Goal: Information Seeking & Learning: Learn about a topic

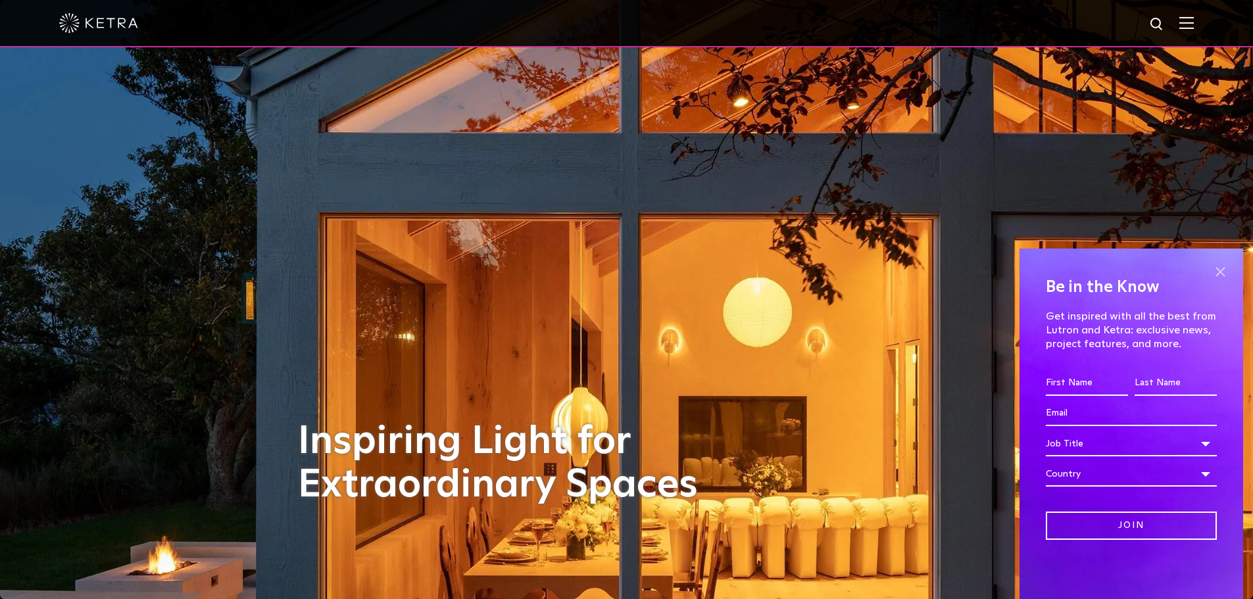
click at [1216, 274] on span at bounding box center [1221, 272] width 20 height 20
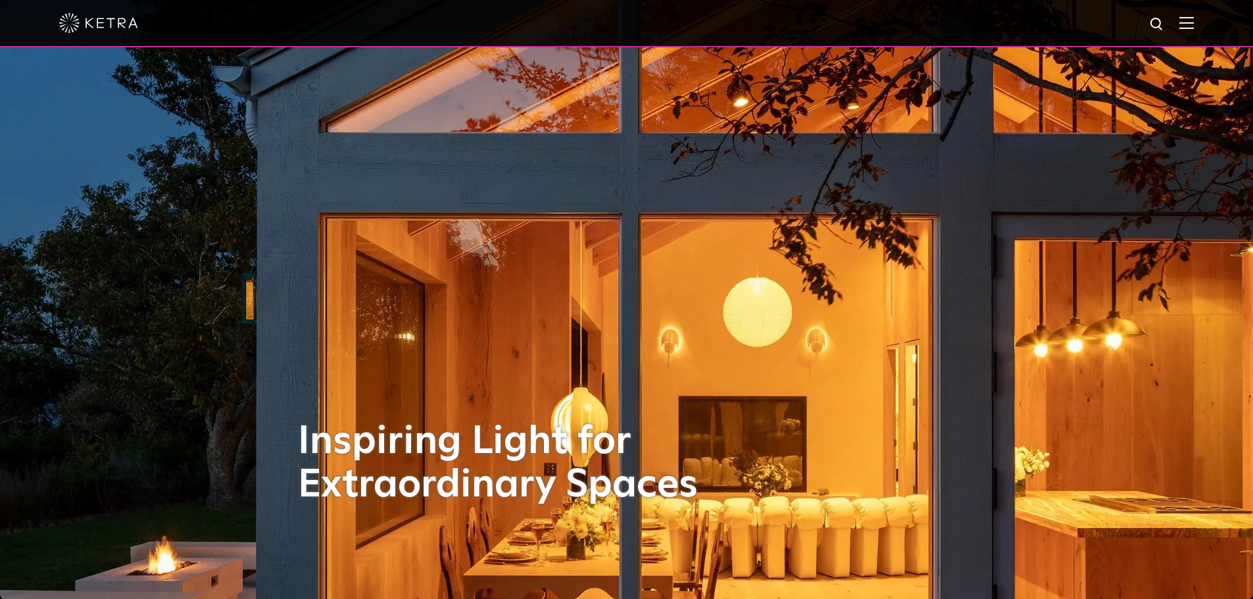
click at [1183, 20] on div at bounding box center [626, 23] width 1135 height 46
click at [1194, 23] on img at bounding box center [1187, 22] width 14 height 13
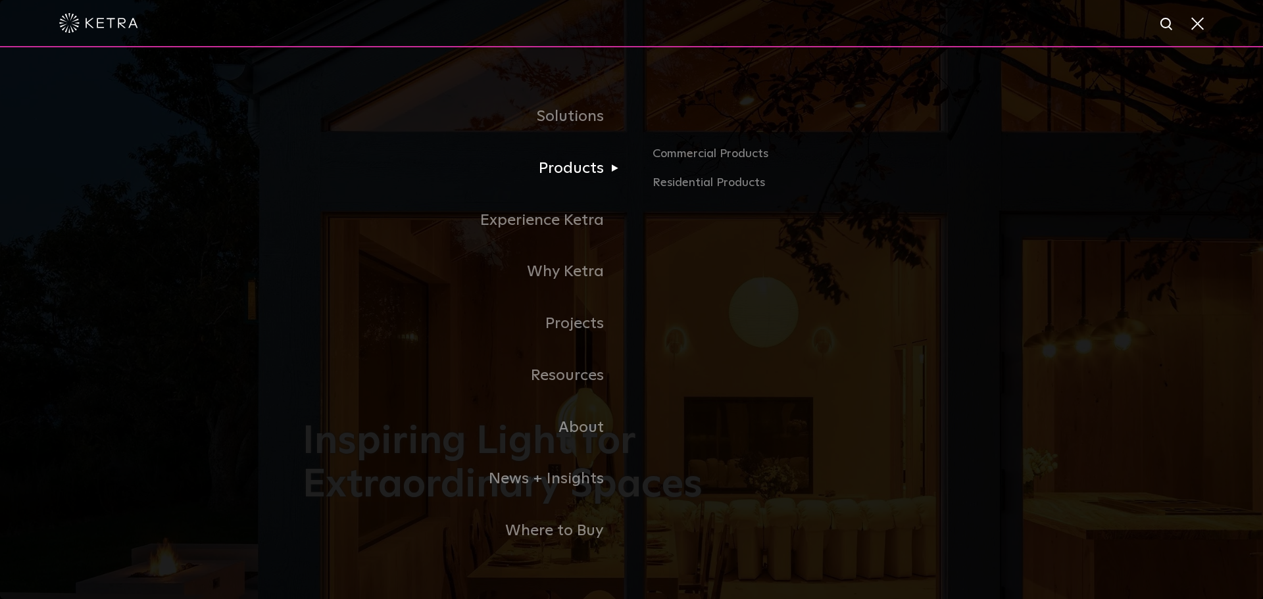
click at [559, 169] on link "Products" at bounding box center [467, 169] width 329 height 52
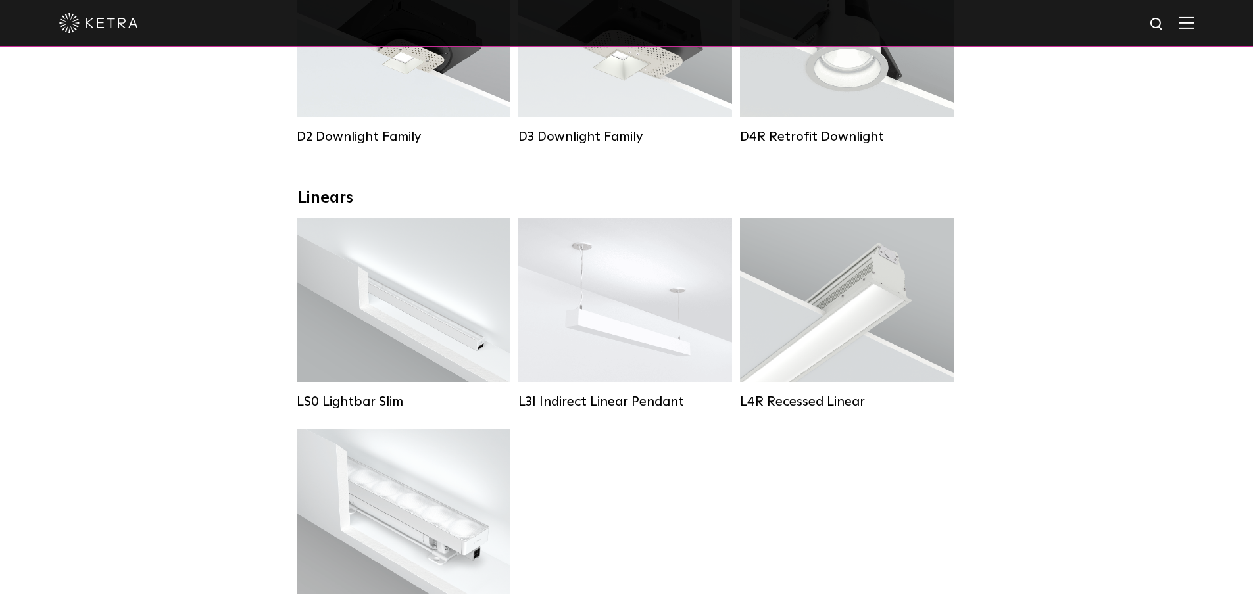
scroll to position [395, 0]
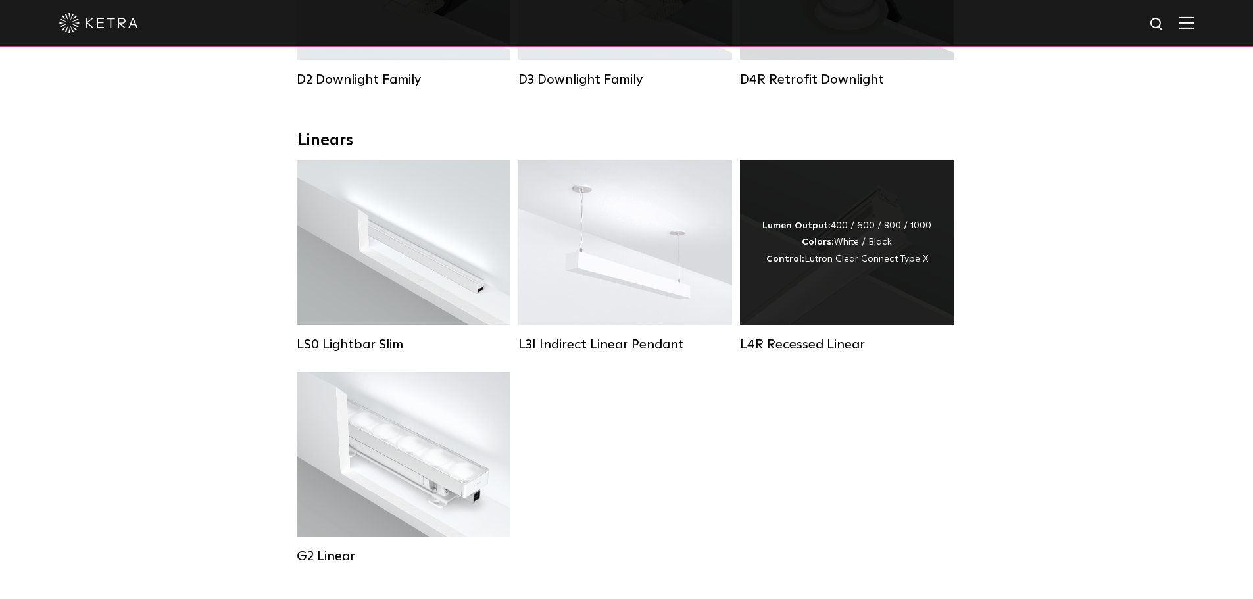
click at [796, 353] on div "L4R Recessed Linear" at bounding box center [847, 345] width 214 height 16
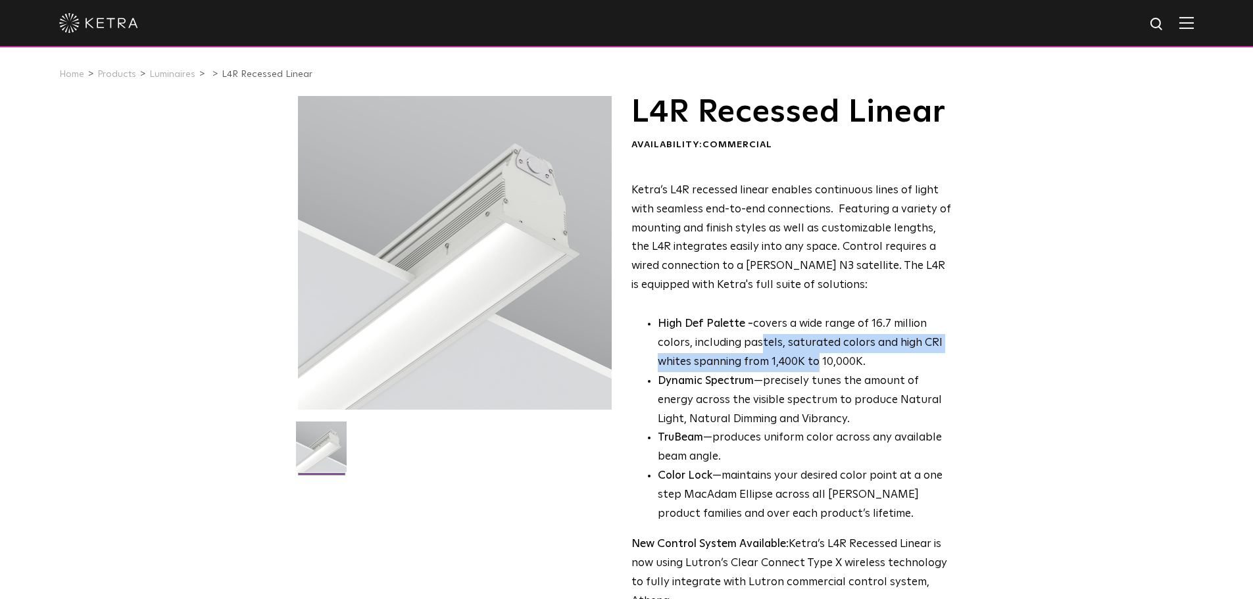
drag, startPoint x: 761, startPoint y: 347, endPoint x: 816, endPoint y: 370, distance: 60.1
click at [816, 370] on p "High Def Palette - covers a wide range of 16.7 million colors, including pastel…" at bounding box center [805, 343] width 294 height 57
drag, startPoint x: 777, startPoint y: 366, endPoint x: 848, endPoint y: 361, distance: 71.2
click at [848, 361] on p "High Def Palette - covers a wide range of 16.7 million colors, including pastel…" at bounding box center [805, 343] width 294 height 57
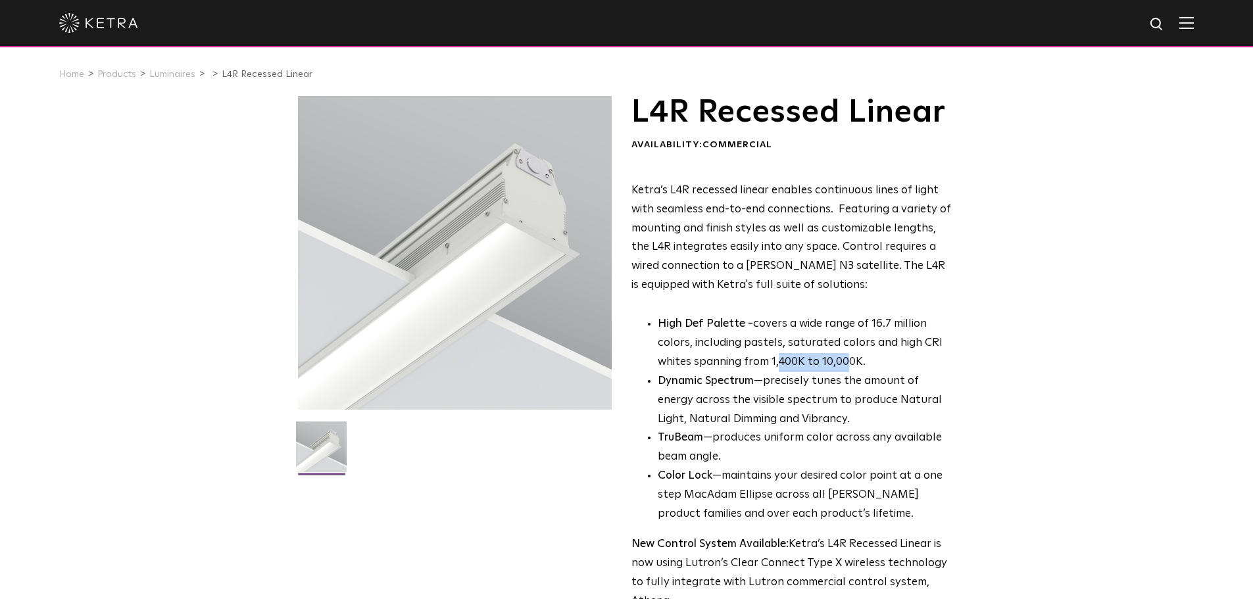
click at [848, 361] on p "High Def Palette - covers a wide range of 16.7 million colors, including pastel…" at bounding box center [805, 343] width 294 height 57
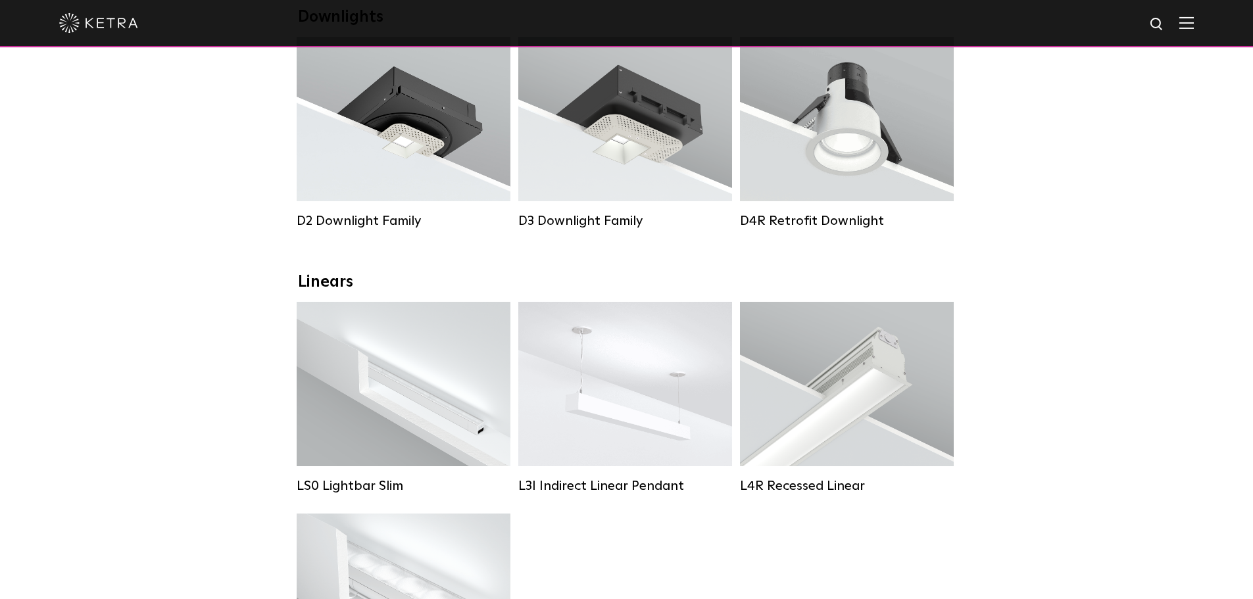
scroll to position [395, 0]
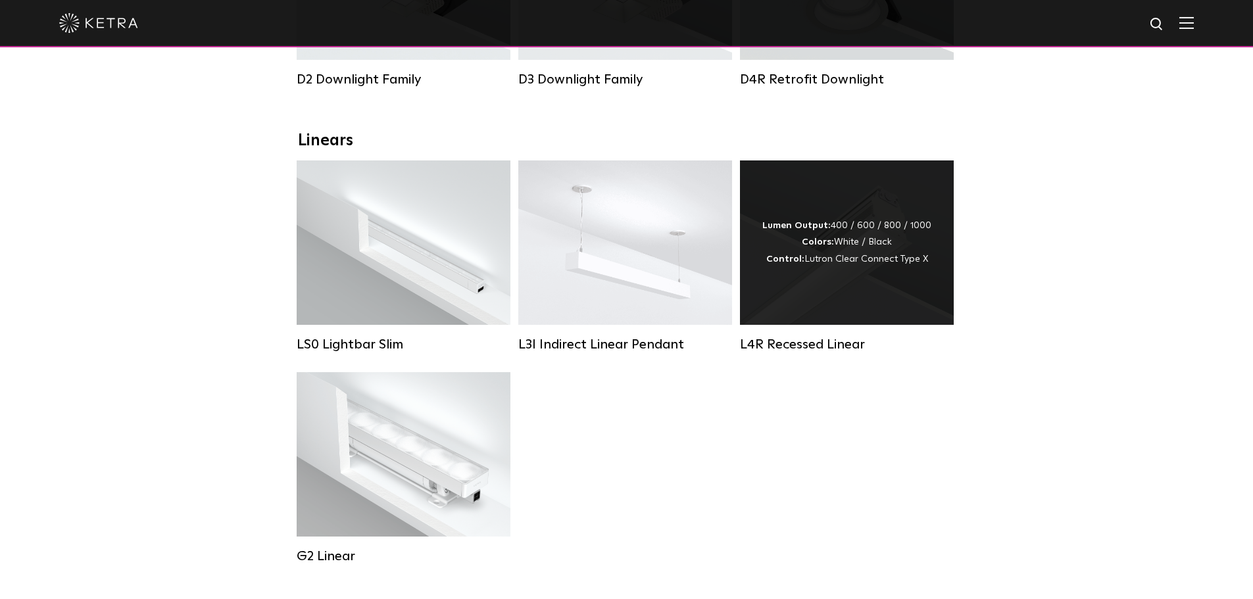
click at [886, 288] on div "Lumen Output: 400 / 600 / 800 / 1000 Colors: White / Black Control: Lutron Clea…" at bounding box center [847, 243] width 214 height 164
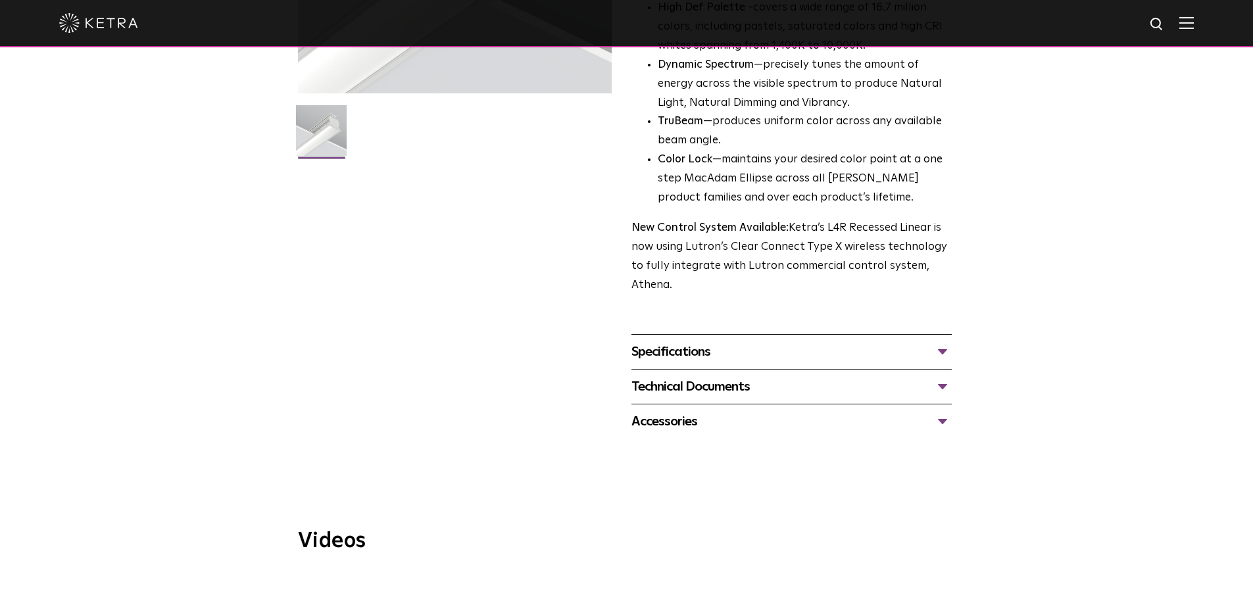
scroll to position [197, 0]
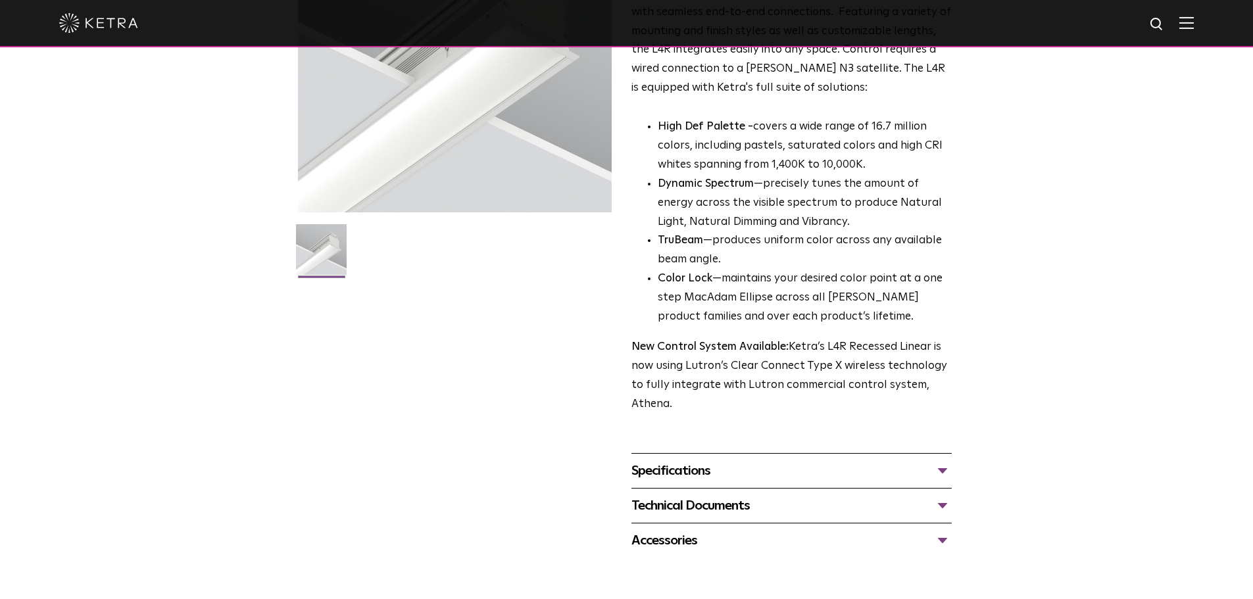
click at [875, 465] on div "Specifications" at bounding box center [792, 471] width 320 height 21
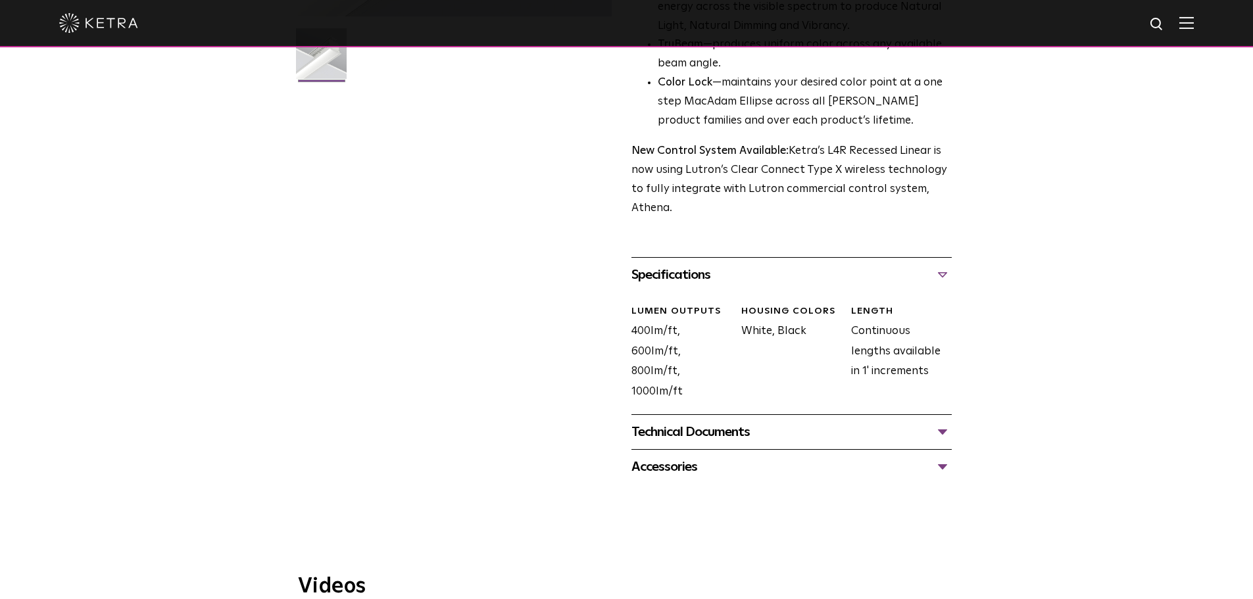
scroll to position [395, 0]
click at [939, 465] on div "Accessories" at bounding box center [792, 465] width 320 height 21
click at [942, 430] on div "Technical Documents" at bounding box center [792, 430] width 320 height 21
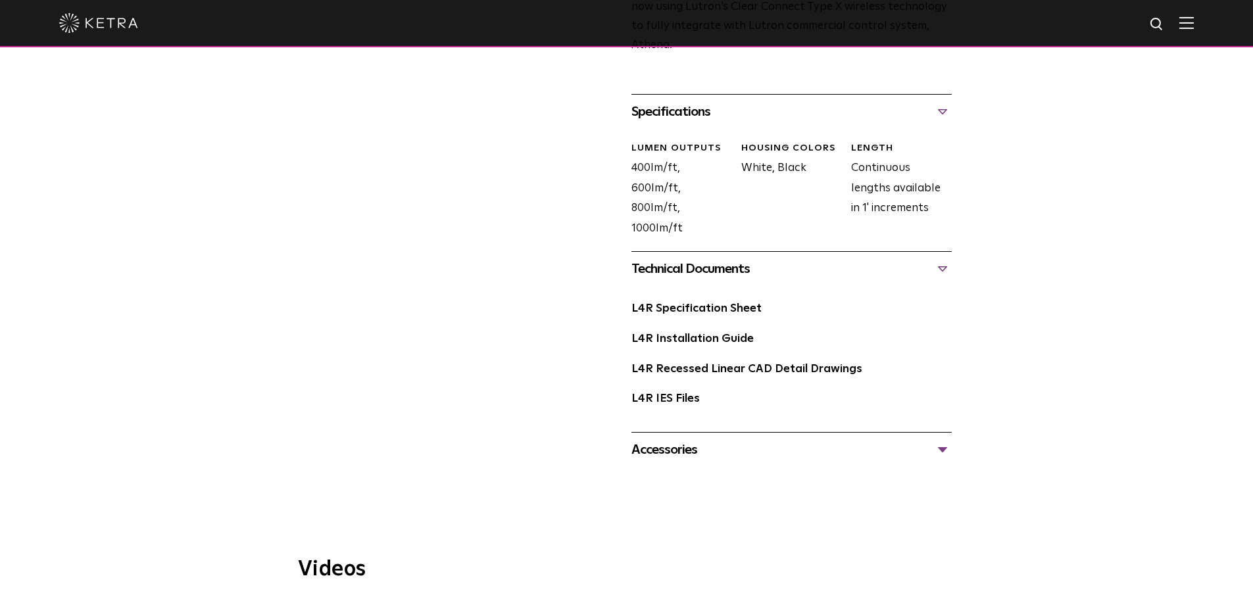
scroll to position [592, 0]
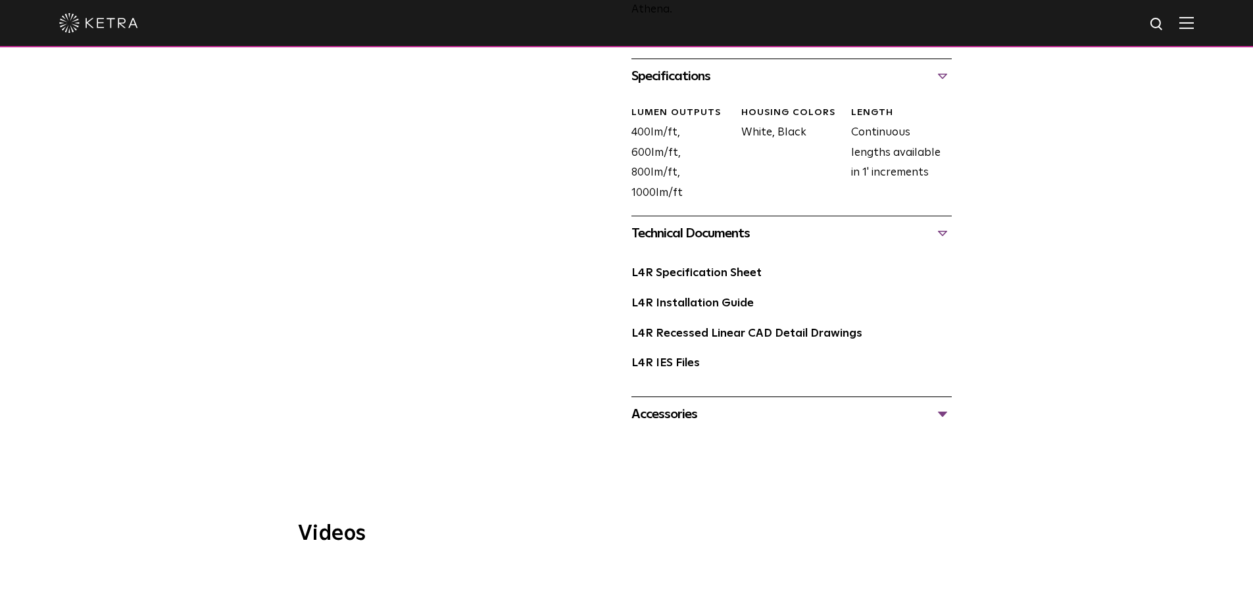
click at [883, 411] on div "Accessories" at bounding box center [792, 414] width 320 height 21
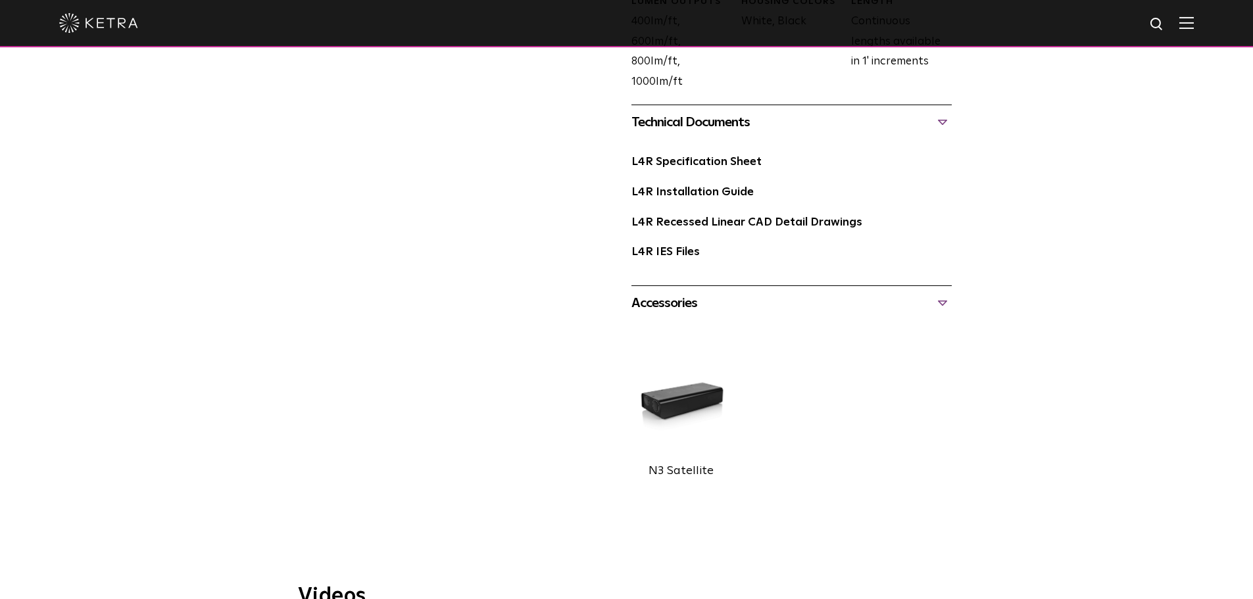
scroll to position [724, 0]
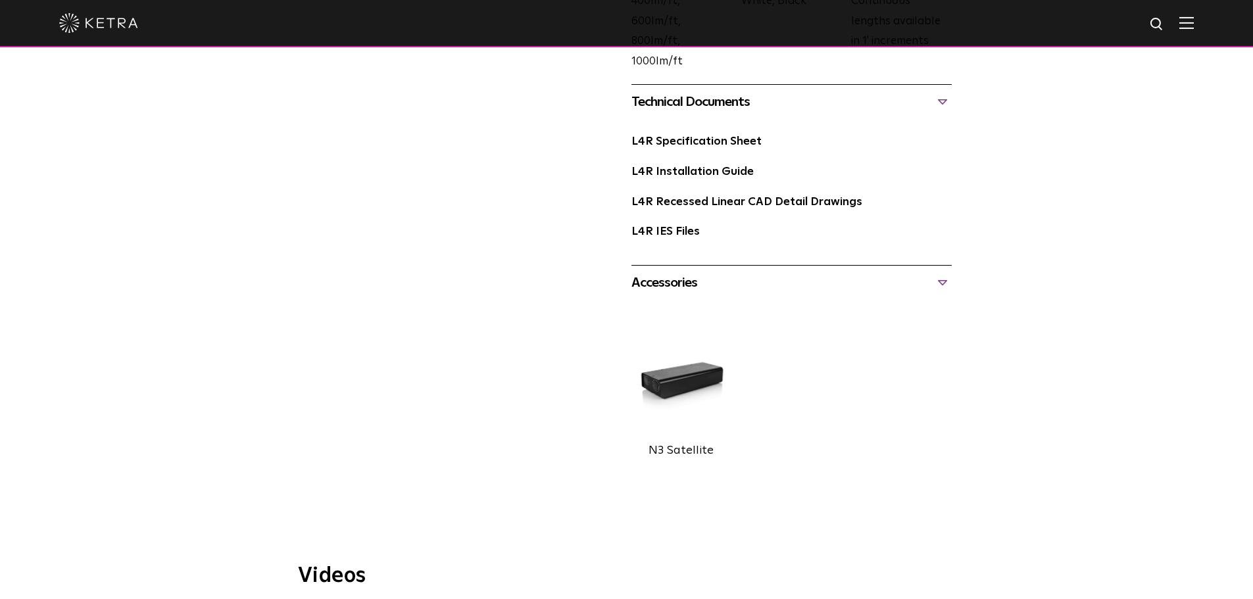
click at [870, 289] on div "Accessories" at bounding box center [792, 282] width 320 height 21
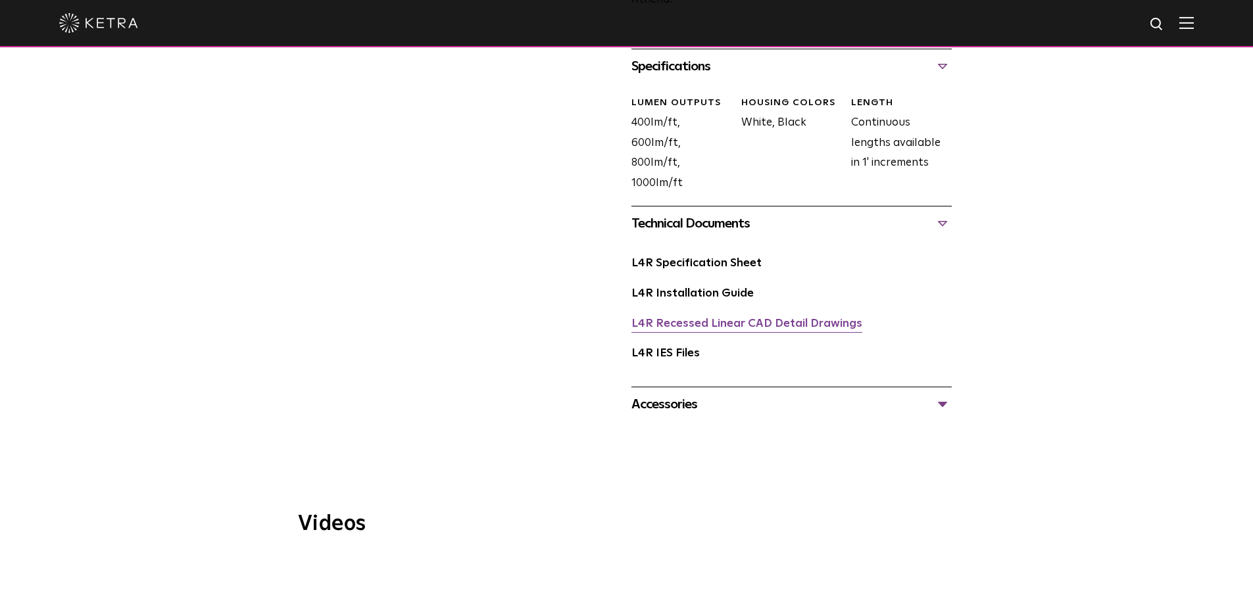
scroll to position [592, 0]
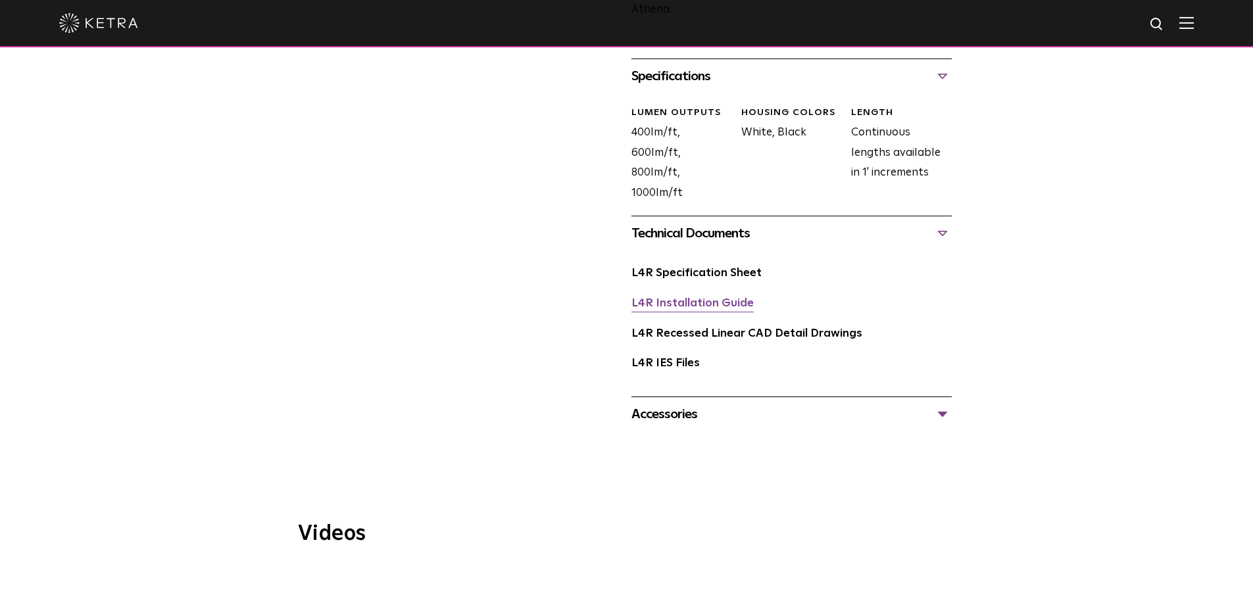
click at [697, 305] on link "L4R Installation Guide" at bounding box center [693, 303] width 122 height 11
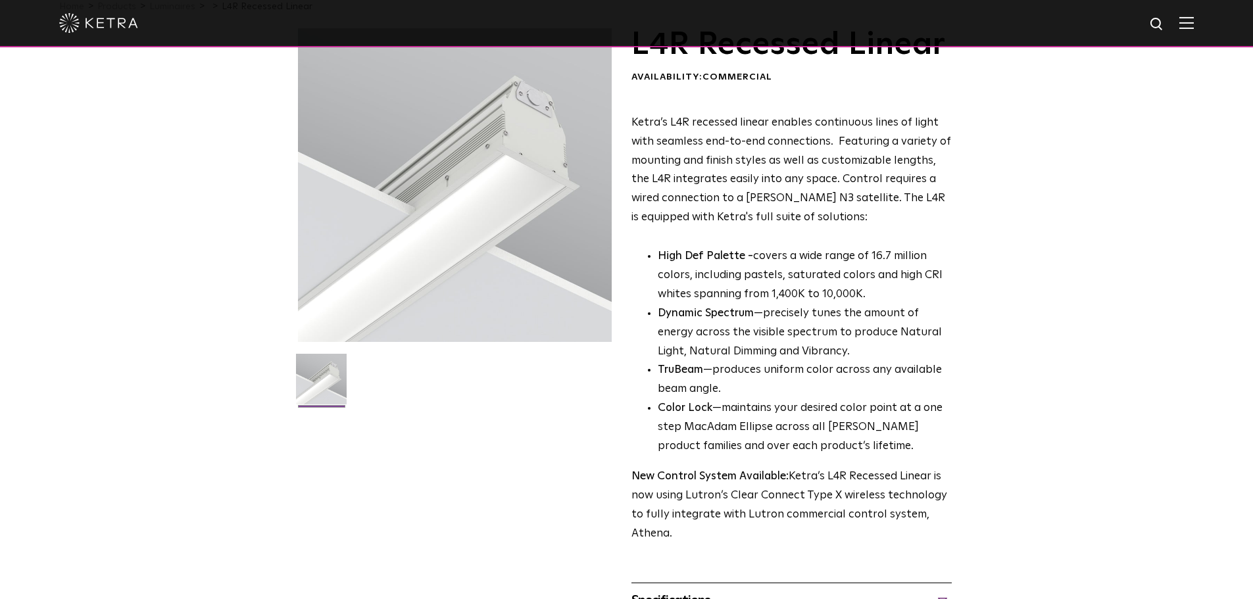
scroll to position [0, 0]
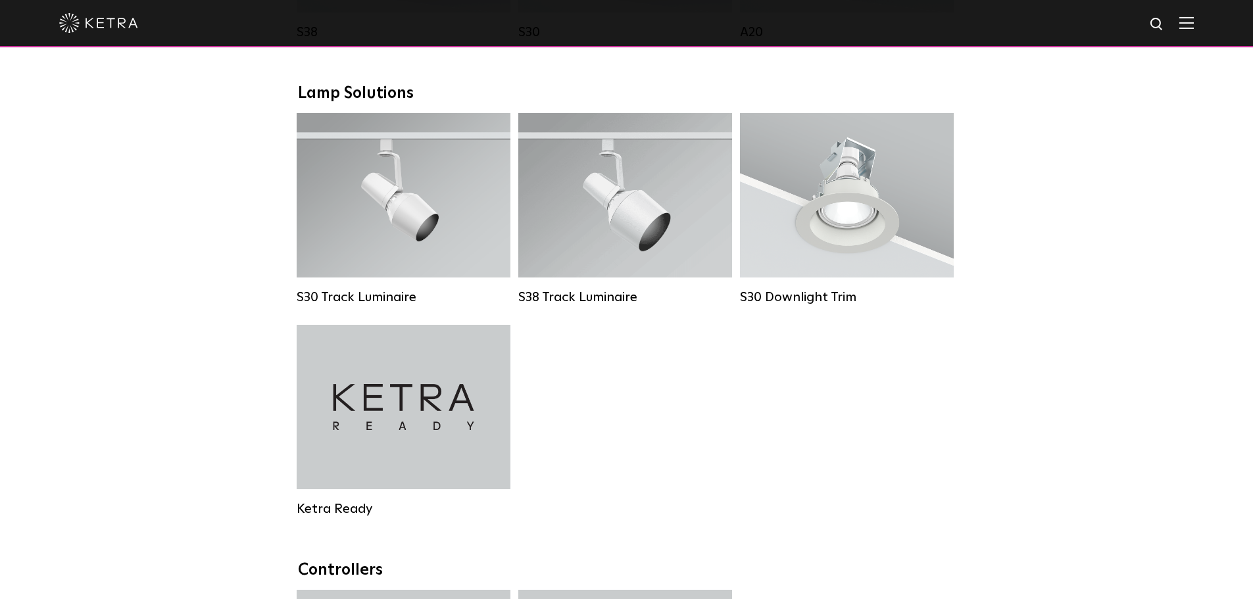
scroll to position [1119, 0]
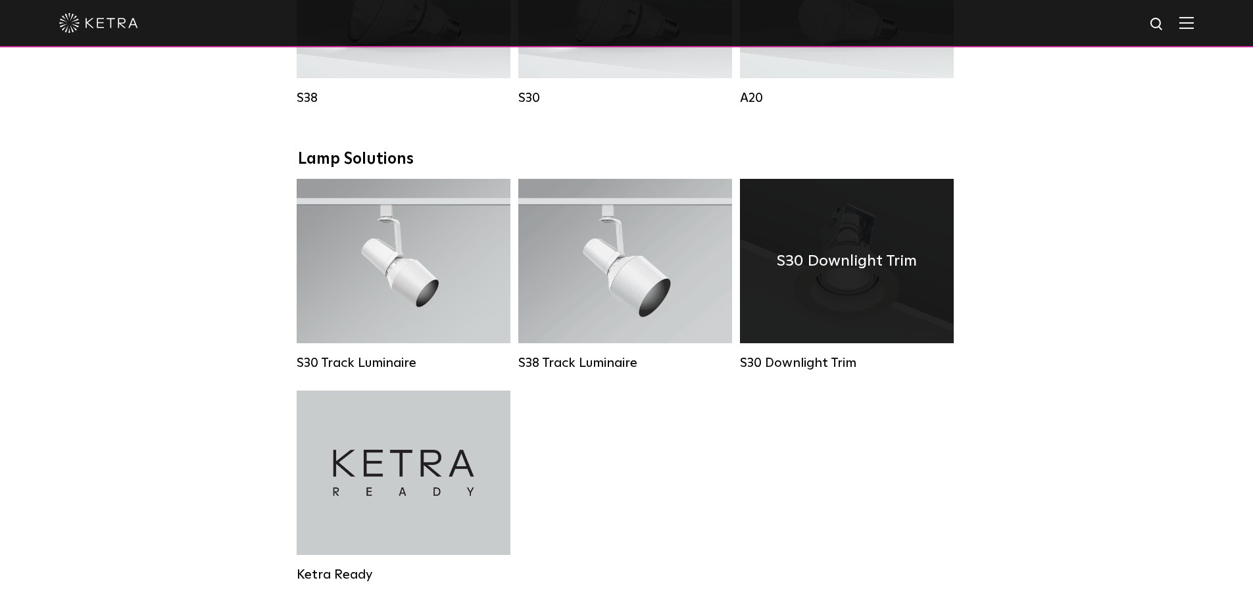
click at [849, 309] on div "S30 Downlight Trim" at bounding box center [847, 261] width 214 height 164
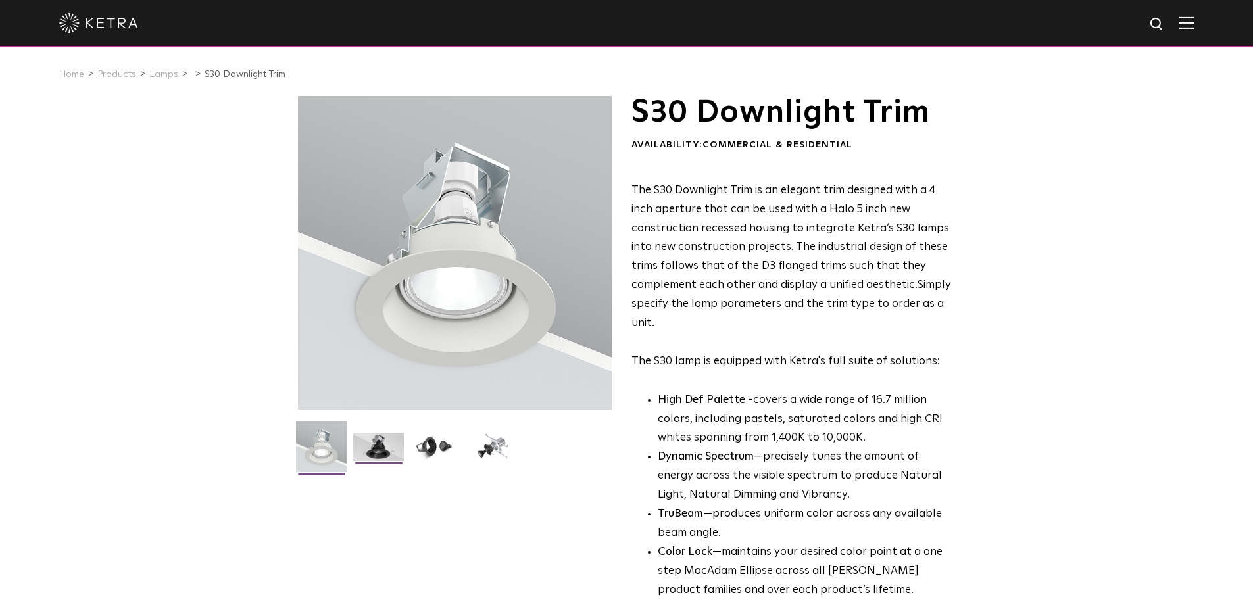
click at [376, 451] on img at bounding box center [378, 452] width 51 height 38
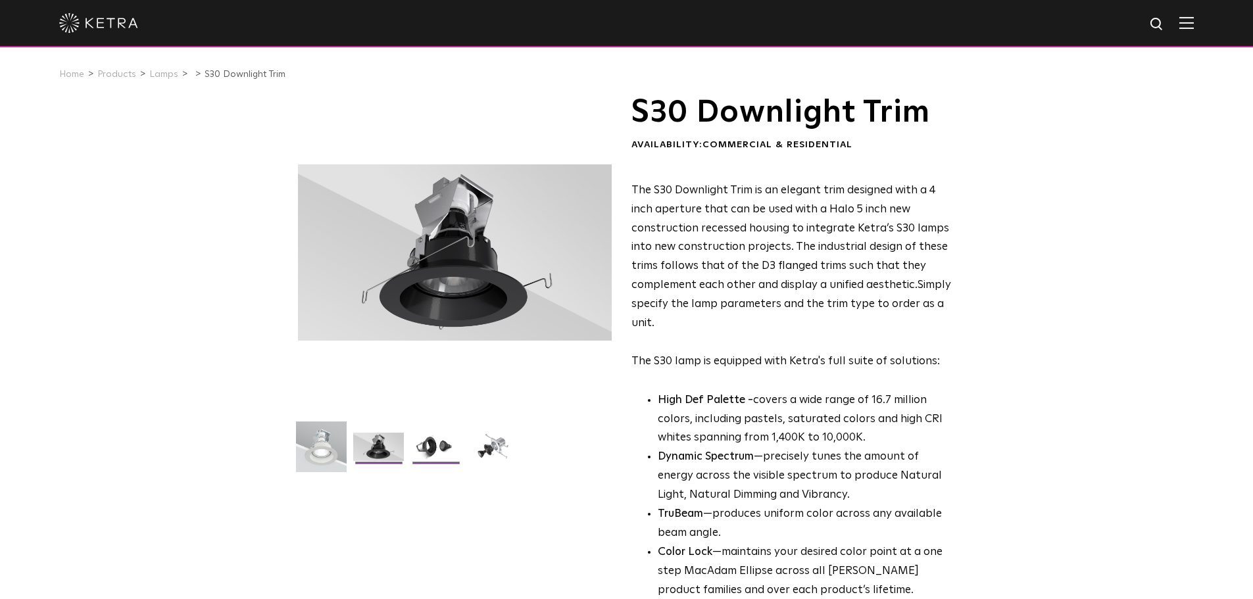
click at [430, 451] on img at bounding box center [436, 452] width 51 height 38
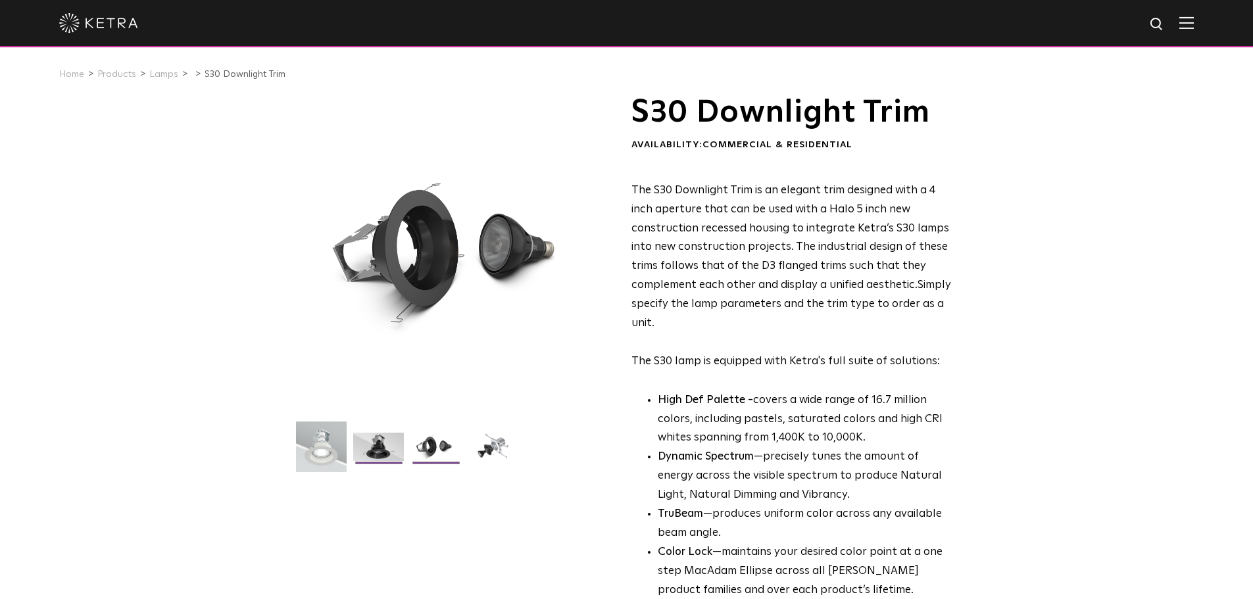
click at [382, 442] on img at bounding box center [378, 452] width 51 height 38
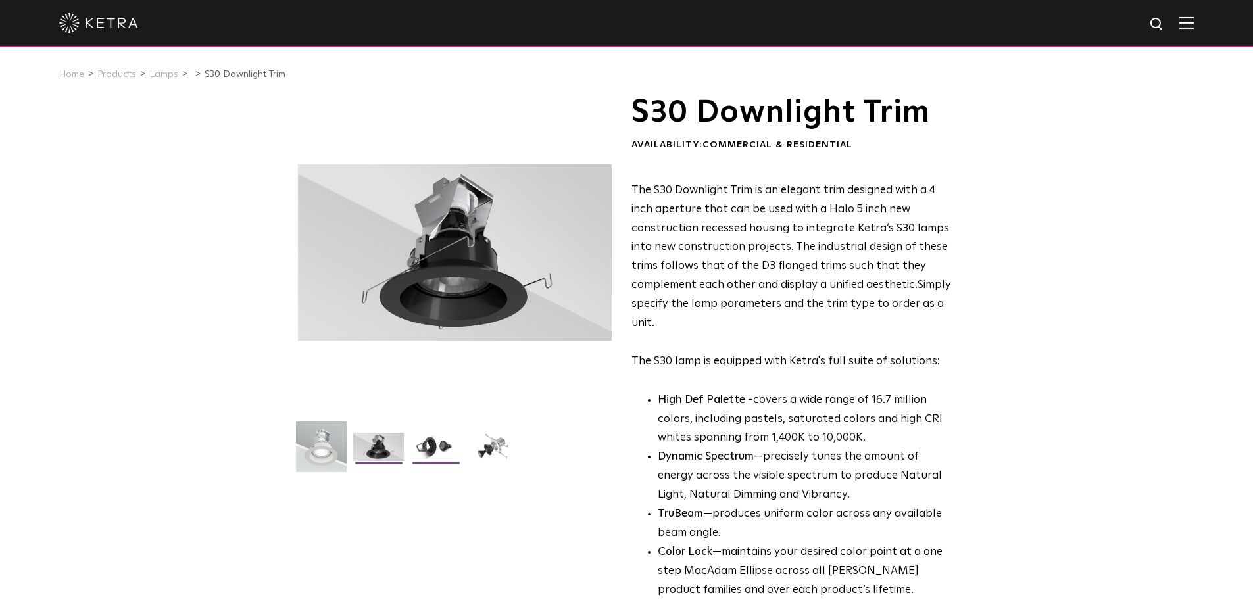
click at [416, 438] on img at bounding box center [436, 452] width 51 height 38
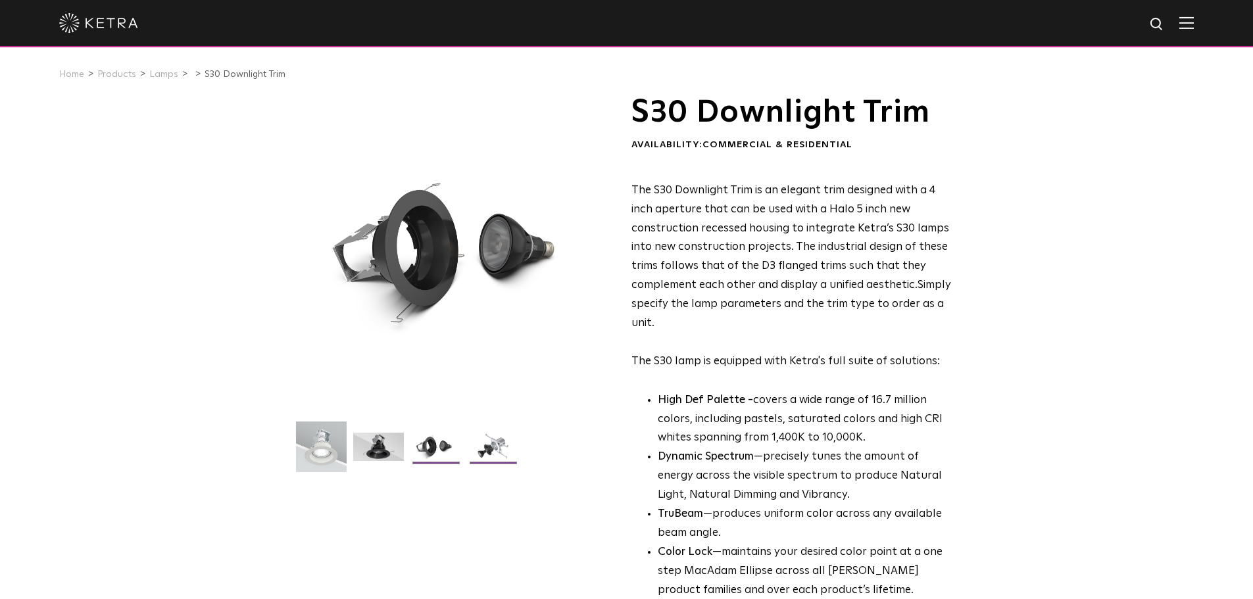
click at [478, 441] on img at bounding box center [493, 452] width 51 height 38
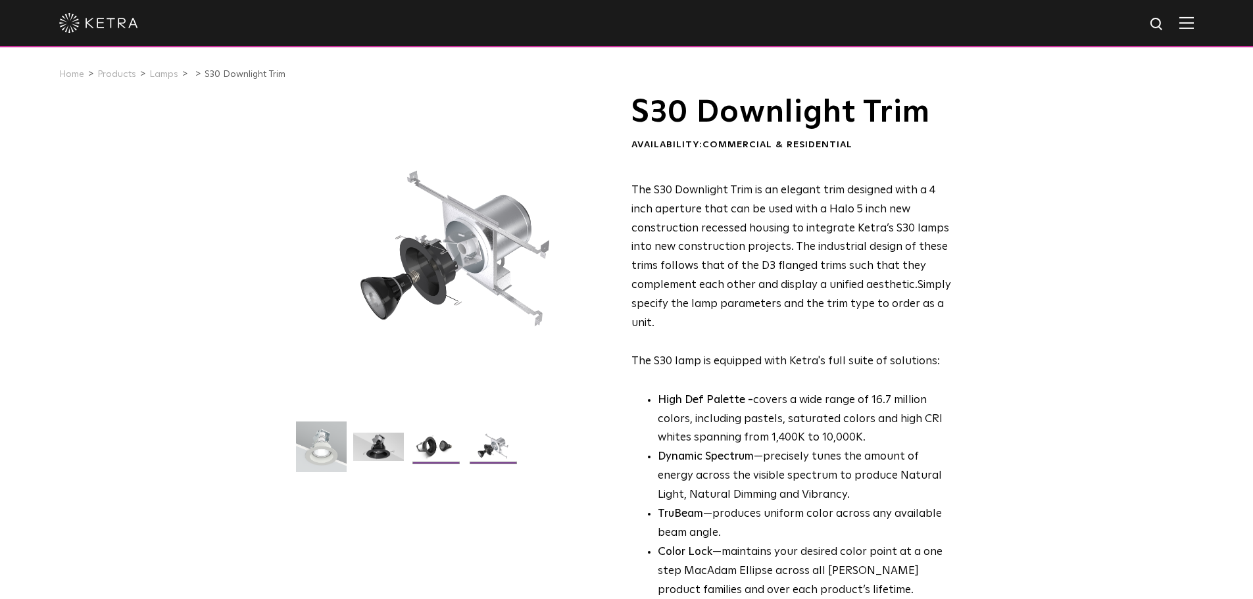
click at [430, 441] on img at bounding box center [436, 452] width 51 height 38
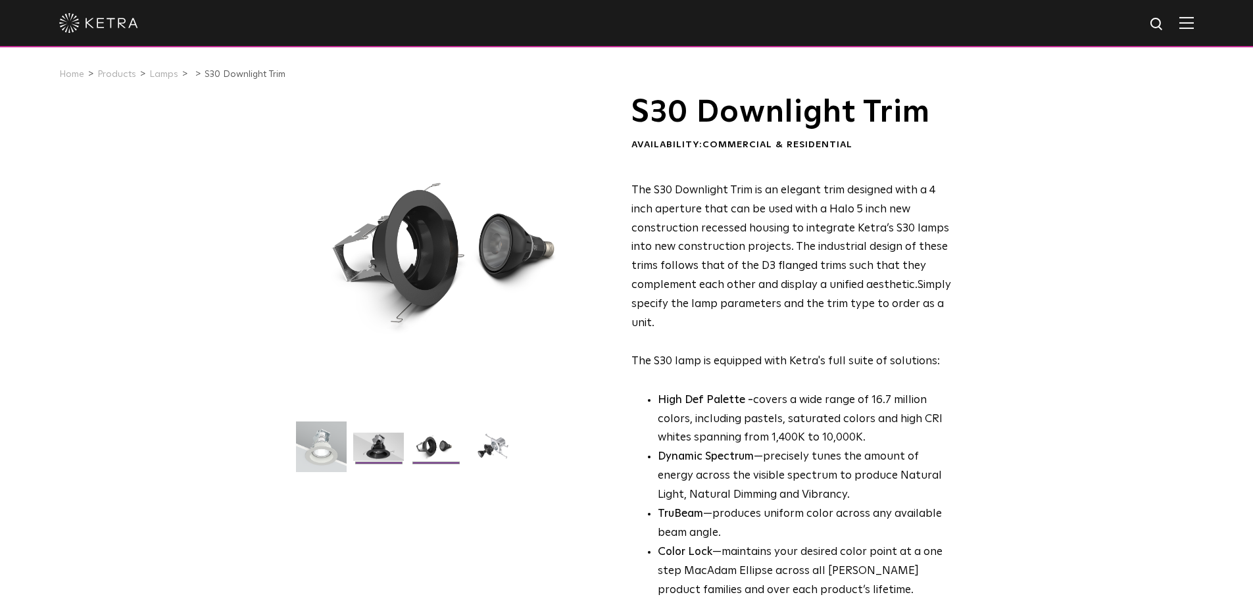
click at [400, 449] on img at bounding box center [378, 452] width 51 height 38
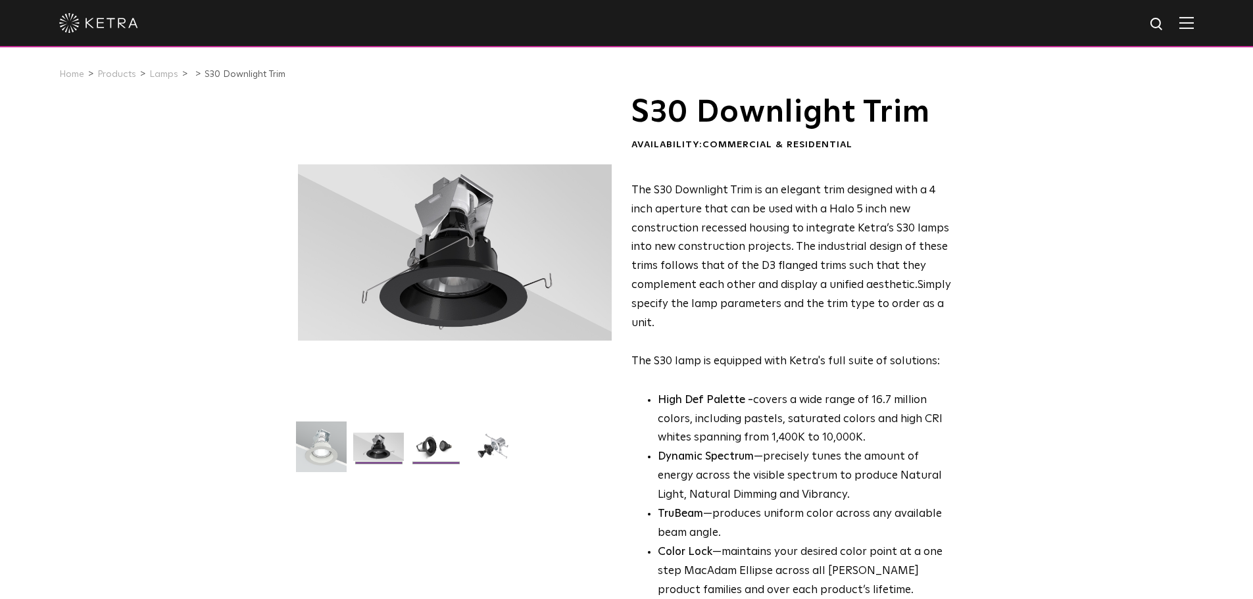
click at [434, 440] on img at bounding box center [436, 452] width 51 height 38
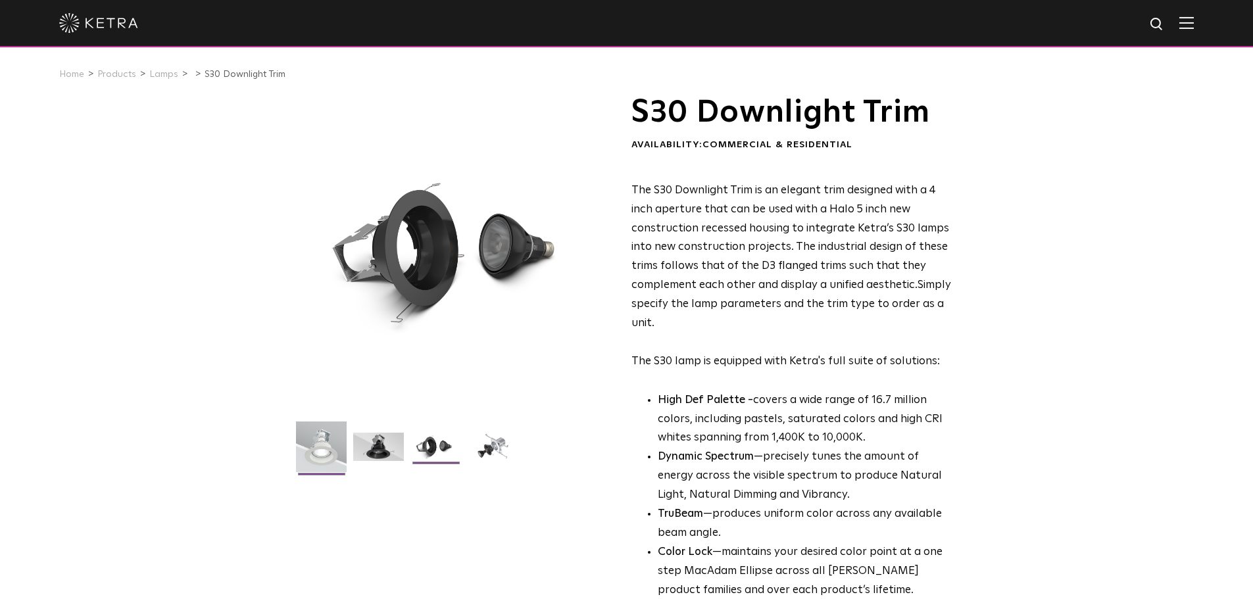
click at [336, 440] on img at bounding box center [321, 452] width 51 height 61
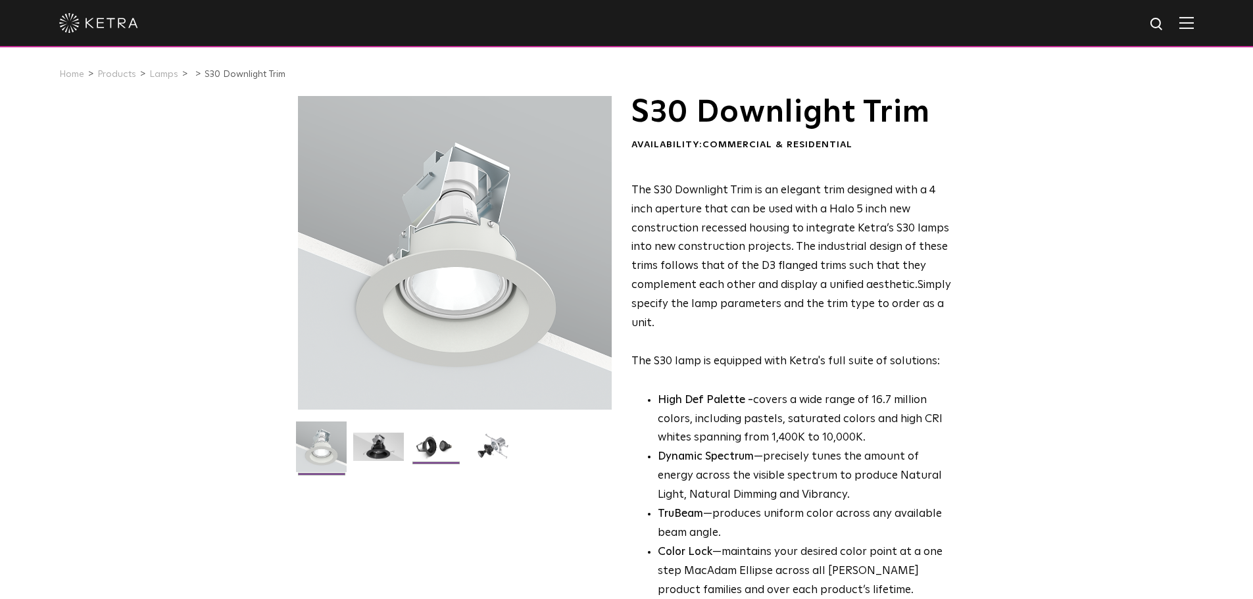
click at [440, 445] on img at bounding box center [436, 452] width 51 height 38
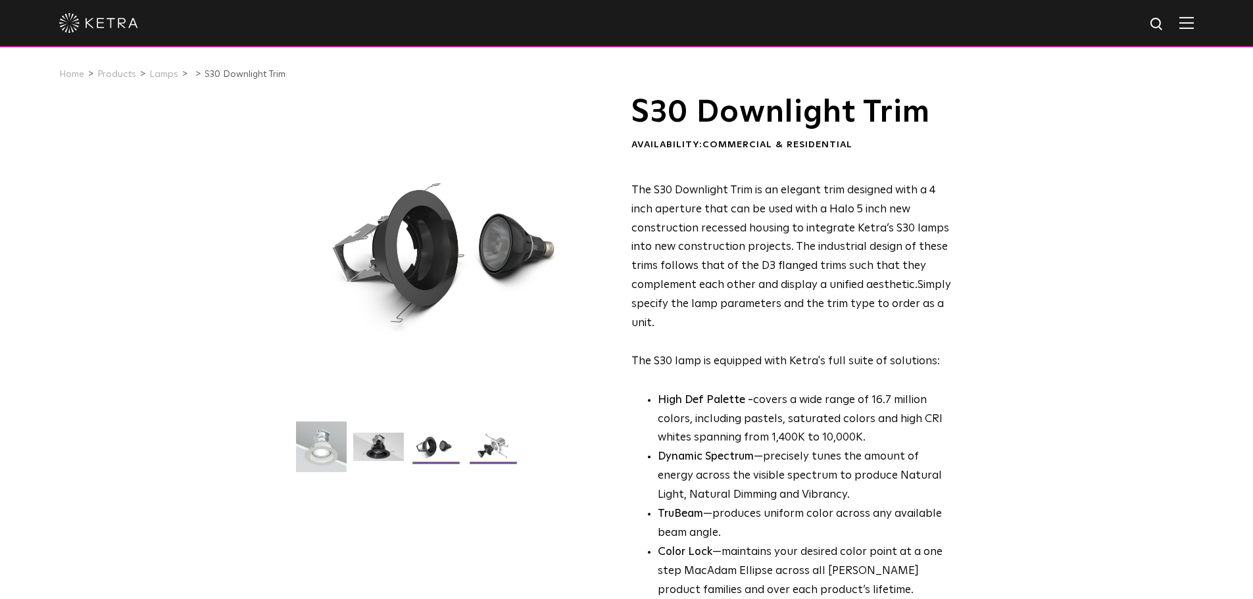
click at [472, 446] on img at bounding box center [493, 452] width 51 height 38
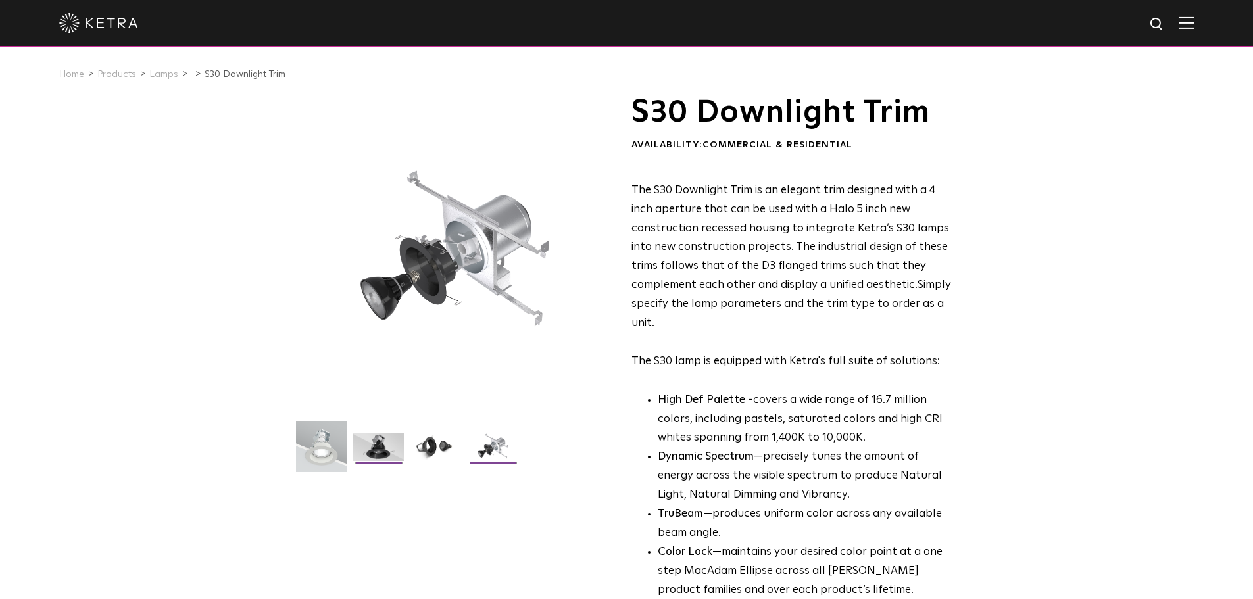
click at [386, 453] on img at bounding box center [378, 452] width 51 height 38
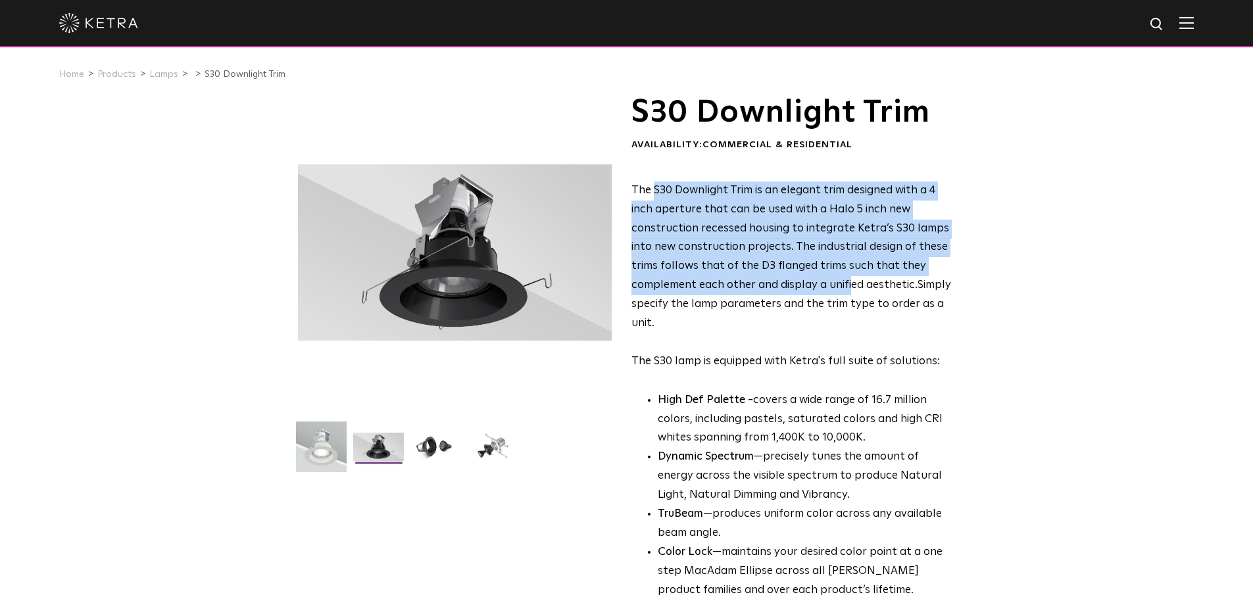
drag, startPoint x: 652, startPoint y: 195, endPoint x: 849, endPoint y: 288, distance: 217.8
click at [849, 288] on span "The S30 Downlight Trim is an elegant trim designed with a 4 inch aperture that …" at bounding box center [791, 238] width 318 height 106
click at [849, 289] on span "The S30 Downlight Trim is an elegant trim designed with a 4 inch aperture that …" at bounding box center [791, 238] width 318 height 106
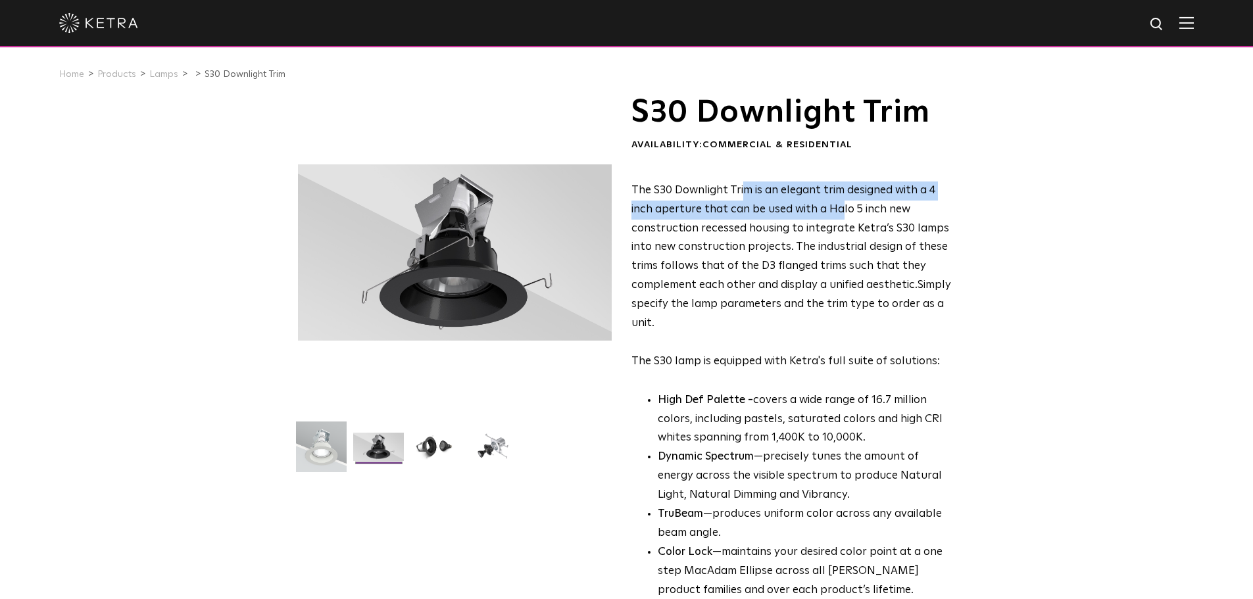
drag, startPoint x: 780, startPoint y: 189, endPoint x: 837, endPoint y: 223, distance: 66.1
click at [838, 222] on span "The S30 Downlight Trim is an elegant trim designed with a 4 inch aperture that …" at bounding box center [791, 238] width 318 height 106
click at [837, 223] on span "The S30 Downlight Trim is an elegant trim designed with a 4 inch aperture that …" at bounding box center [791, 238] width 318 height 106
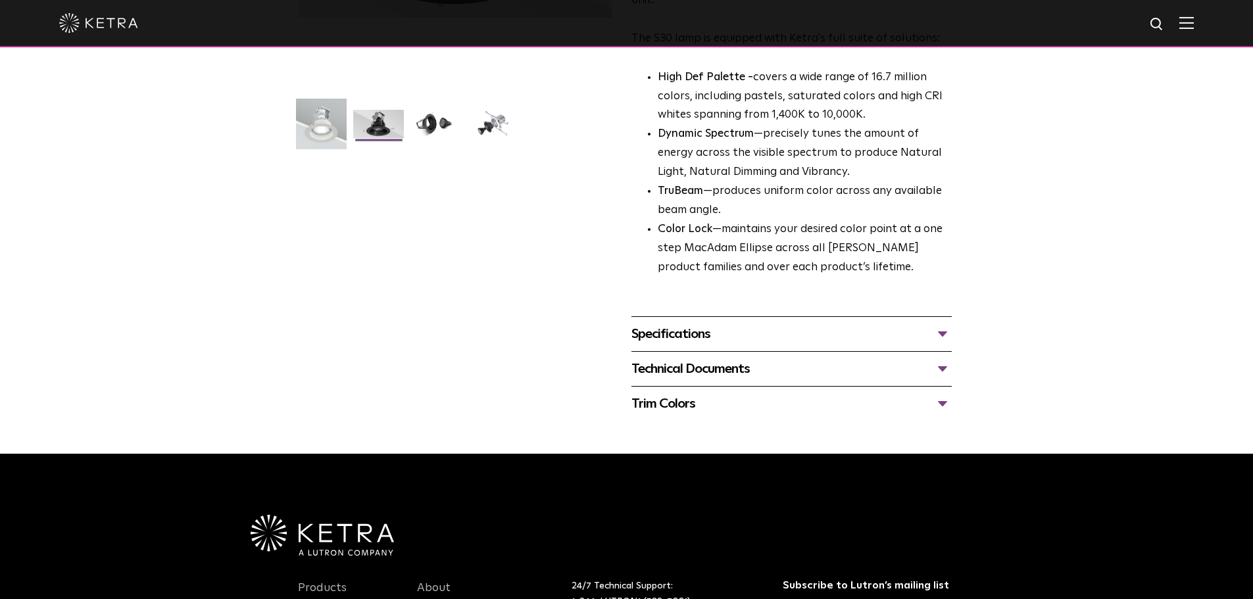
scroll to position [329, 0]
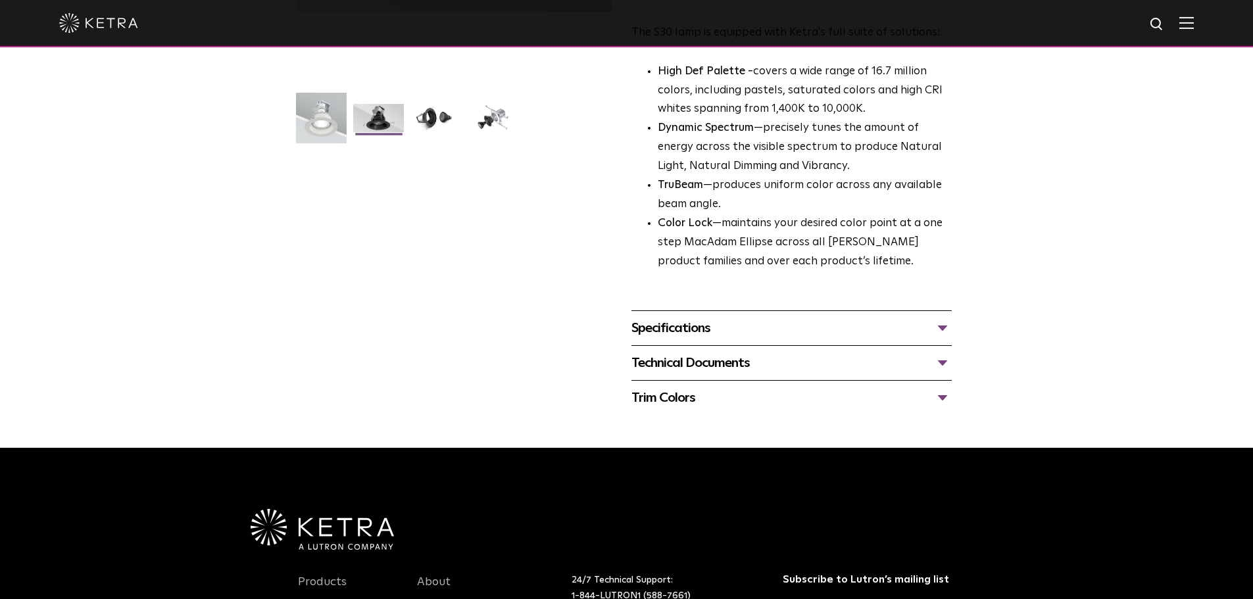
click at [834, 328] on div "Specifications" at bounding box center [792, 328] width 320 height 21
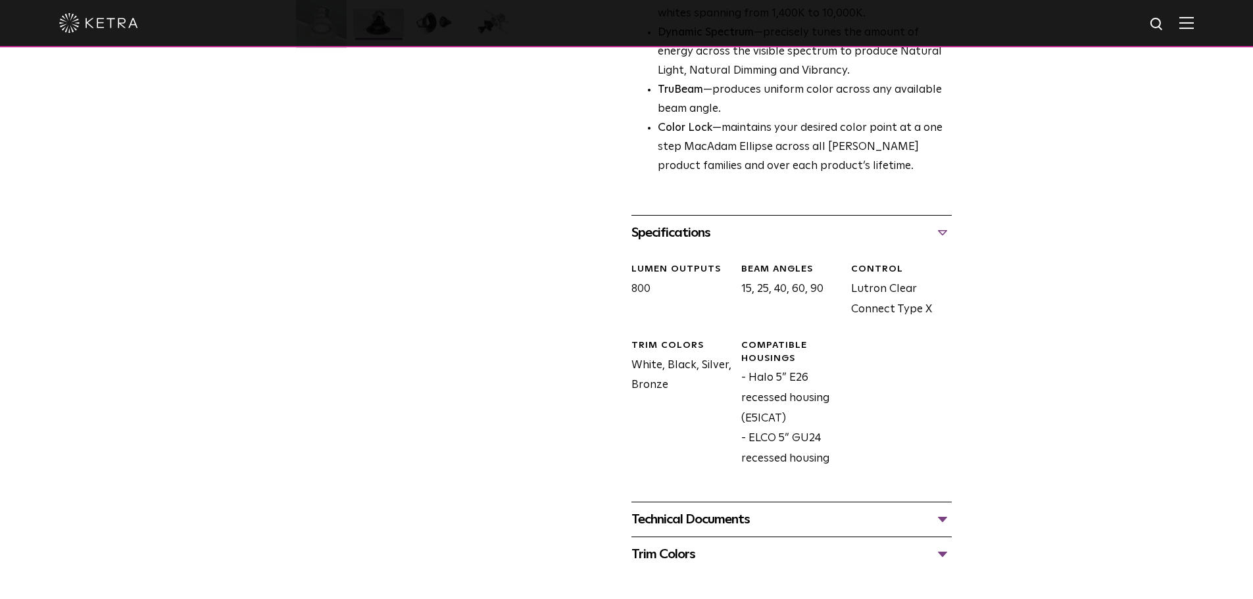
scroll to position [395, 0]
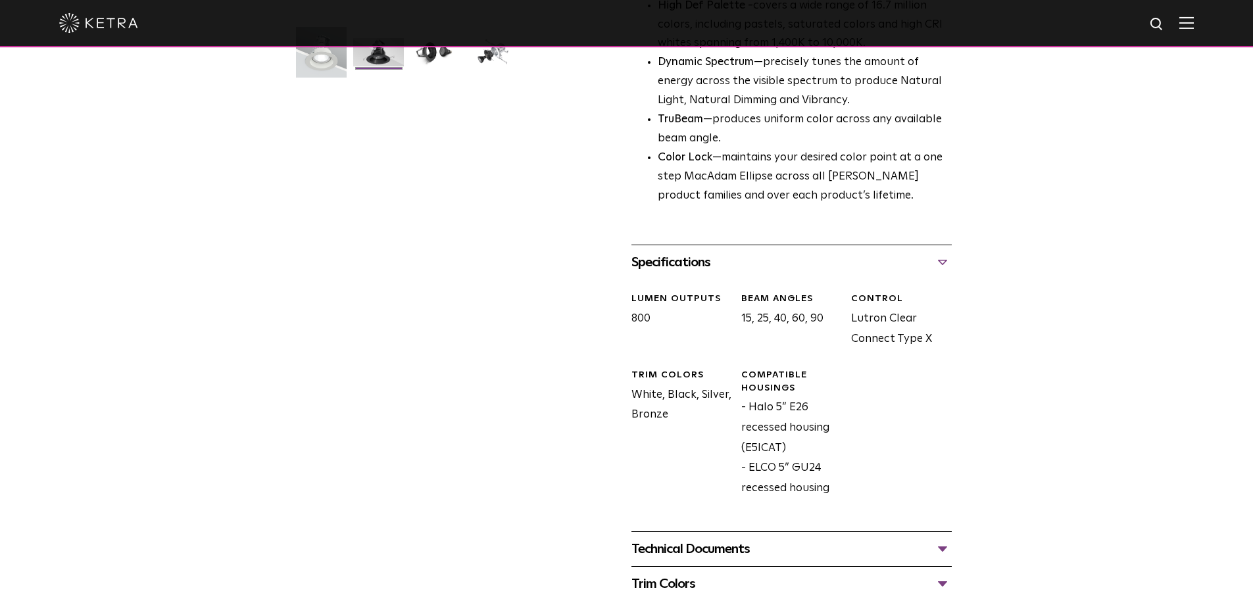
click at [882, 271] on div "Specifications" at bounding box center [792, 262] width 320 height 21
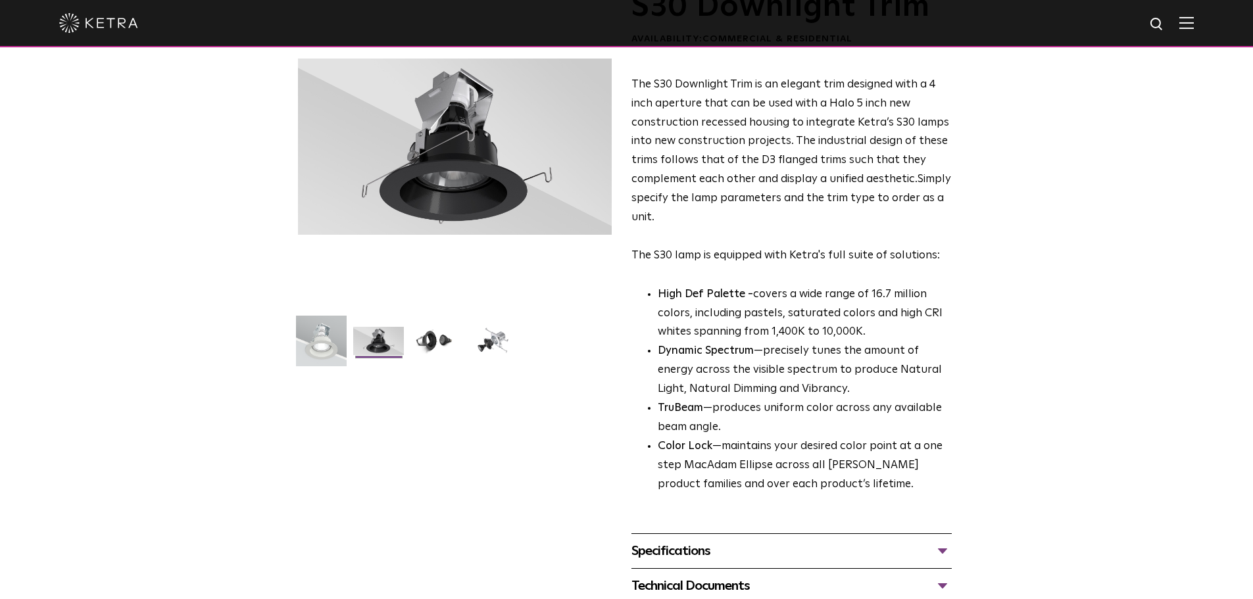
scroll to position [0, 0]
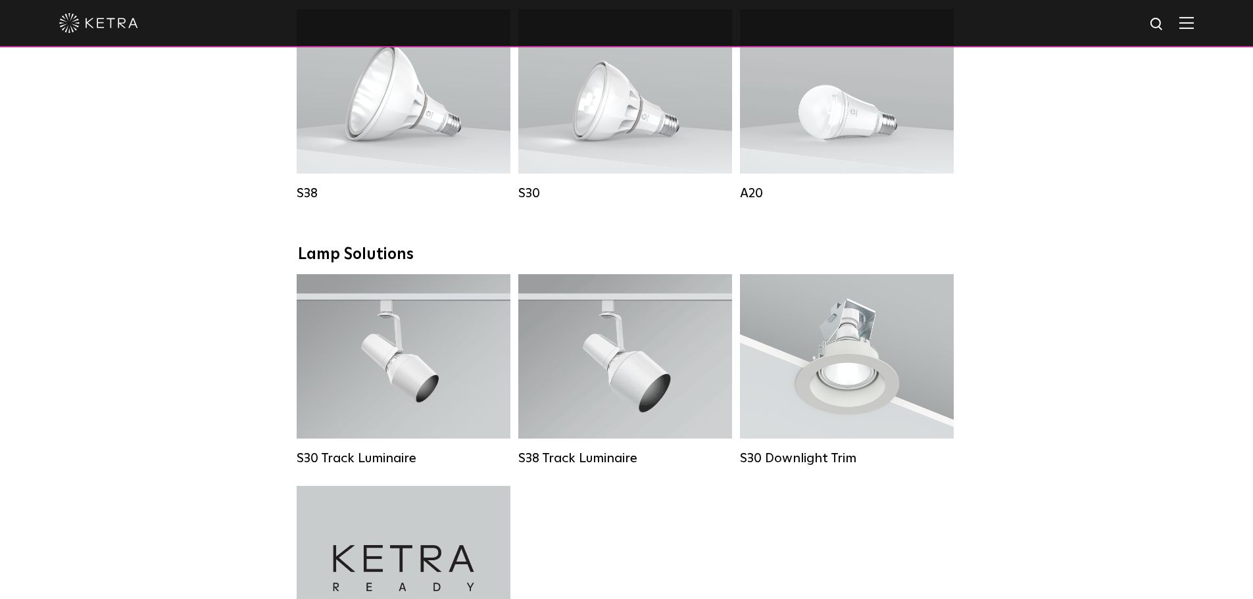
scroll to position [1053, 0]
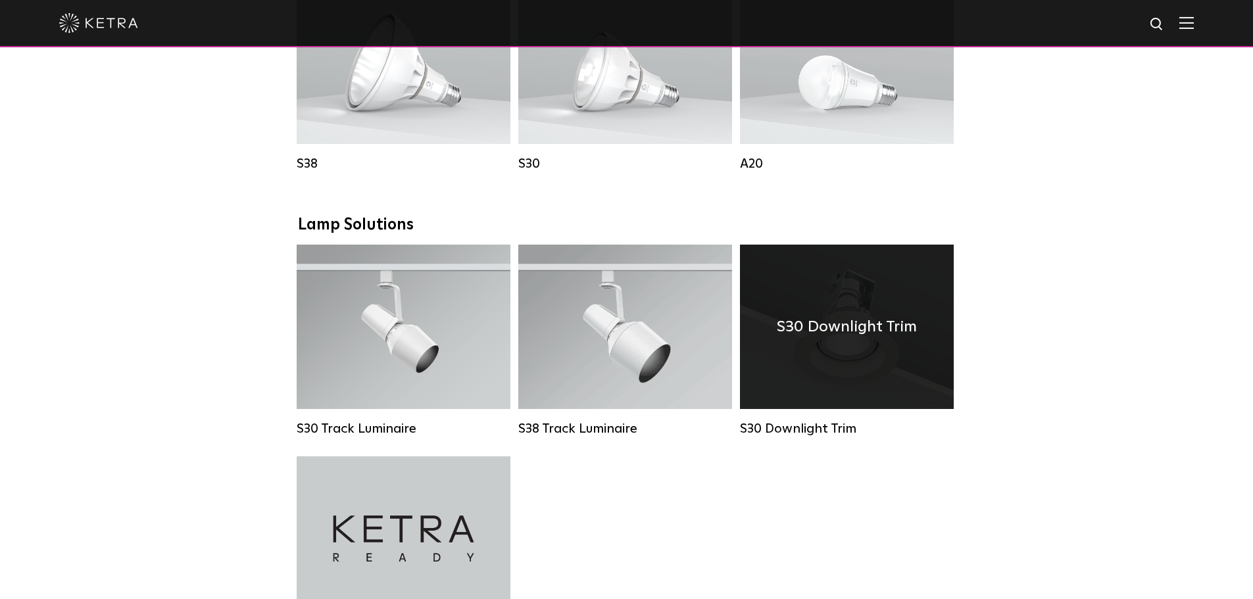
click at [845, 372] on div "S30 Downlight Trim" at bounding box center [847, 327] width 214 height 164
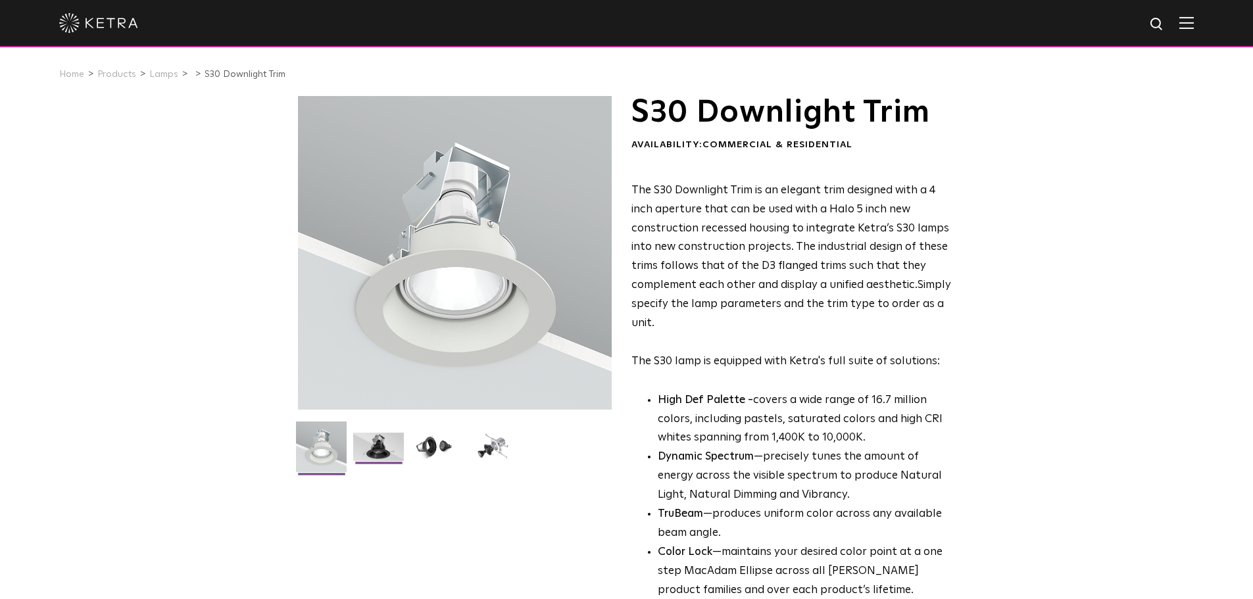
click at [373, 447] on img at bounding box center [378, 452] width 51 height 38
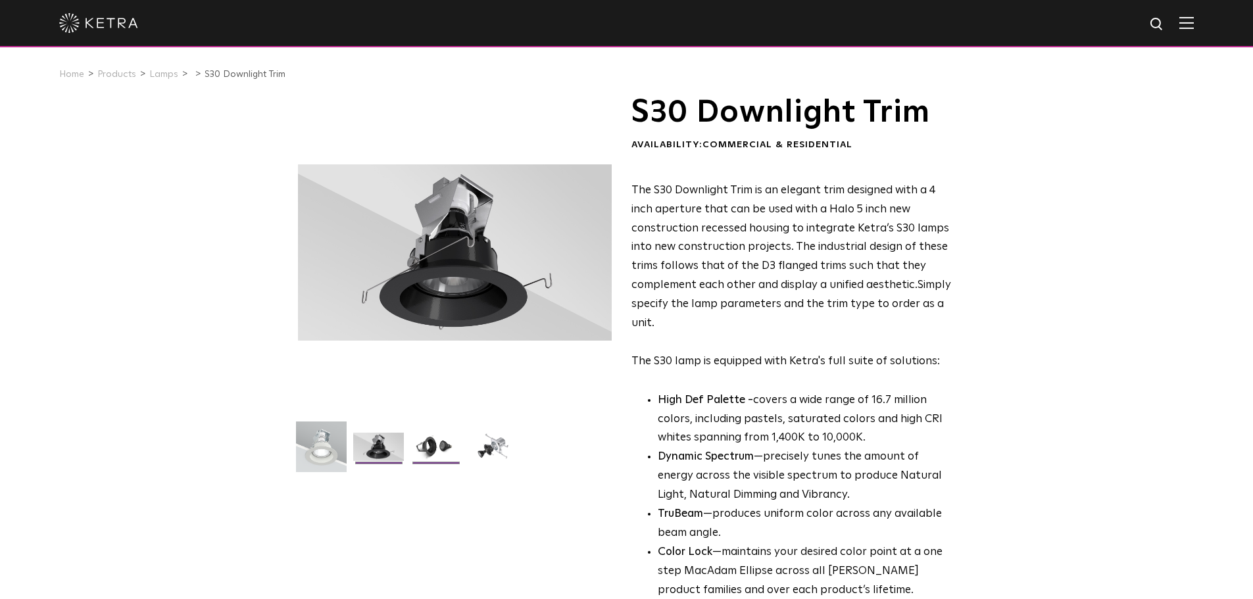
click at [415, 455] on img at bounding box center [436, 452] width 51 height 38
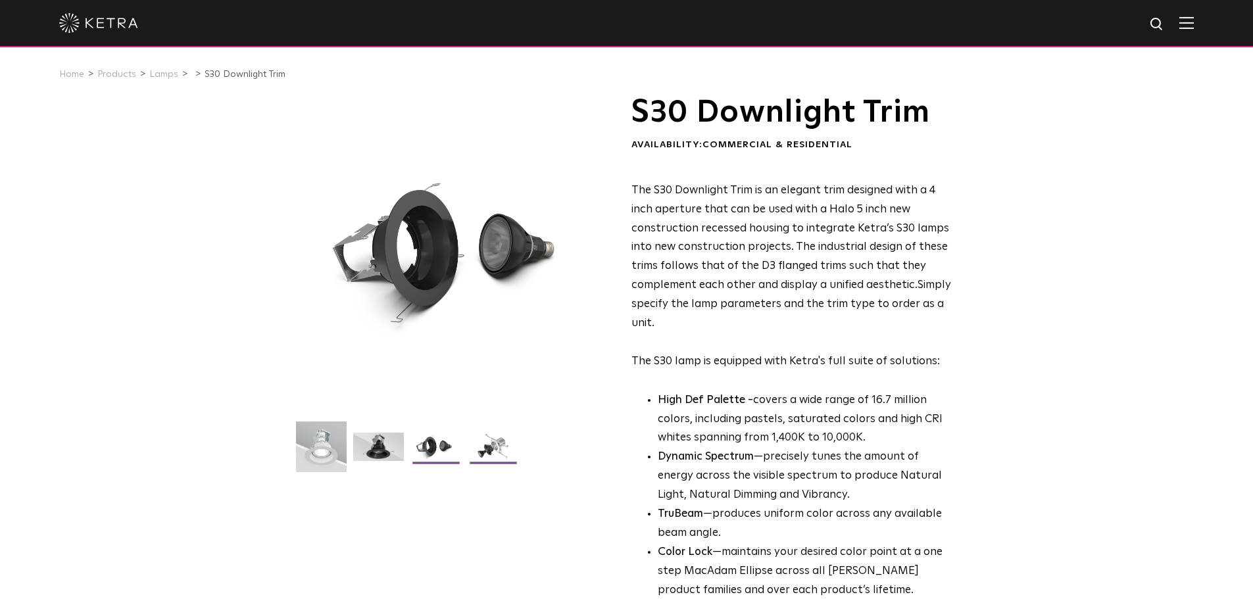
click at [483, 445] on img at bounding box center [493, 452] width 51 height 38
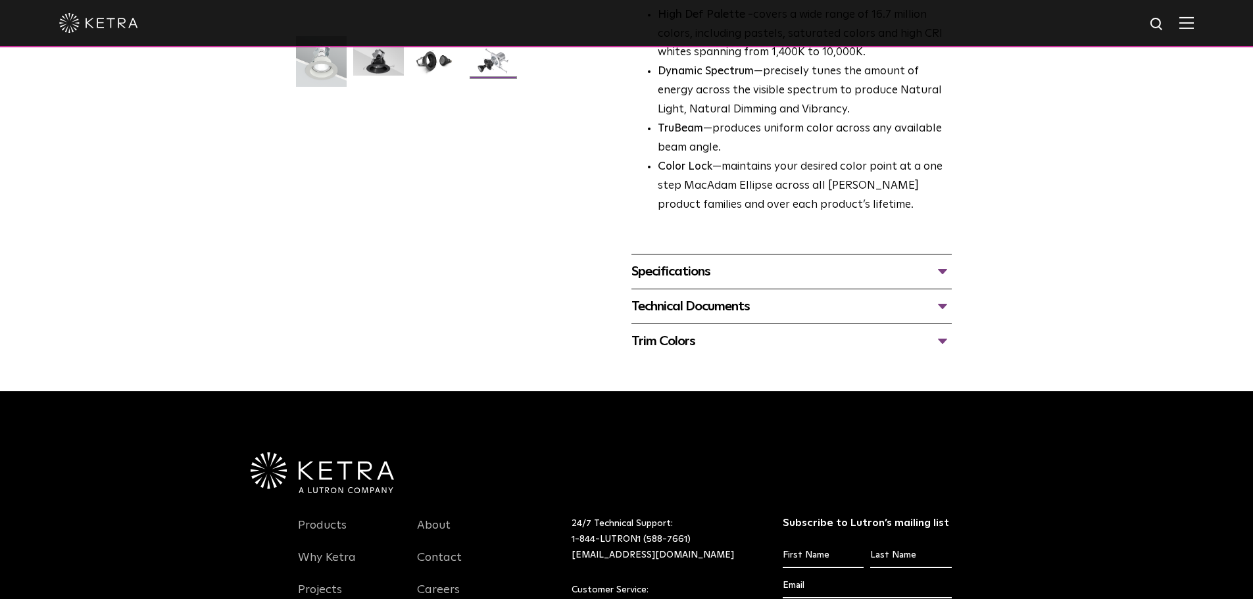
scroll to position [395, 0]
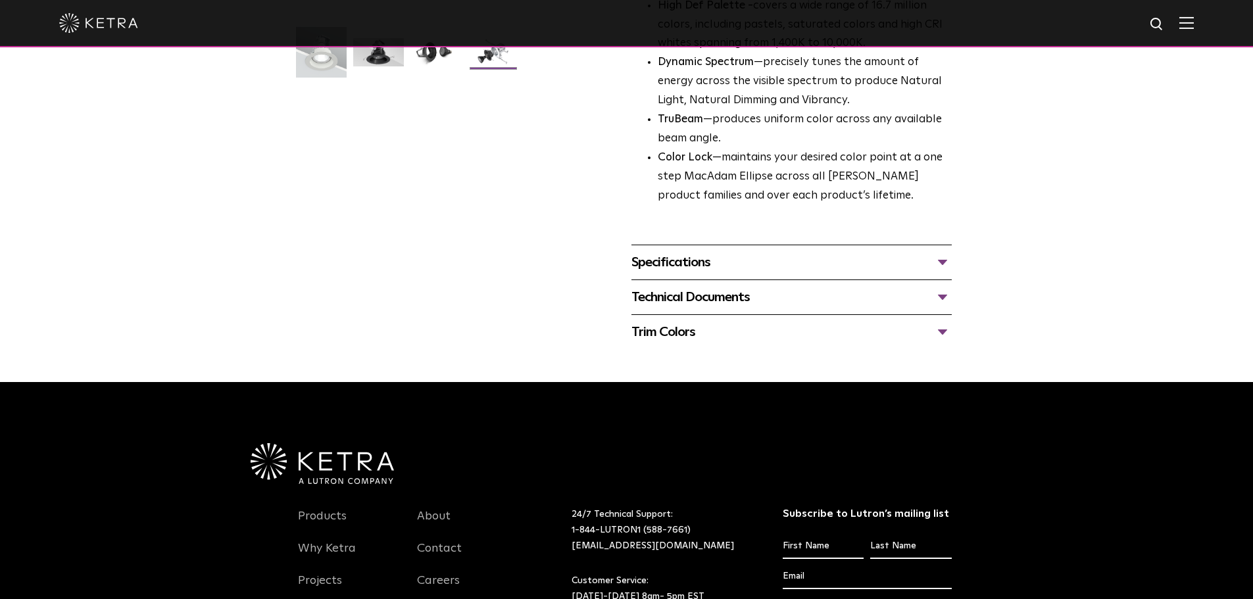
click at [784, 268] on div "Specifications" at bounding box center [792, 262] width 320 height 21
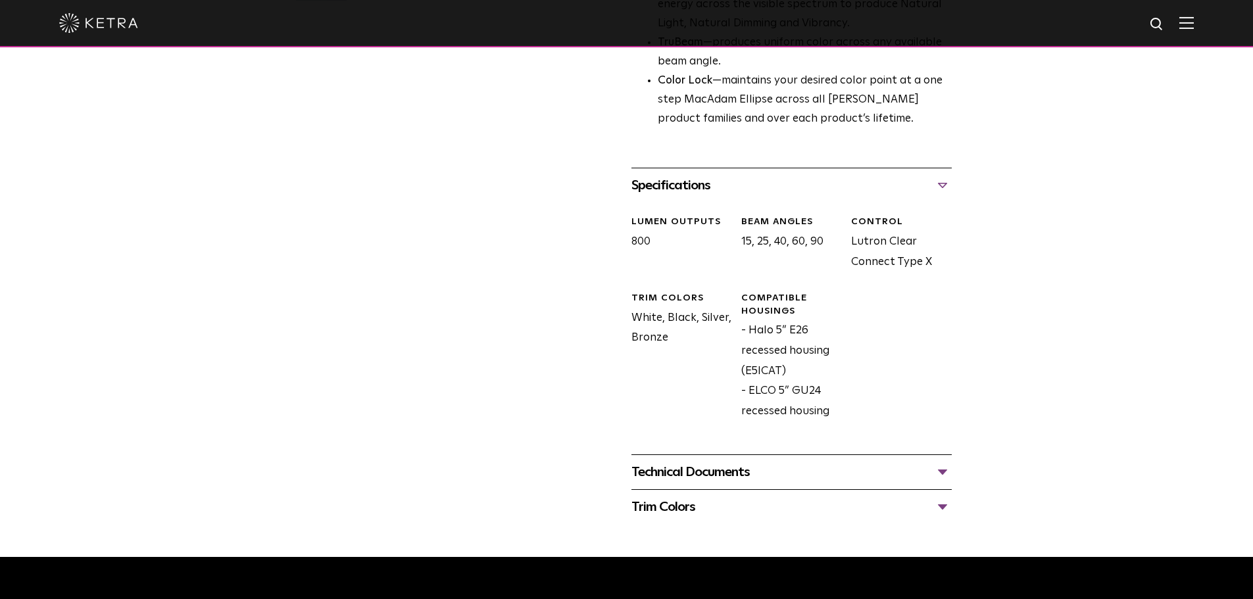
scroll to position [592, 0]
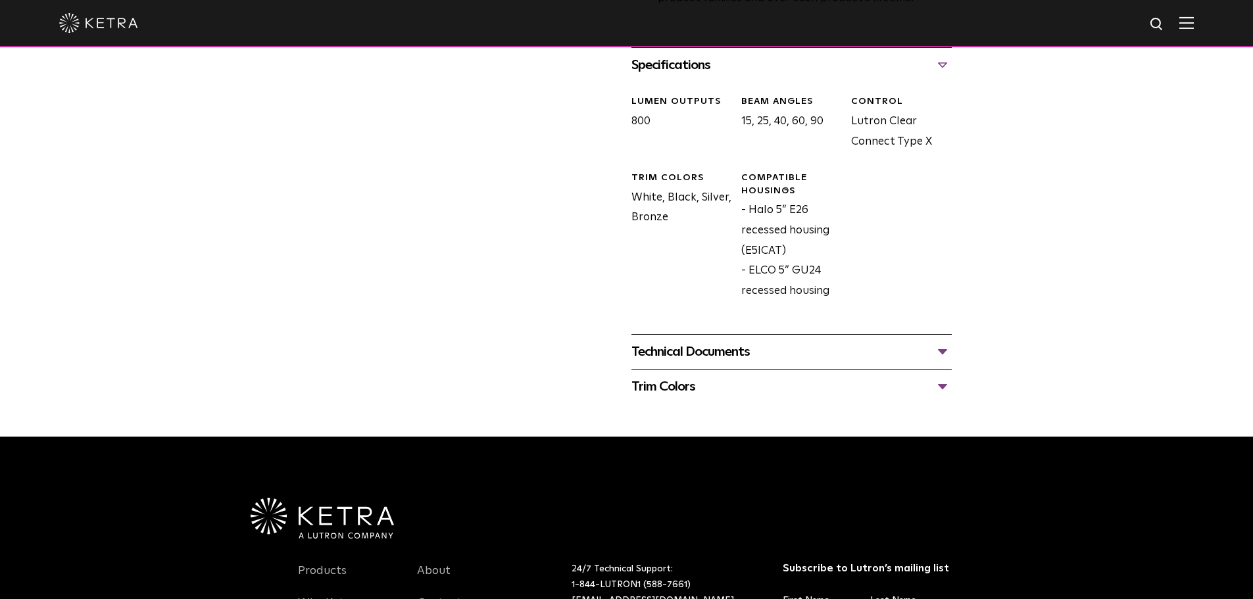
click at [759, 341] on div "Technical Documents S30 Downlight Trim Spec Sheet S30 Downlight Trim Installati…" at bounding box center [792, 351] width 320 height 35
click at [728, 356] on div "Technical Documents" at bounding box center [792, 351] width 320 height 21
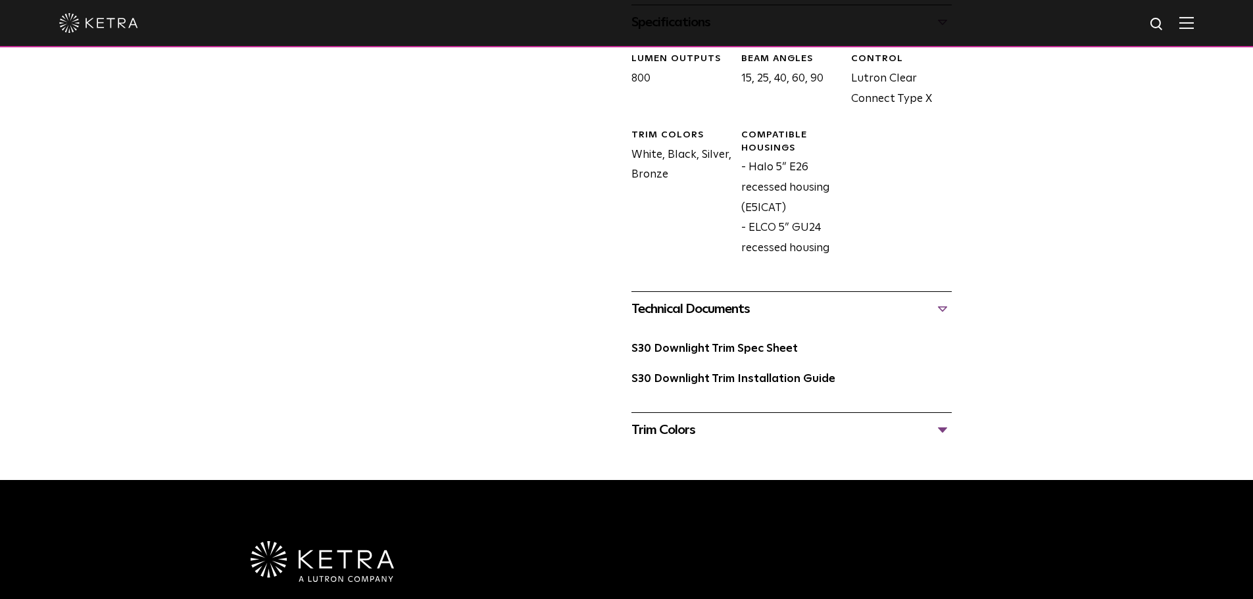
scroll to position [658, 0]
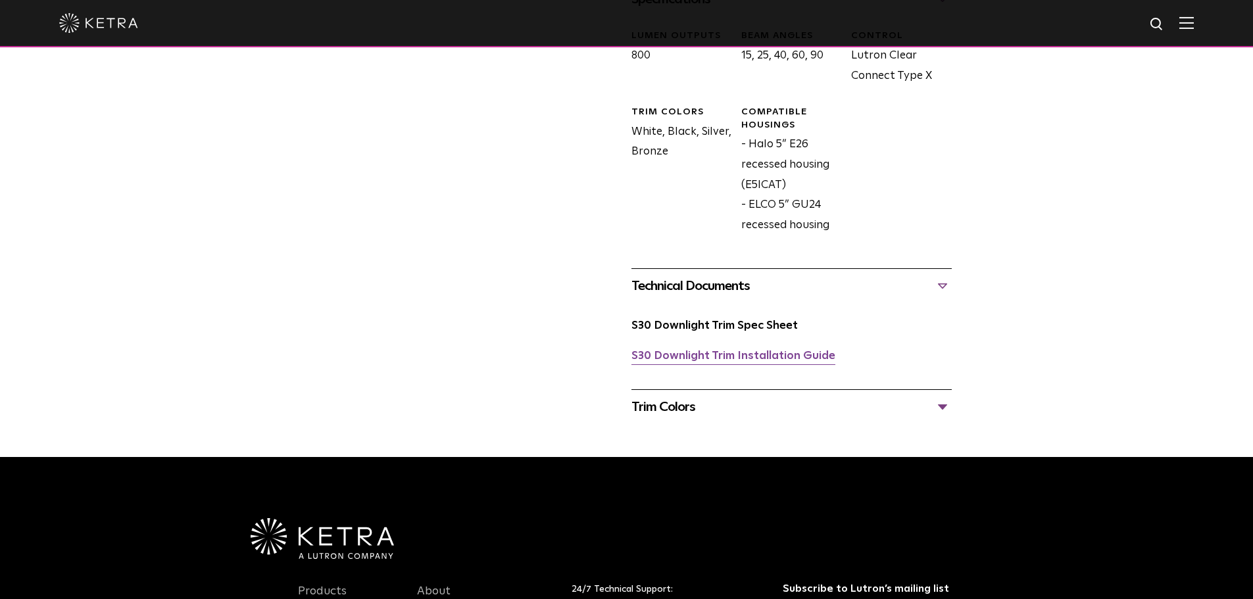
click at [732, 358] on link "S30 Downlight Trim Installation Guide" at bounding box center [734, 356] width 204 height 11
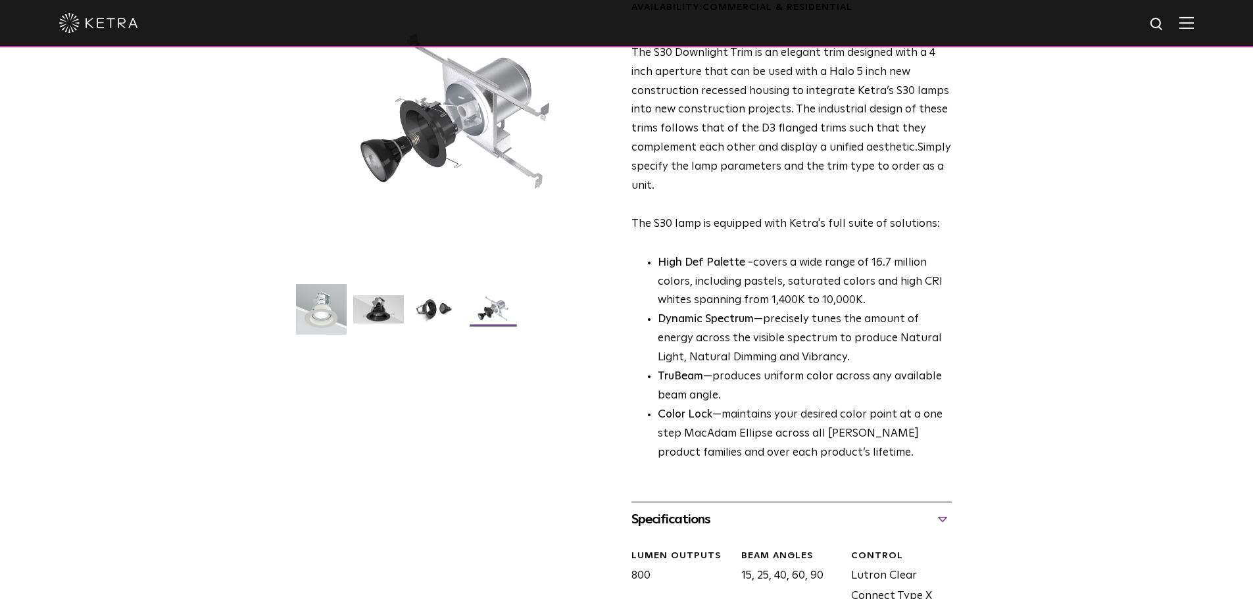
scroll to position [0, 0]
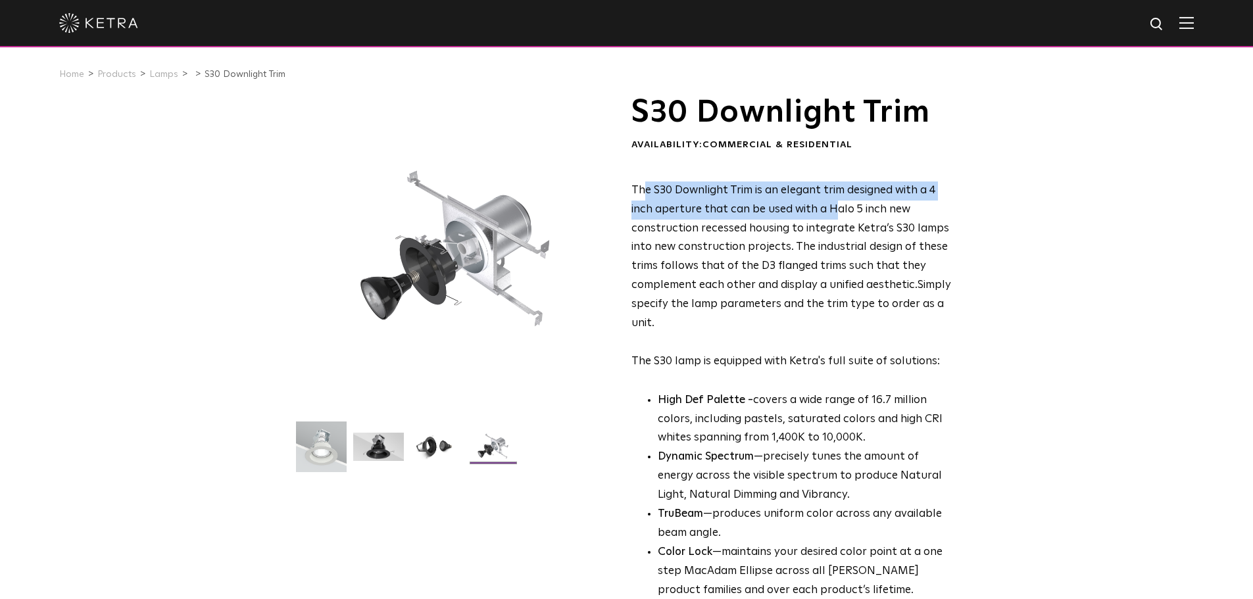
drag, startPoint x: 647, startPoint y: 194, endPoint x: 834, endPoint y: 203, distance: 187.7
click at [834, 203] on span "The S30 Downlight Trim is an elegant trim designed with a 4 inch aperture that …" at bounding box center [791, 238] width 318 height 106
click at [836, 218] on p "The S30 Downlight Trim is an elegant trim designed with a 4 inch aperture that …" at bounding box center [792, 277] width 320 height 190
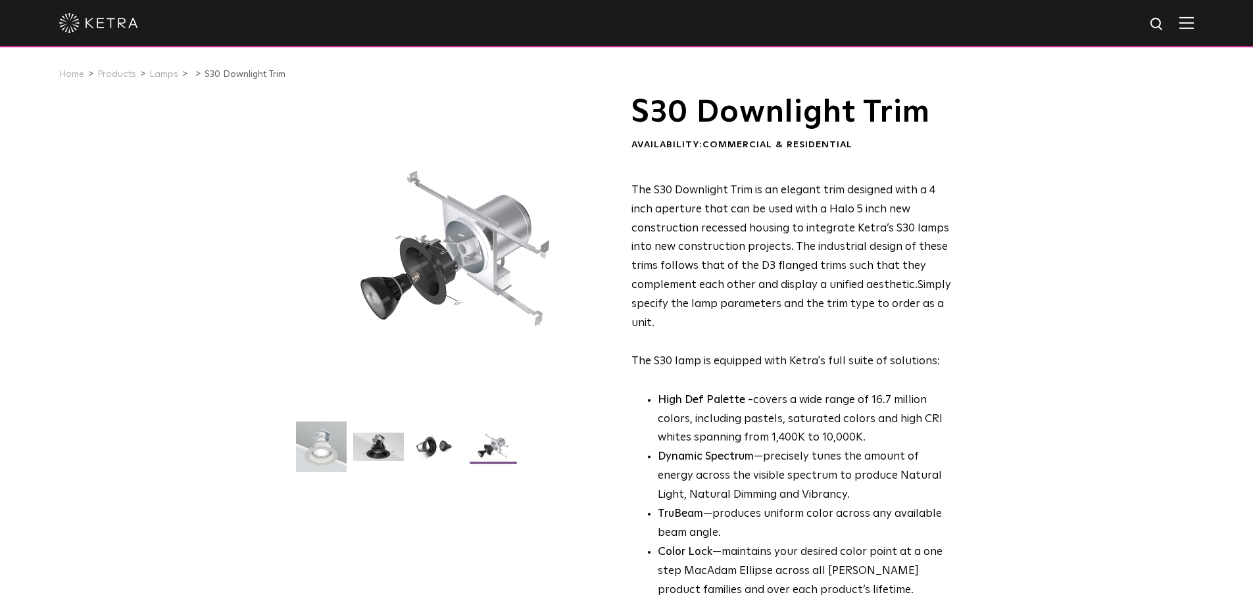
click at [848, 220] on p "The S30 Downlight Trim is an elegant trim designed with a 4 inch aperture that …" at bounding box center [792, 277] width 320 height 190
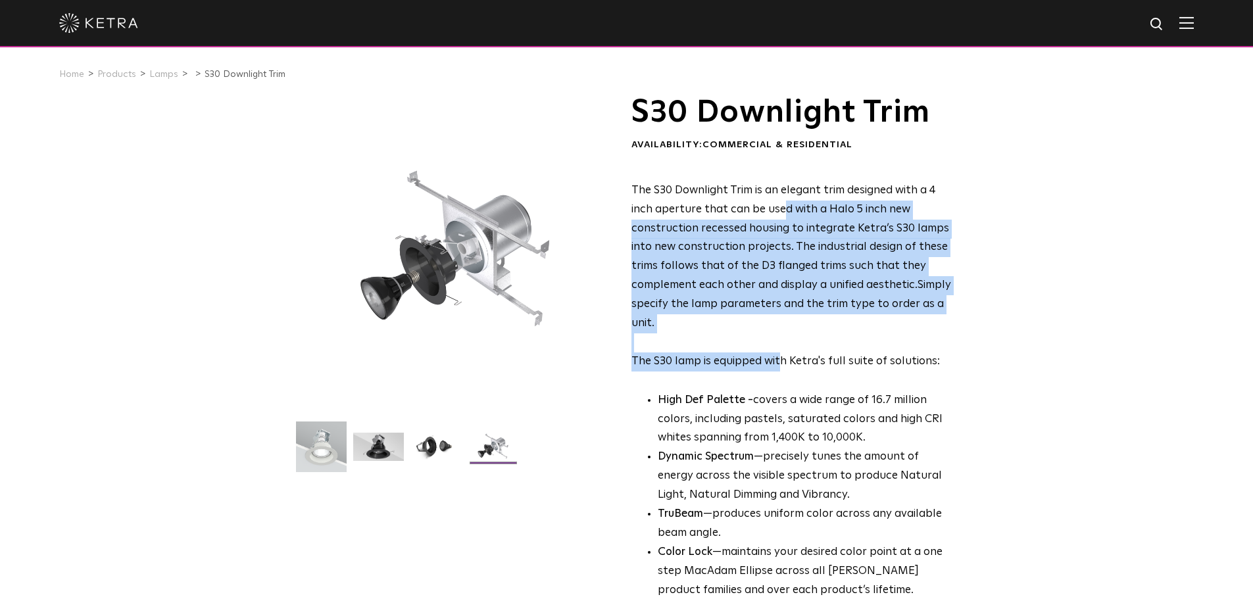
drag, startPoint x: 792, startPoint y: 213, endPoint x: 783, endPoint y: 359, distance: 146.3
click at [783, 359] on p "The S30 Downlight Trim is an elegant trim designed with a 4 inch aperture that …" at bounding box center [792, 277] width 320 height 190
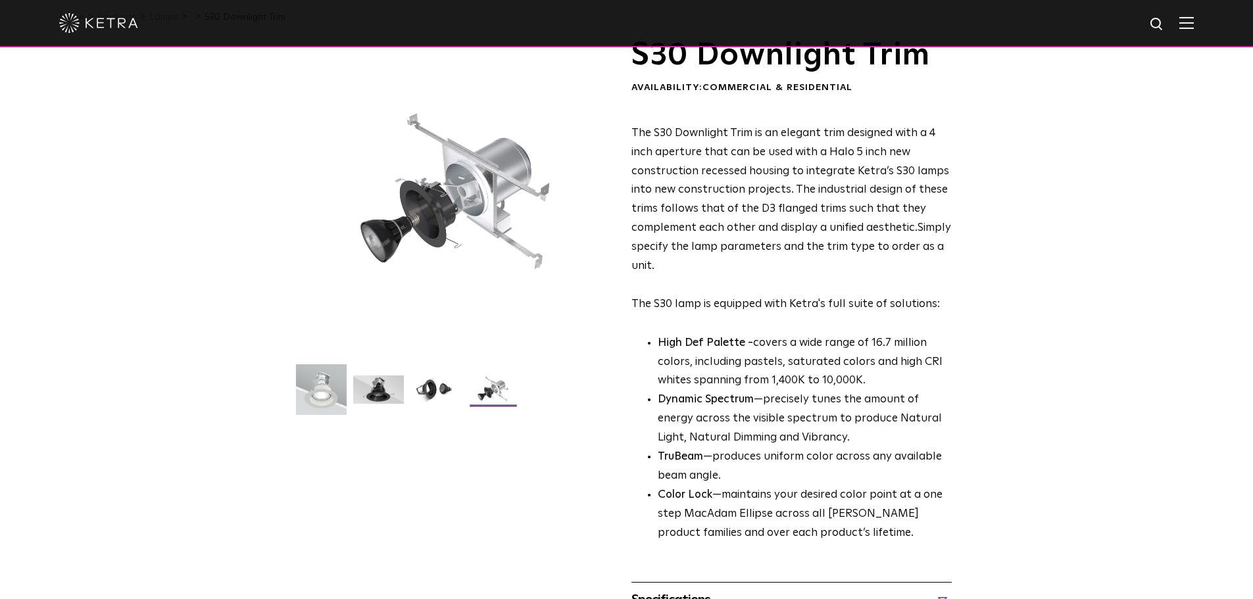
scroll to position [132, 0]
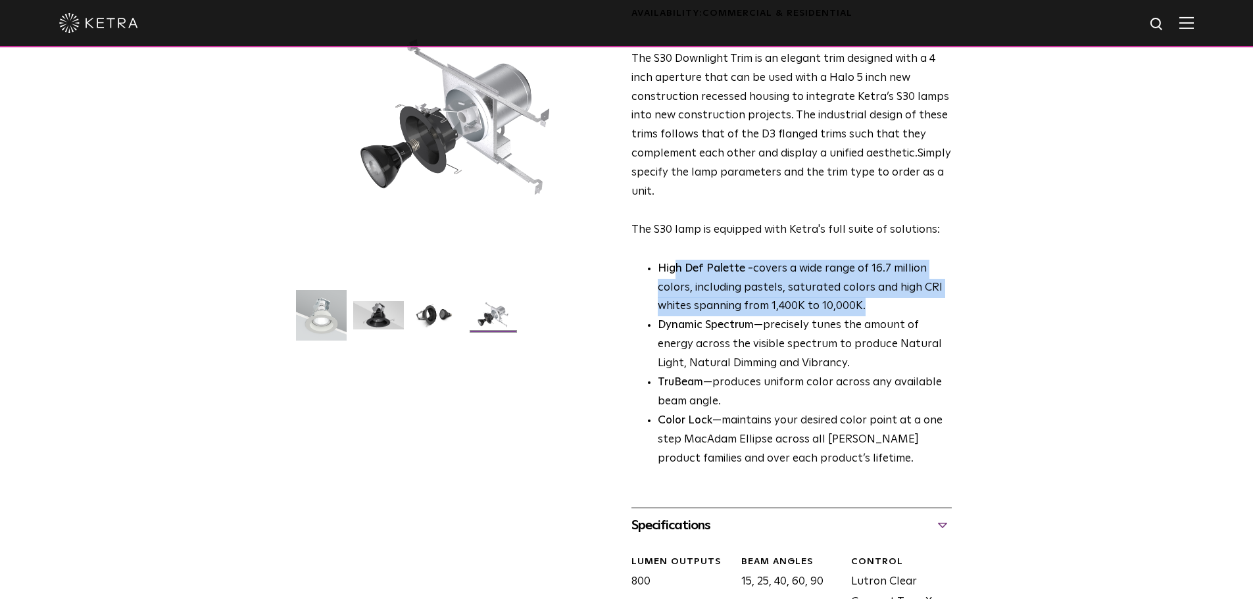
drag, startPoint x: 674, startPoint y: 270, endPoint x: 883, endPoint y: 307, distance: 212.6
click at [883, 307] on p "High Def Palette - covers a wide range of 16.7 million colors, including pastel…" at bounding box center [805, 288] width 294 height 57
click at [883, 305] on p "High Def Palette - covers a wide range of 16.7 million colors, including pastel…" at bounding box center [805, 288] width 294 height 57
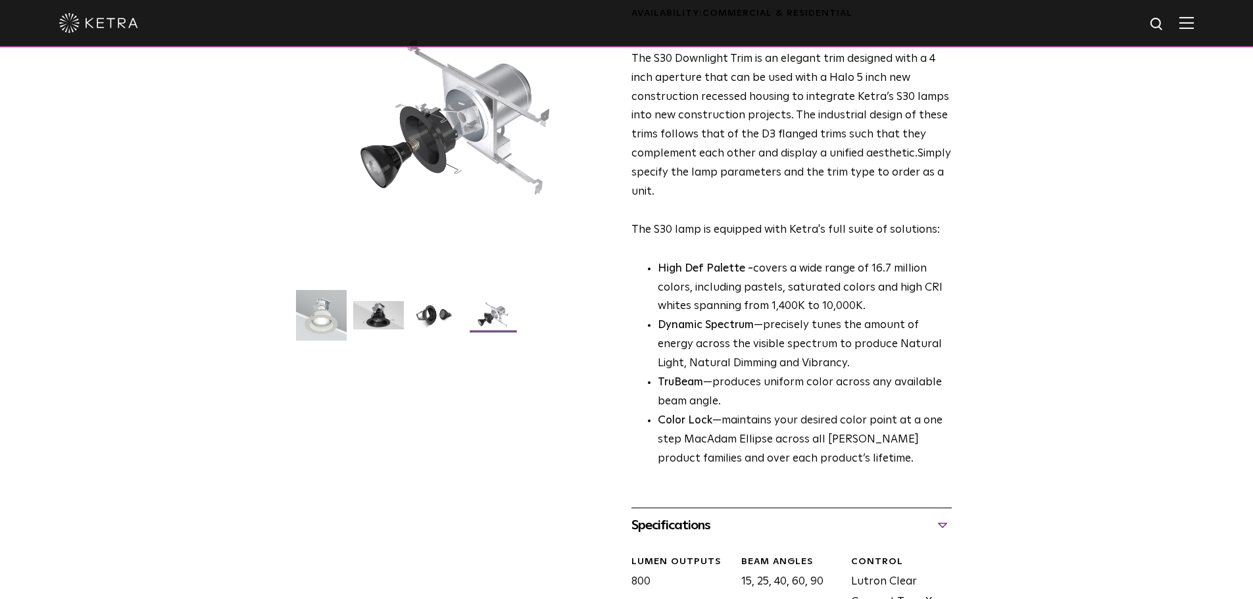
click at [828, 365] on li "Dynamic Spectrum —precisely tunes the amount of energy across the visible spect…" at bounding box center [805, 344] width 294 height 57
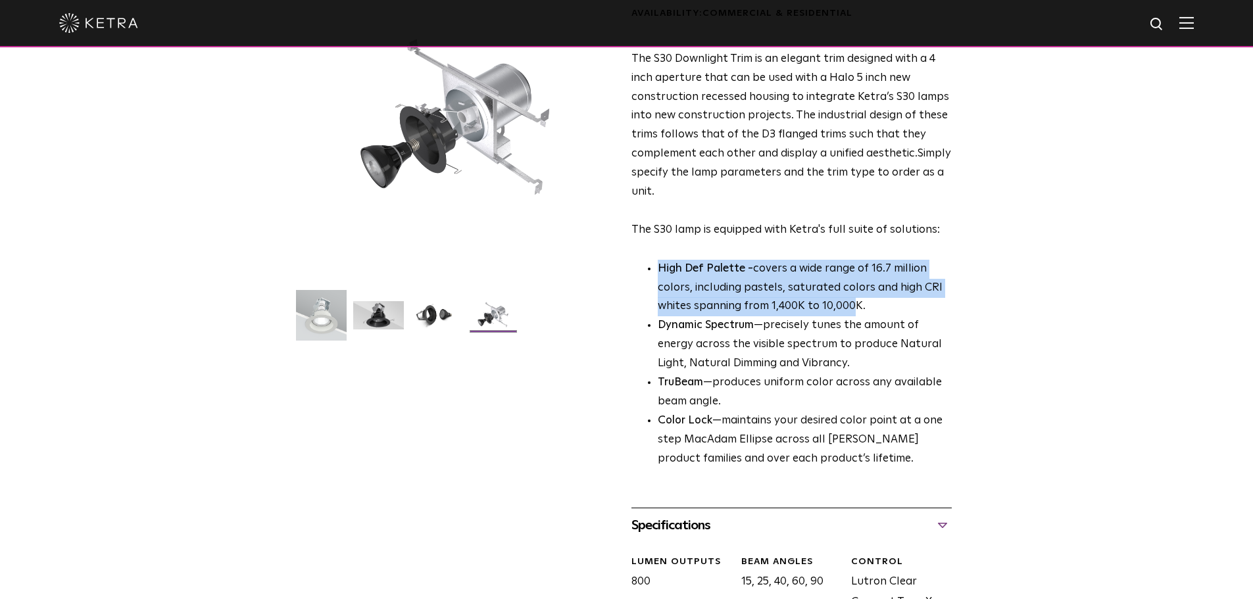
drag, startPoint x: 856, startPoint y: 309, endPoint x: 655, endPoint y: 265, distance: 205.3
click at [655, 265] on ul "High Def Palette - covers a wide range of 16.7 million colors, including pastel…" at bounding box center [792, 364] width 320 height 209
click at [668, 272] on strong "High Def Palette -" at bounding box center [705, 268] width 95 height 11
drag, startPoint x: 678, startPoint y: 271, endPoint x: 874, endPoint y: 305, distance: 198.9
click at [874, 305] on p "High Def Palette - covers a wide range of 16.7 million colors, including pastel…" at bounding box center [805, 288] width 294 height 57
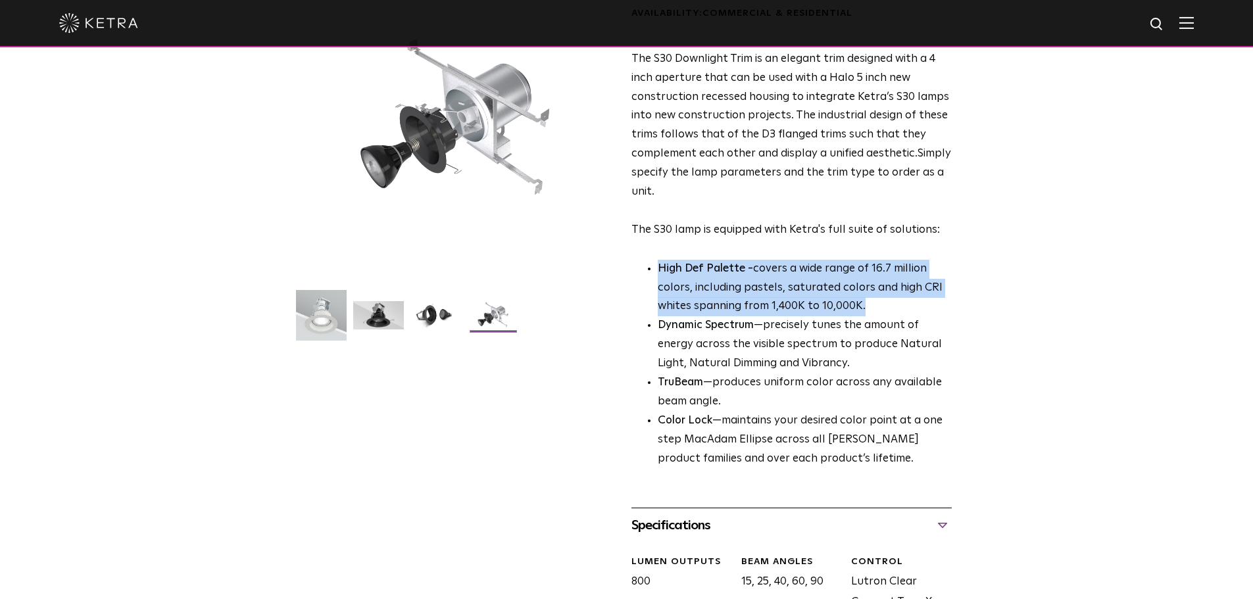
click at [873, 306] on p "High Def Palette - covers a wide range of 16.7 million colors, including pastel…" at bounding box center [805, 288] width 294 height 57
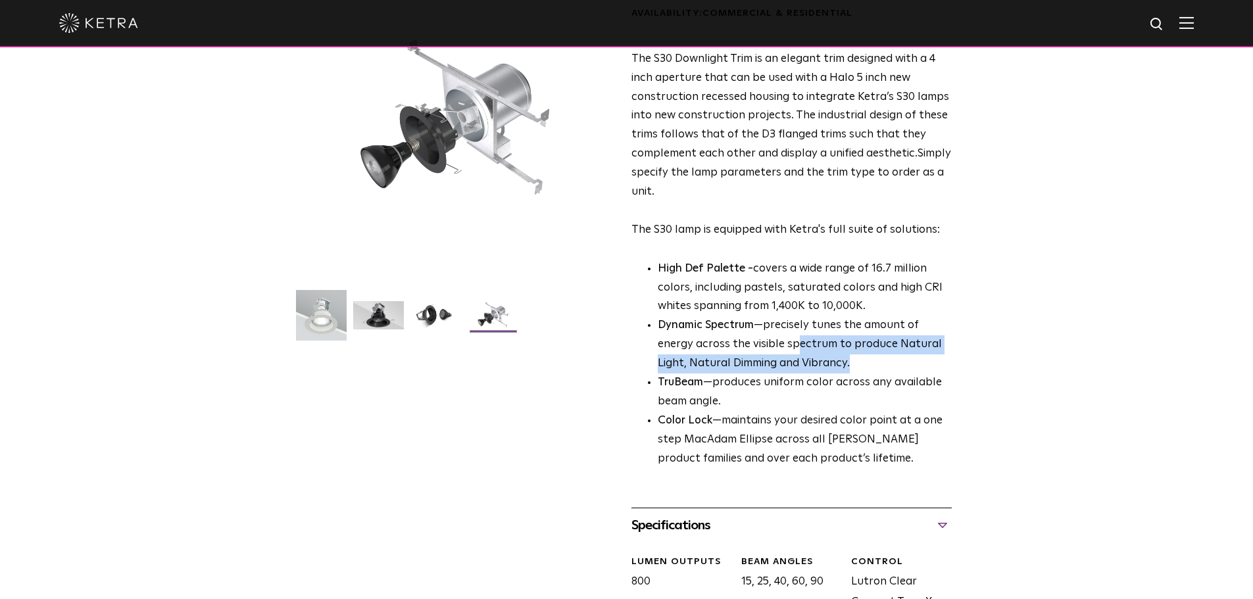
drag, startPoint x: 801, startPoint y: 362, endPoint x: 761, endPoint y: 345, distance: 43.0
click at [759, 341] on li "Dynamic Spectrum —precisely tunes the amount of energy across the visible spect…" at bounding box center [805, 344] width 294 height 57
click at [763, 345] on li "Dynamic Spectrum —precisely tunes the amount of energy across the visible spect…" at bounding box center [805, 344] width 294 height 57
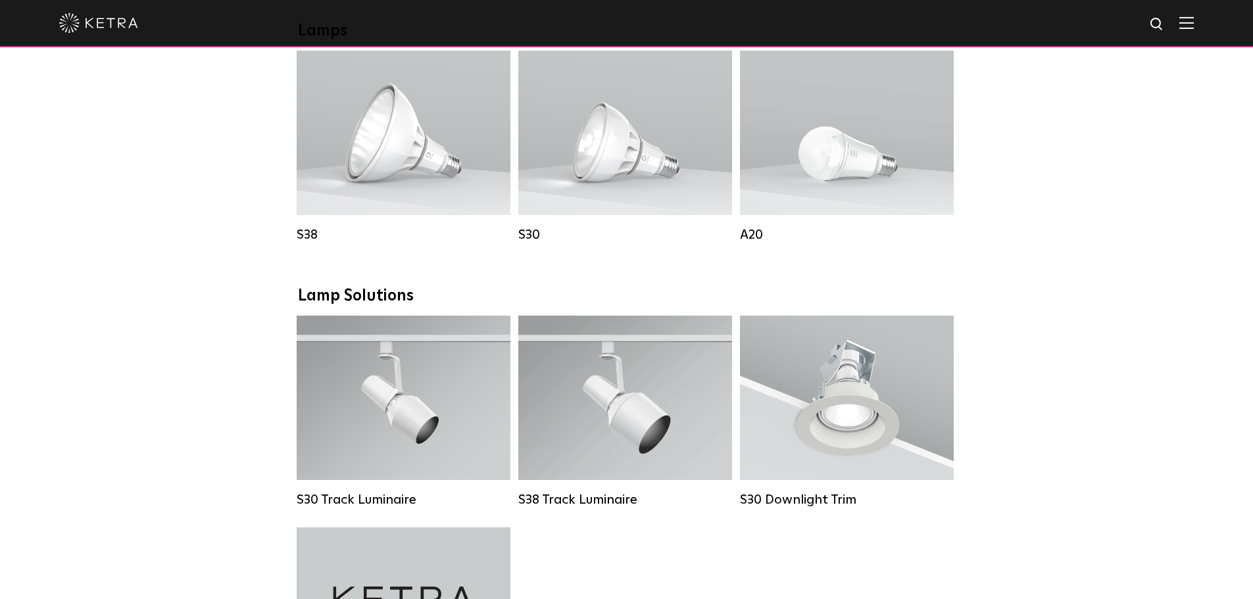
scroll to position [855, 0]
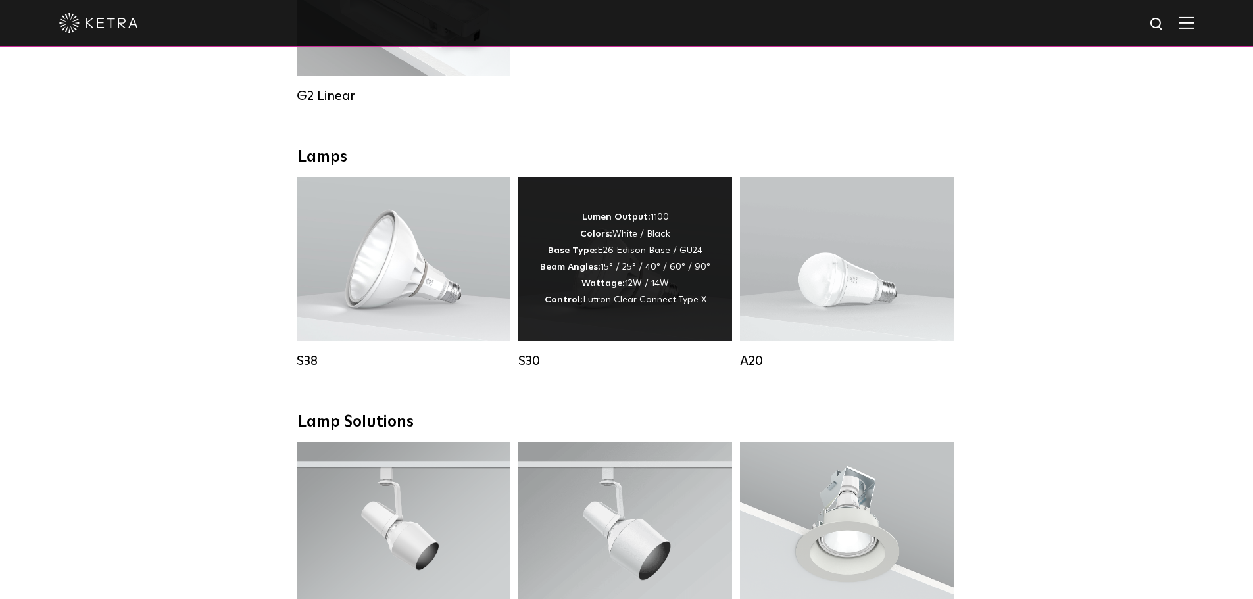
click at [657, 283] on div "Lumen Output: 1100 Colors: White / Black Base Type: E26 Edison Base / GU24 Beam…" at bounding box center [625, 258] width 170 height 99
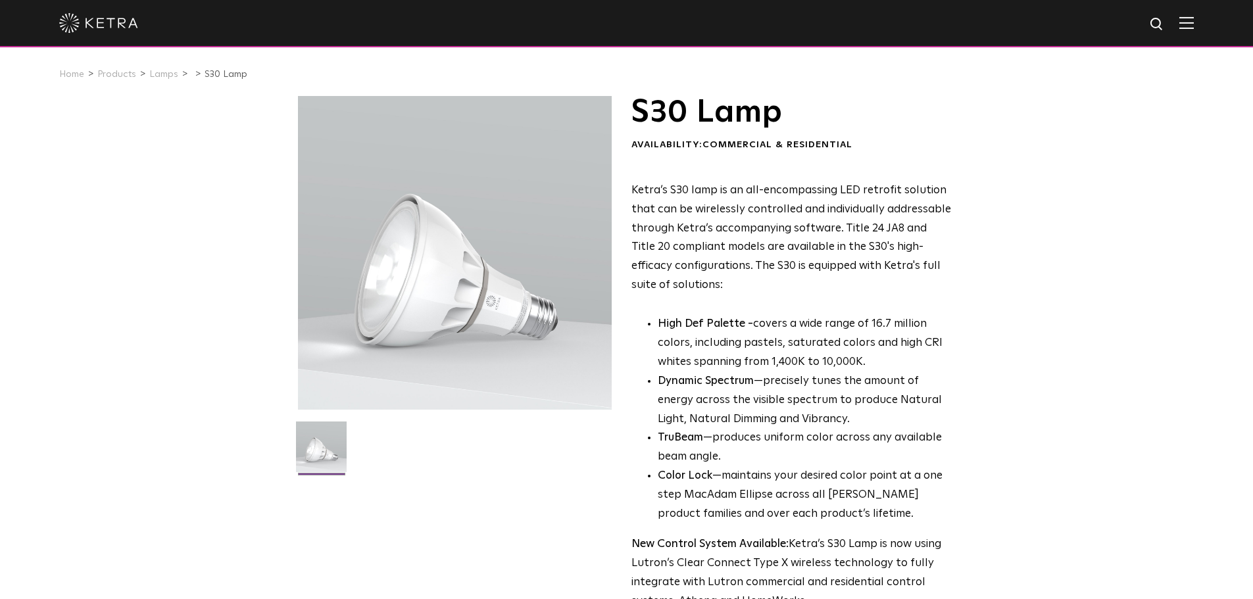
drag, startPoint x: 634, startPoint y: 195, endPoint x: 879, endPoint y: 293, distance: 264.3
click at [879, 293] on p "Ketra’s S30 lamp is an all-encompassing LED retrofit solution that can be wirel…" at bounding box center [792, 239] width 320 height 114
click at [873, 293] on p "Ketra’s S30 lamp is an all-encompassing LED retrofit solution that can be wirel…" at bounding box center [792, 239] width 320 height 114
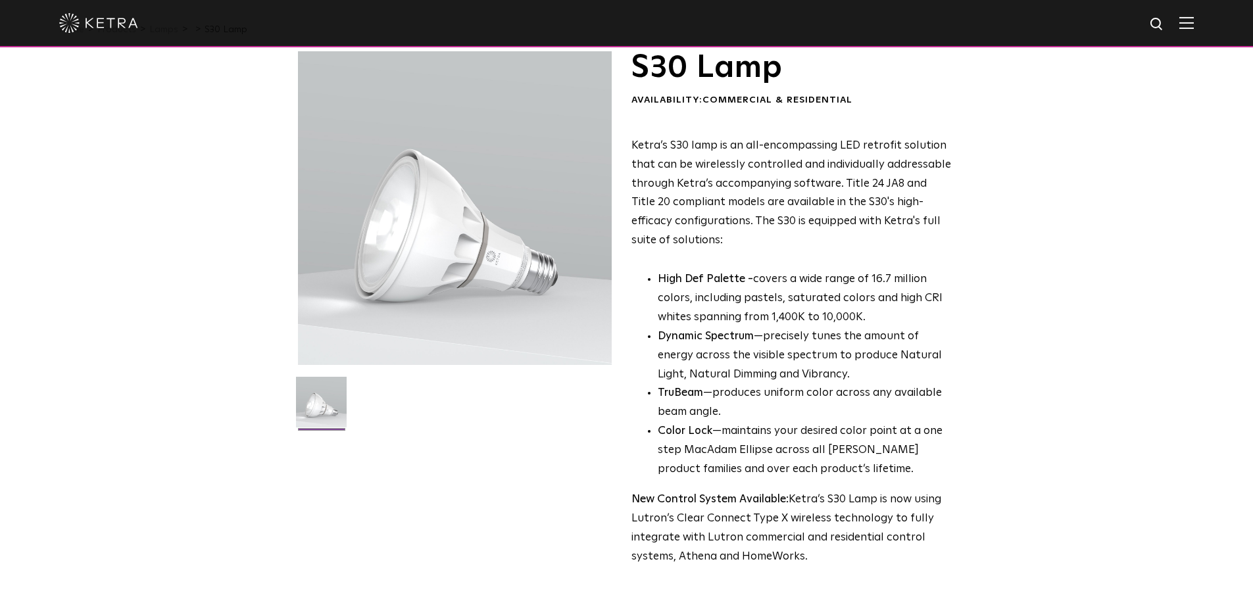
scroll to position [66, 0]
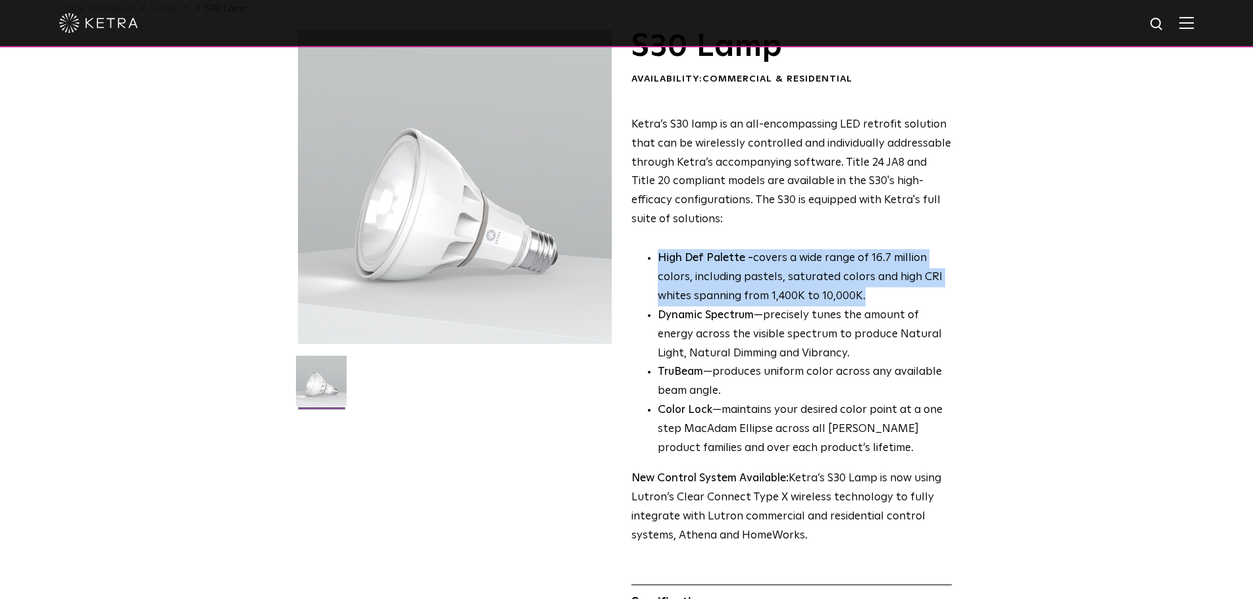
drag, startPoint x: 657, startPoint y: 256, endPoint x: 897, endPoint y: 297, distance: 244.2
click at [897, 297] on ul "High Def Palette - covers a wide range of 16.7 million colors, including pastel…" at bounding box center [792, 353] width 320 height 209
click at [897, 297] on p "High Def Palette - covers a wide range of 16.7 million colors, including pastel…" at bounding box center [805, 277] width 294 height 57
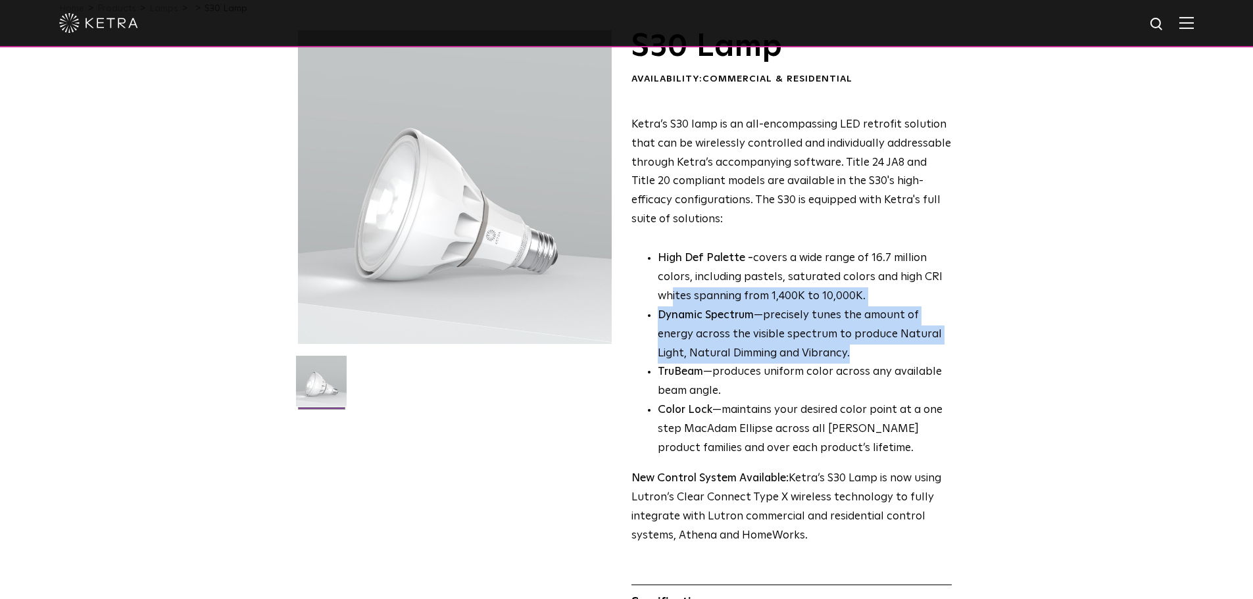
drag, startPoint x: 767, startPoint y: 342, endPoint x: 670, endPoint y: 302, distance: 104.1
click at [670, 302] on ul "High Def Palette - covers a wide range of 16.7 million colors, including pastel…" at bounding box center [792, 353] width 320 height 209
drag, startPoint x: 687, startPoint y: 322, endPoint x: 694, endPoint y: 324, distance: 7.5
click at [688, 321] on strong "Dynamic Spectrum" at bounding box center [706, 315] width 96 height 11
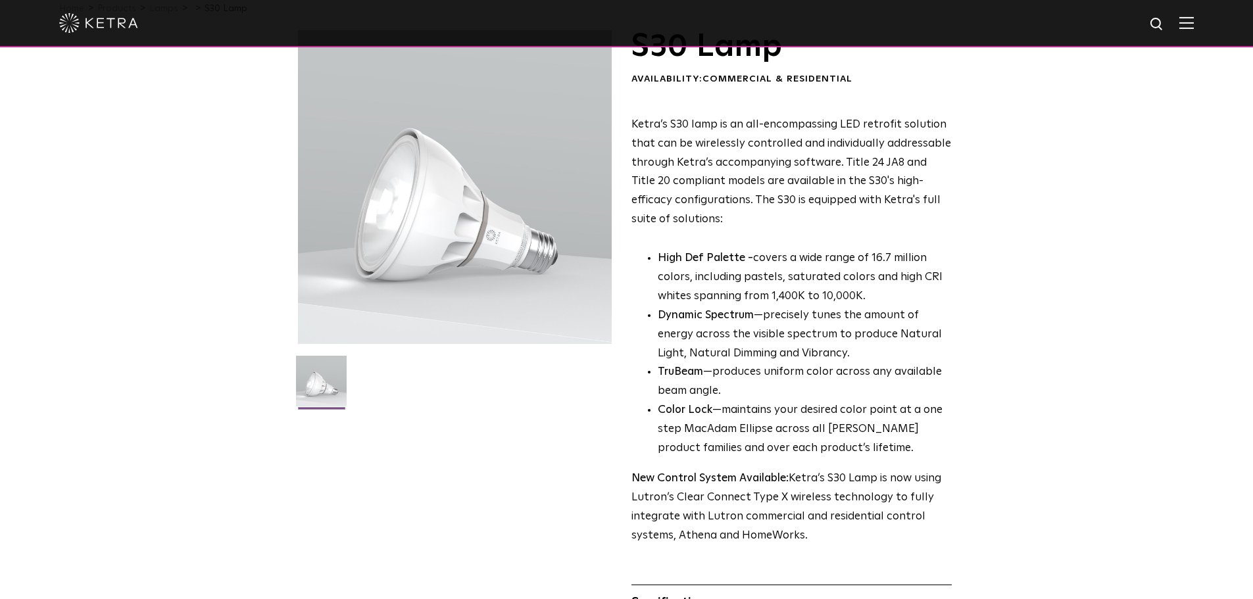
click at [705, 382] on li "TruBeam —produces uniform color across any available beam angle." at bounding box center [805, 382] width 294 height 38
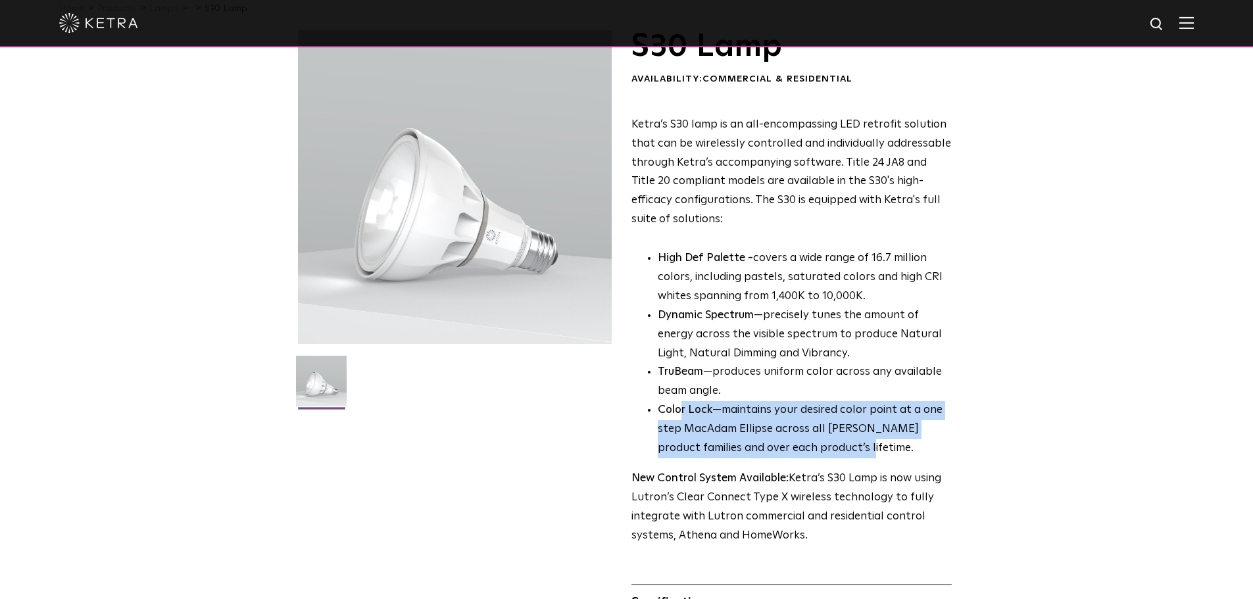
drag, startPoint x: 678, startPoint y: 415, endPoint x: 843, endPoint y: 455, distance: 169.3
click at [843, 455] on li "Color Lock —maintains your desired color point at a one step MacAdam Ellipse ac…" at bounding box center [805, 429] width 294 height 57
click at [843, 456] on li "Color Lock —maintains your desired color point at a one step MacAdam Ellipse ac…" at bounding box center [805, 429] width 294 height 57
drag, startPoint x: 822, startPoint y: 453, endPoint x: 652, endPoint y: 409, distance: 176.2
click at [652, 409] on ul "High Def Palette - covers a wide range of 16.7 million colors, including pastel…" at bounding box center [792, 353] width 320 height 209
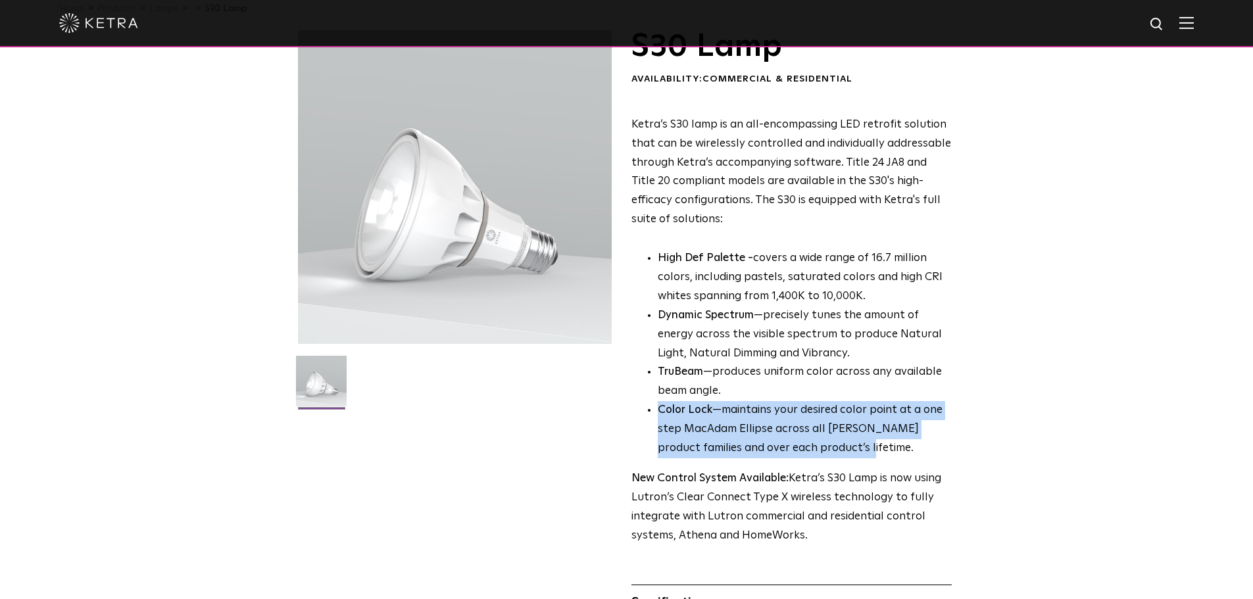
click at [761, 416] on li "Color Lock —maintains your desired color point at a one step MacAdam Ellipse ac…" at bounding box center [805, 429] width 294 height 57
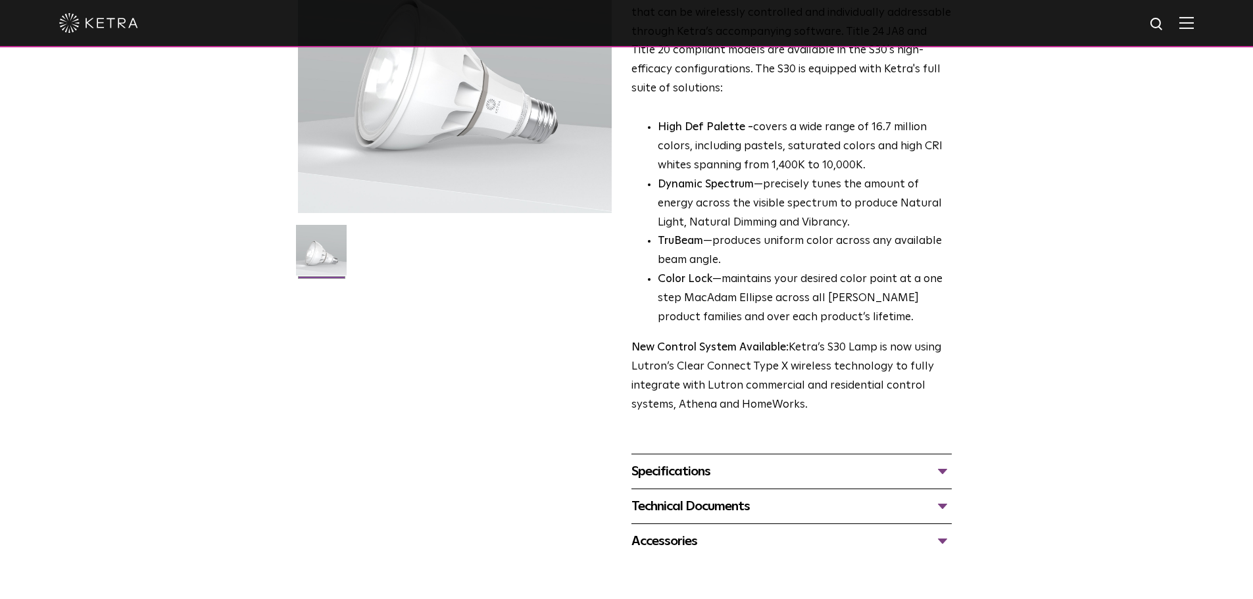
scroll to position [197, 0]
drag, startPoint x: 787, startPoint y: 410, endPoint x: 624, endPoint y: 346, distance: 175.2
click at [624, 346] on div "S30 Lamp Availability: Commercial & Residential Ketra’s S30 lamp is an all-enco…" at bounding box center [627, 229] width 658 height 660
click at [655, 366] on p "New Control System Available: Ketra’s S30 Lamp is now using Lutron’s Clear Conn…" at bounding box center [792, 376] width 320 height 76
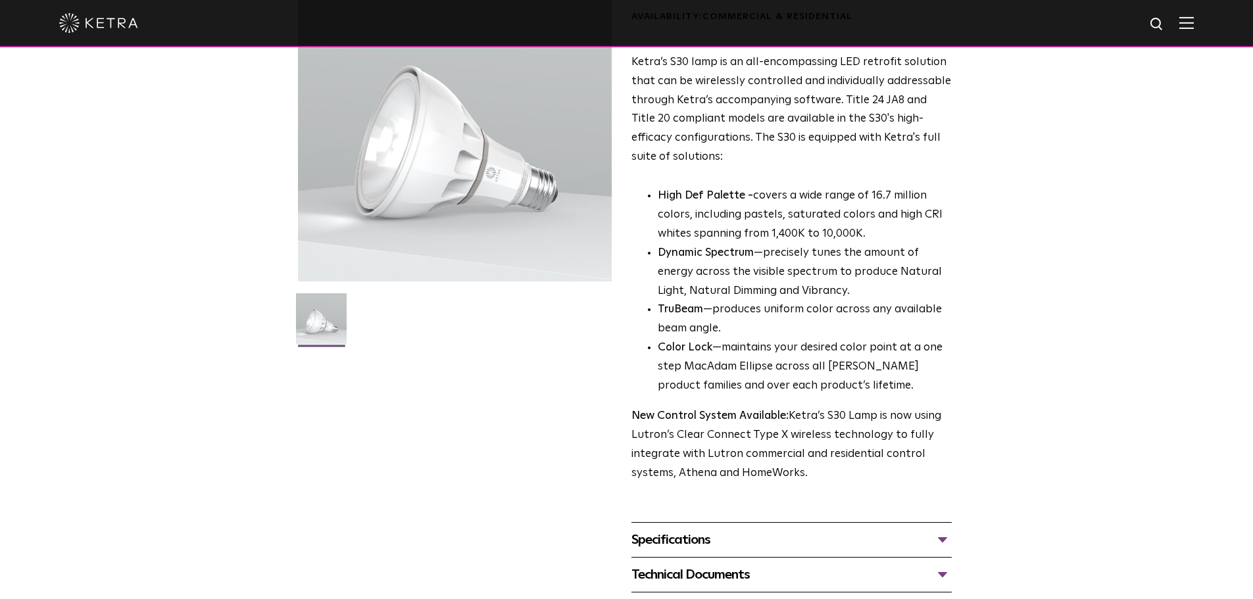
scroll to position [329, 0]
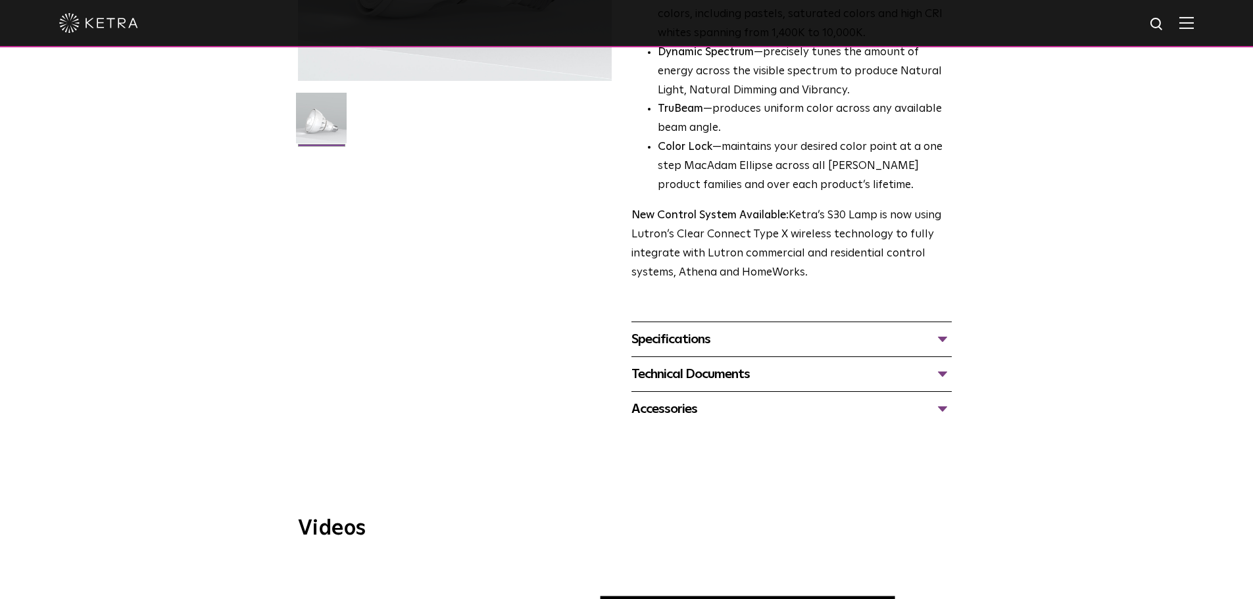
click at [733, 338] on div "Specifications" at bounding box center [792, 339] width 320 height 21
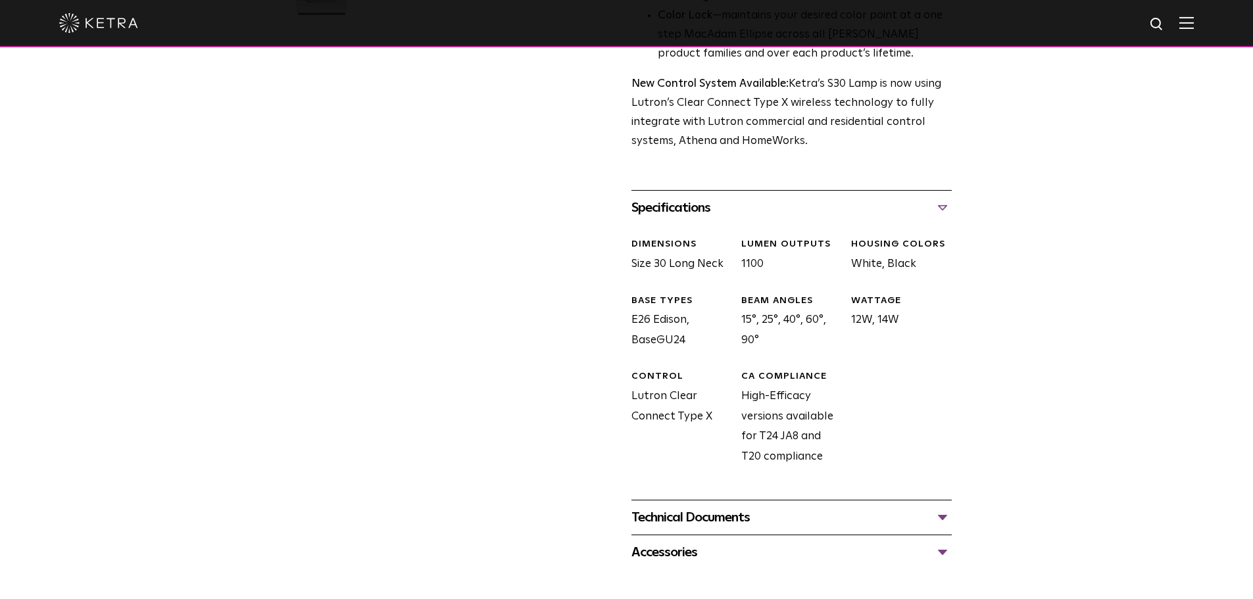
scroll to position [592, 0]
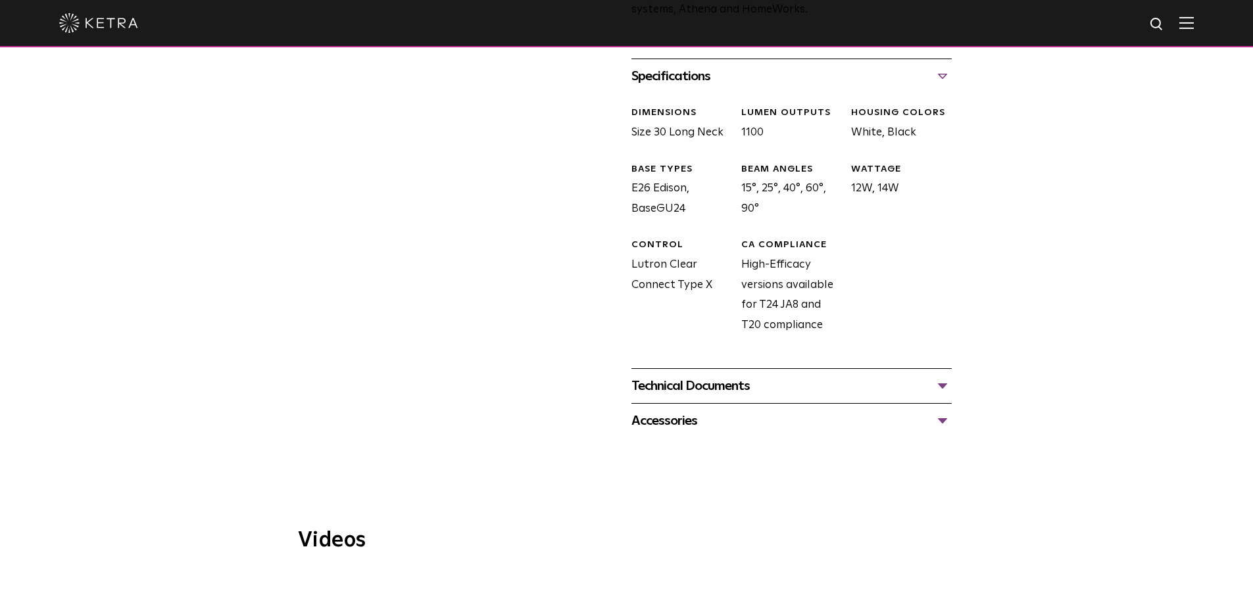
click at [759, 380] on div "Technical Documents" at bounding box center [792, 386] width 320 height 21
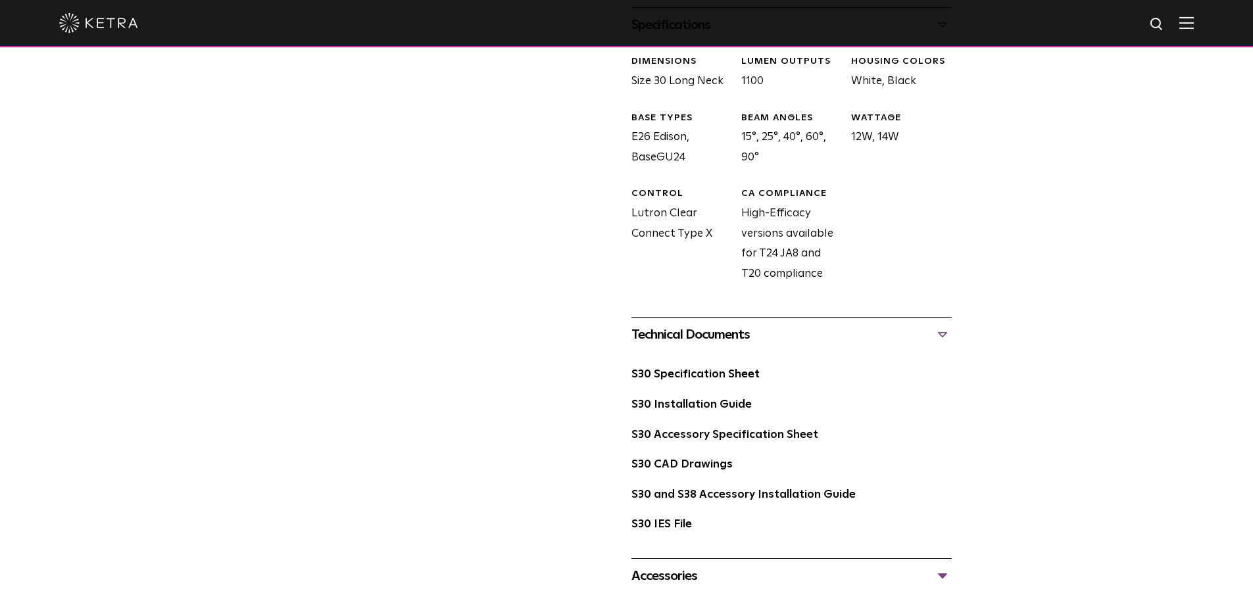
scroll to position [724, 0]
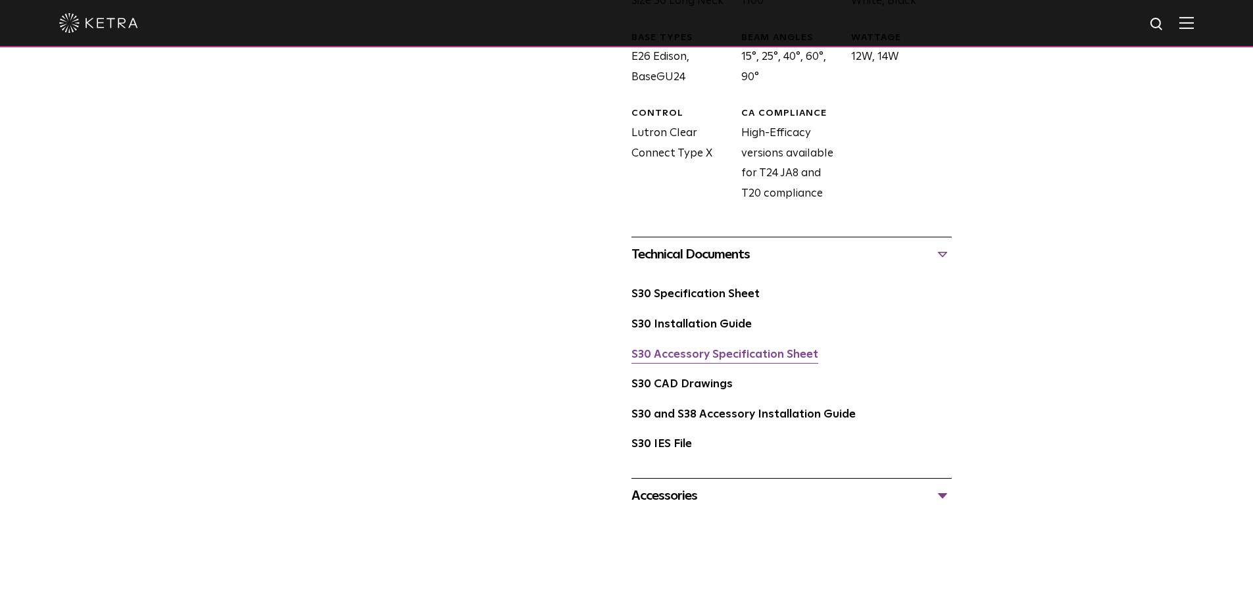
click at [716, 354] on link "S30 Accessory Specification Sheet" at bounding box center [725, 354] width 187 height 11
click at [708, 329] on link "S30 Installation Guide" at bounding box center [692, 324] width 120 height 11
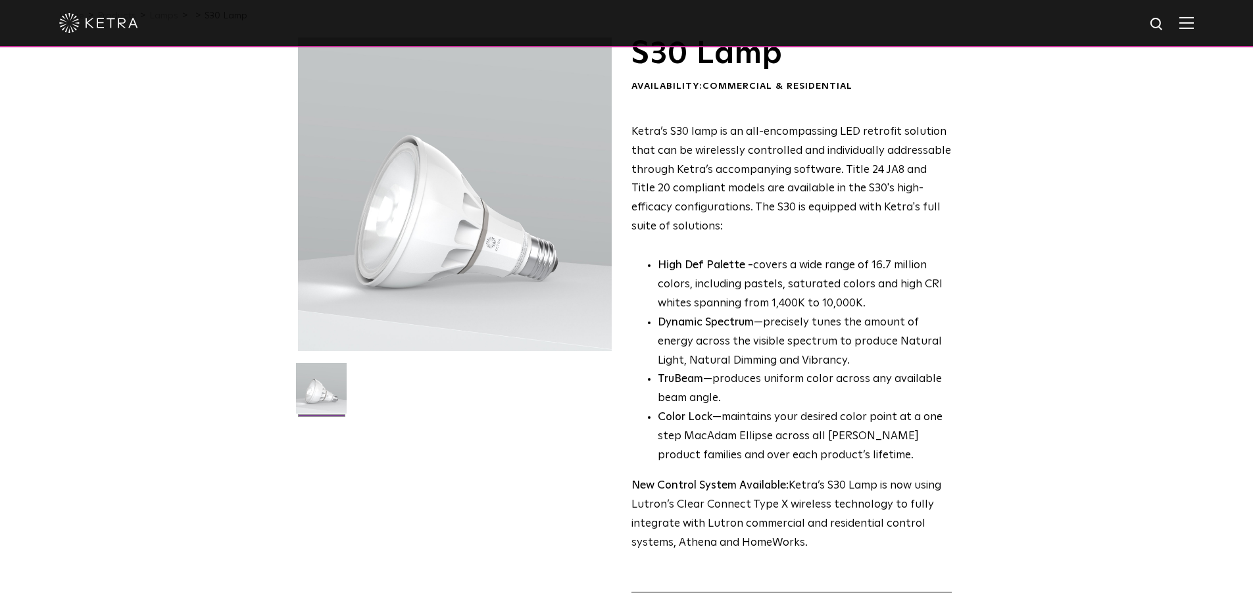
scroll to position [0, 0]
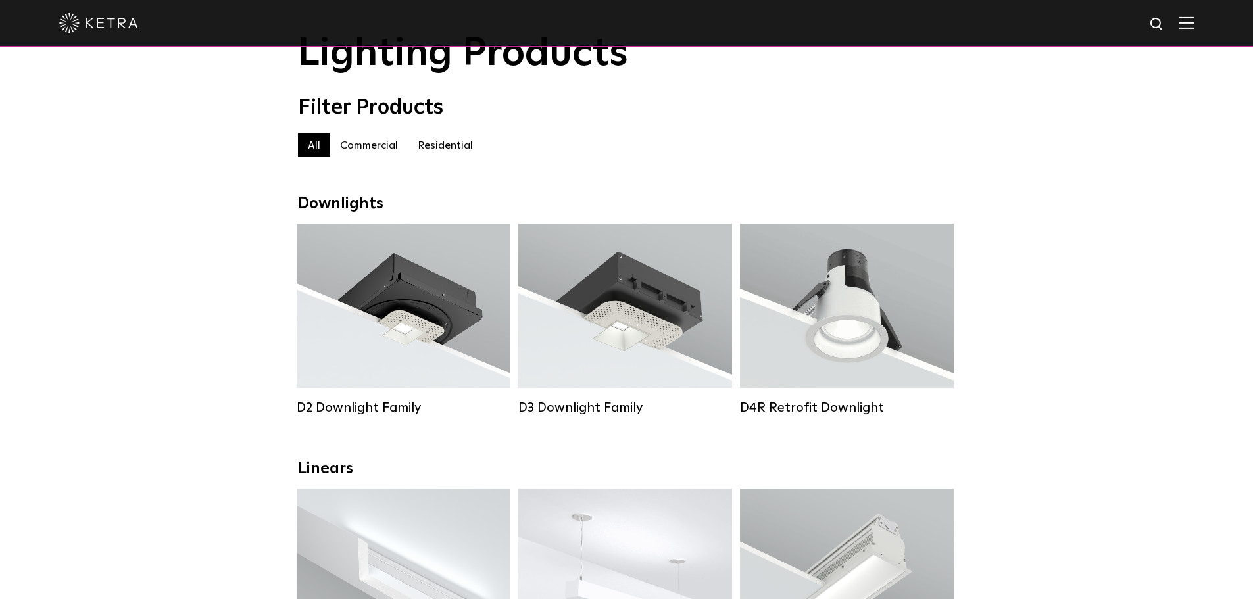
scroll to position [97, 0]
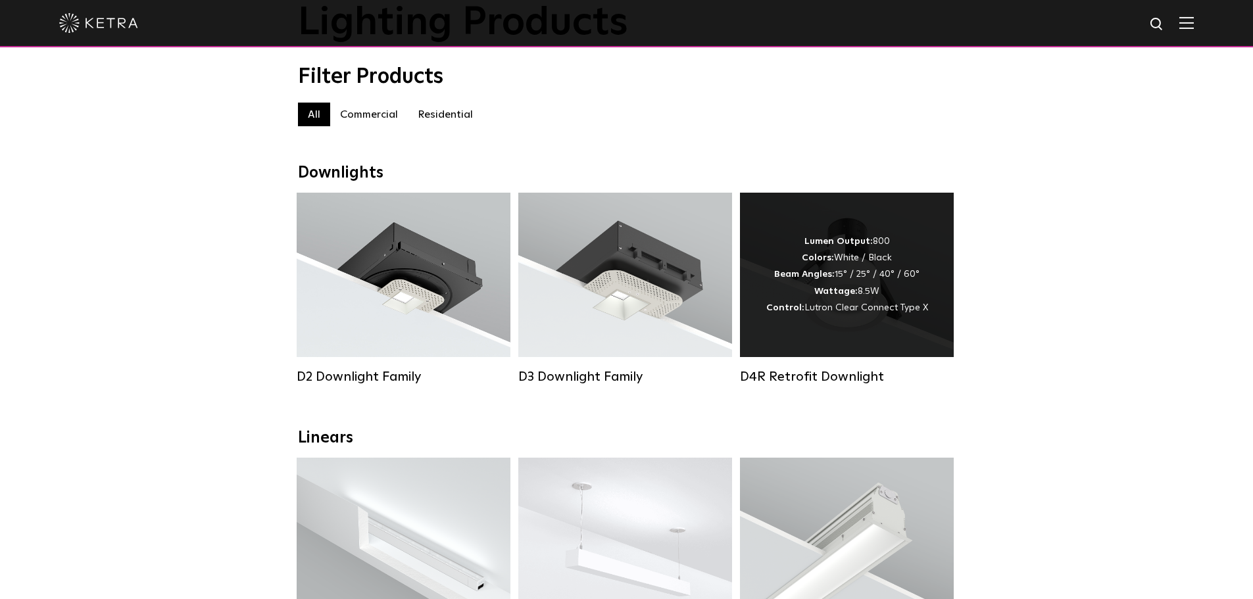
click at [893, 339] on div "Lumen Output: 800 Colors: White / Black Beam Angles: 15° / 25° / 40° / 60° Watt…" at bounding box center [847, 275] width 214 height 164
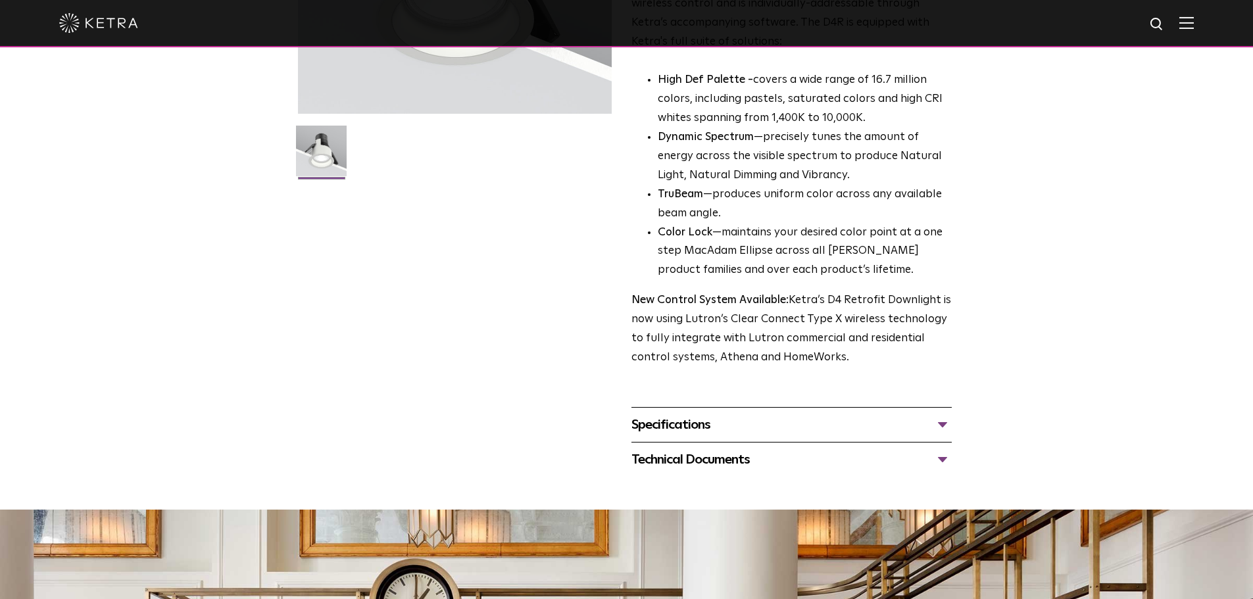
scroll to position [461, 0]
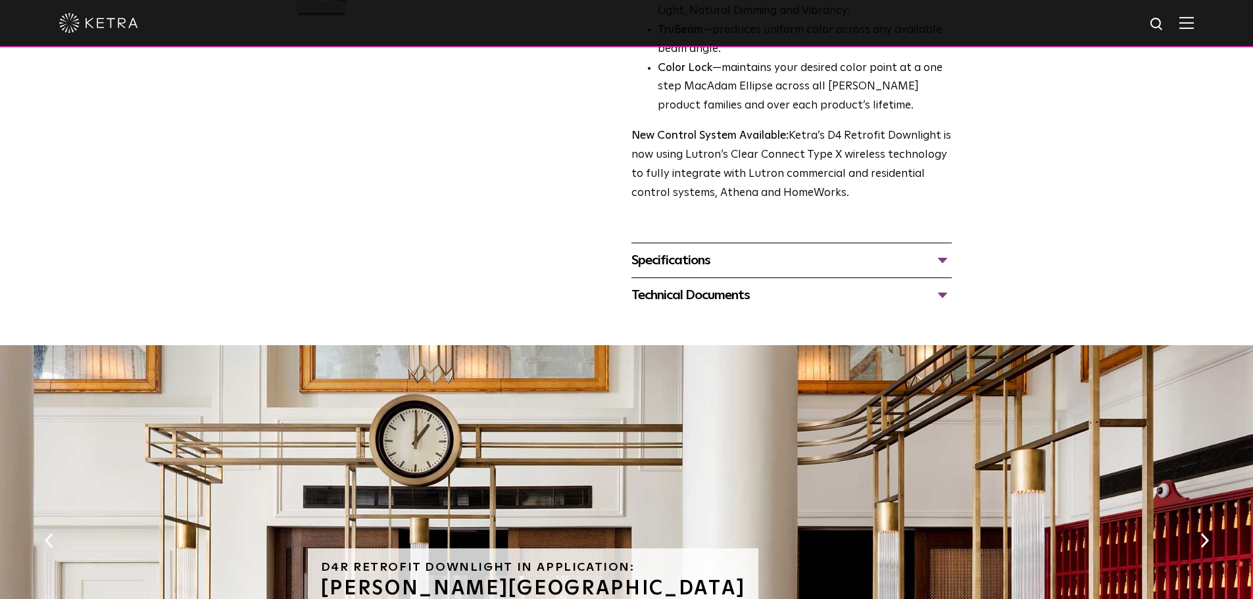
click at [717, 259] on div "Specifications" at bounding box center [792, 260] width 320 height 21
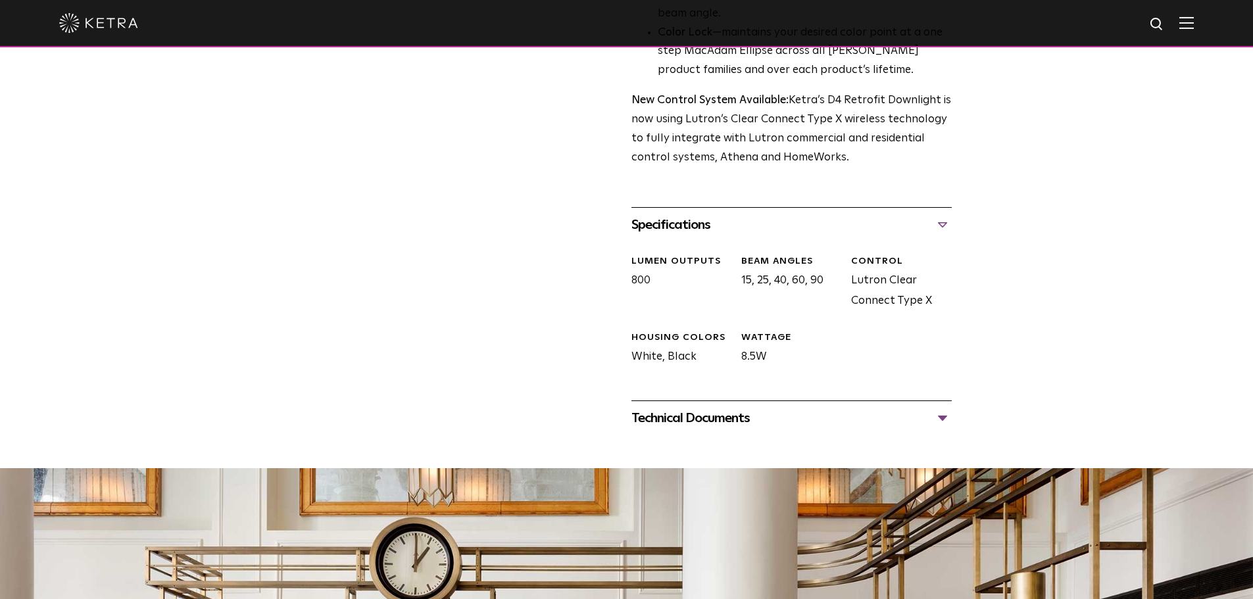
scroll to position [526, 0]
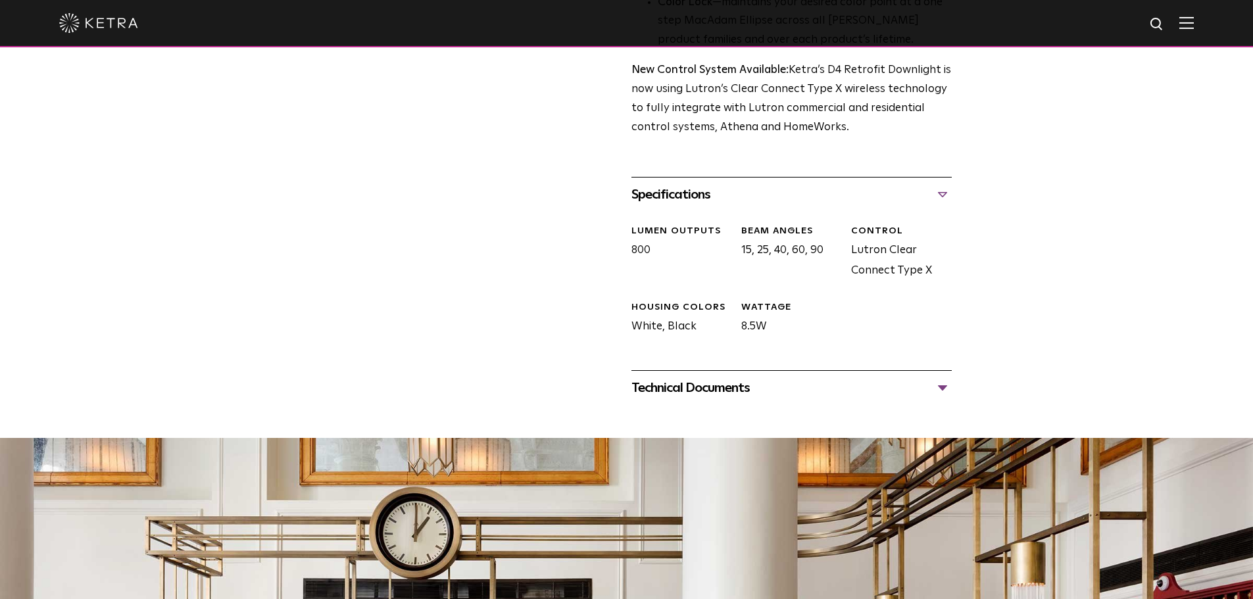
click at [749, 381] on div "Technical Documents" at bounding box center [792, 388] width 320 height 21
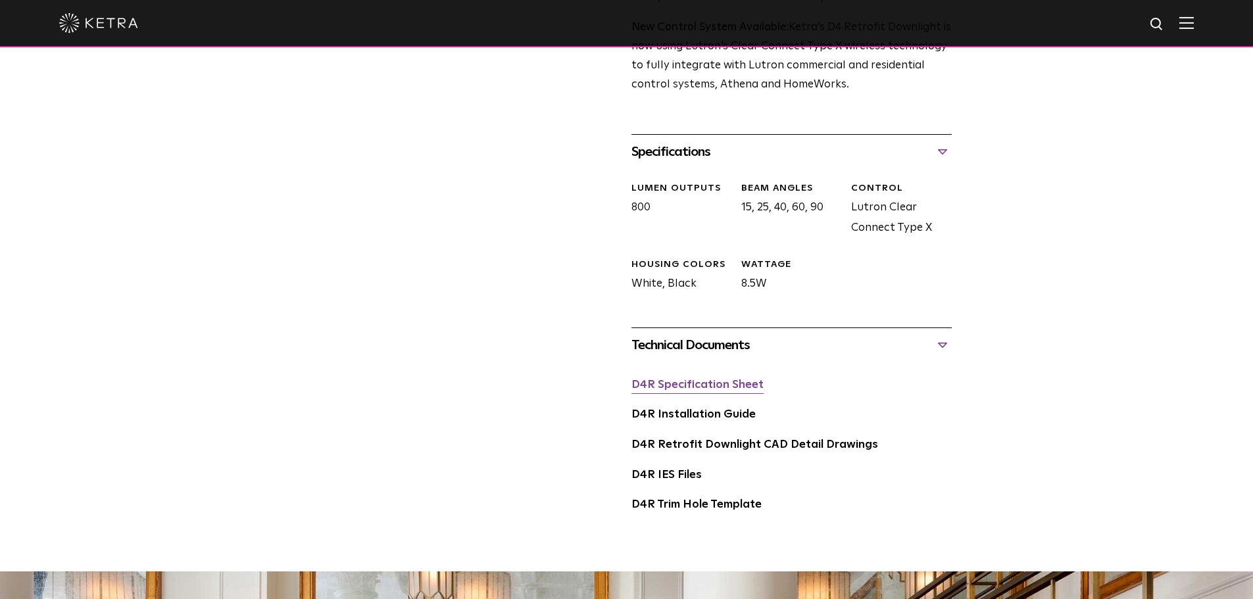
scroll to position [592, 0]
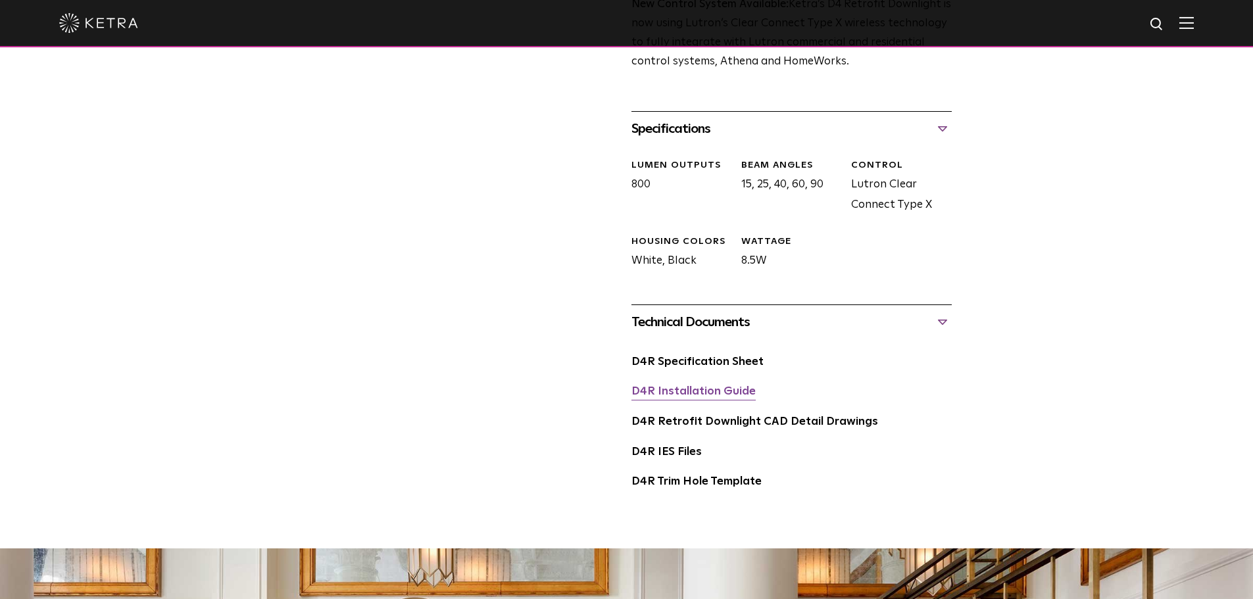
click at [693, 396] on link "D4R Installation Guide" at bounding box center [694, 391] width 124 height 11
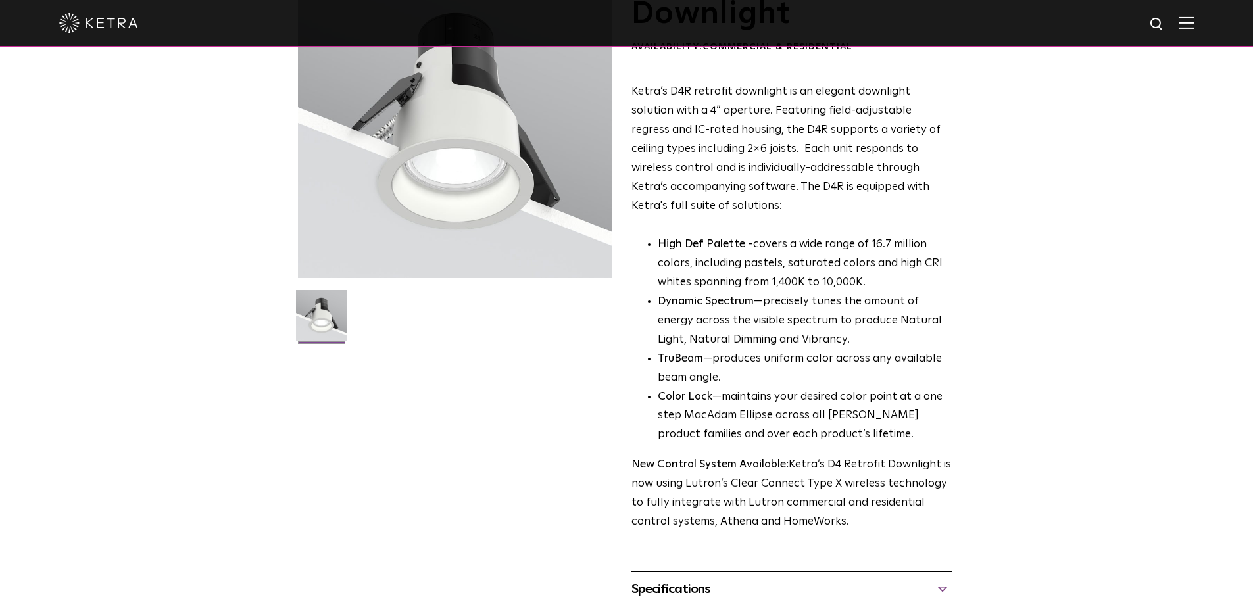
scroll to position [66, 0]
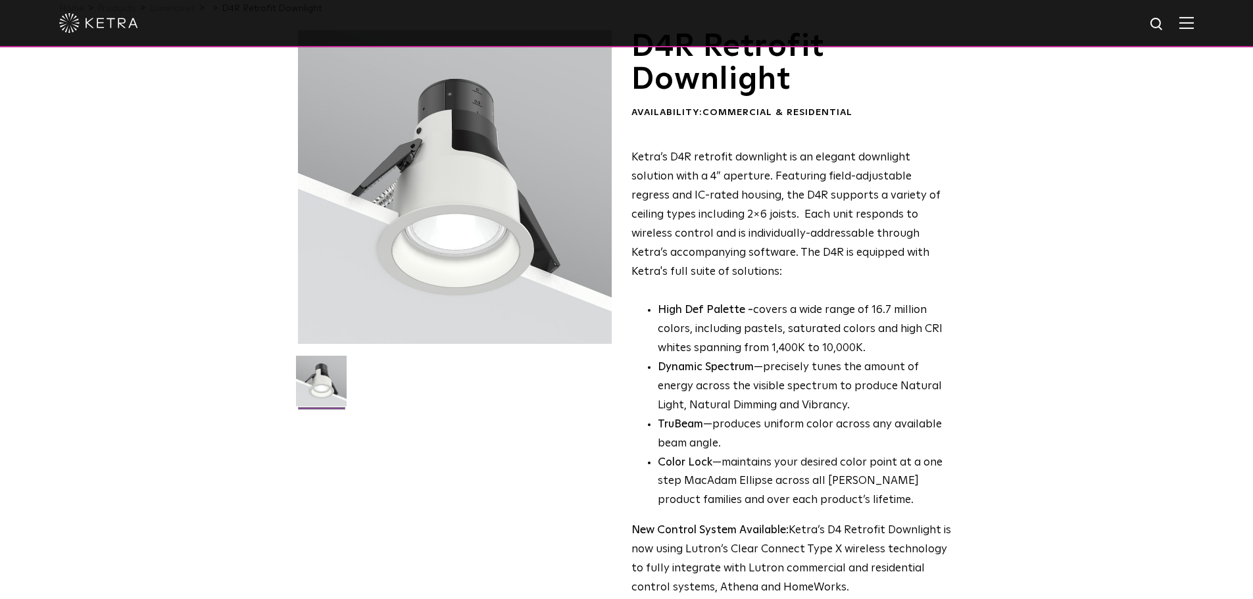
drag, startPoint x: 701, startPoint y: 546, endPoint x: 859, endPoint y: 574, distance: 160.4
click at [864, 578] on p "New Control System Available: Ketra’s D4 Retrofit Downlight is now using Lutron…" at bounding box center [792, 560] width 320 height 76
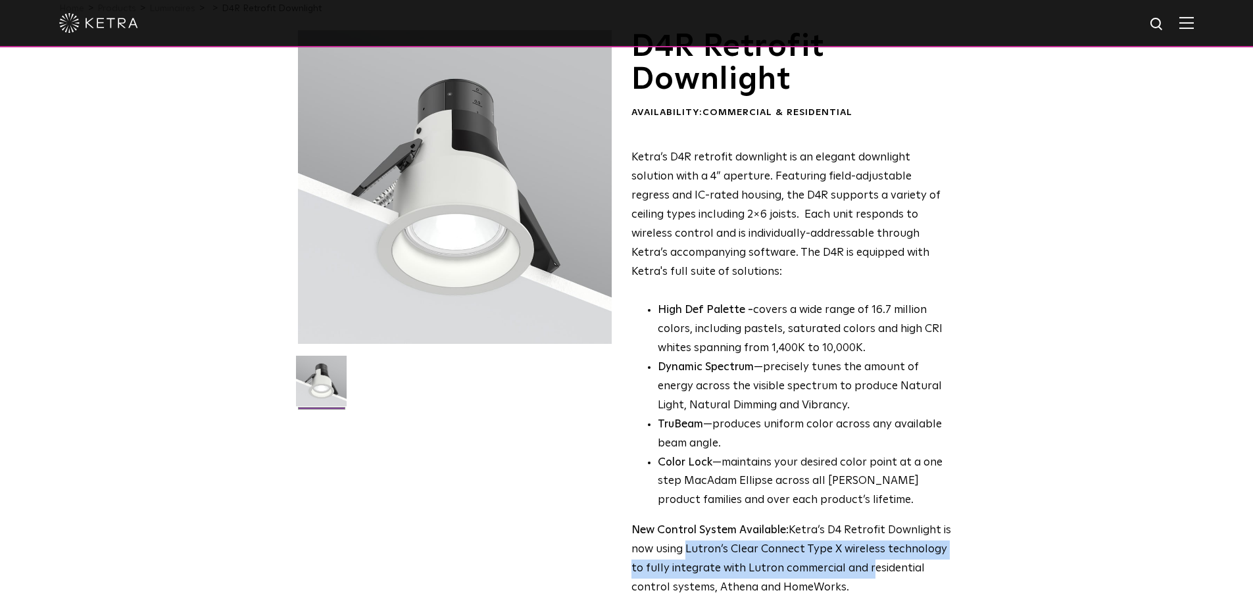
click at [859, 574] on p "New Control System Available: Ketra’s D4 Retrofit Downlight is now using Lutron…" at bounding box center [792, 560] width 320 height 76
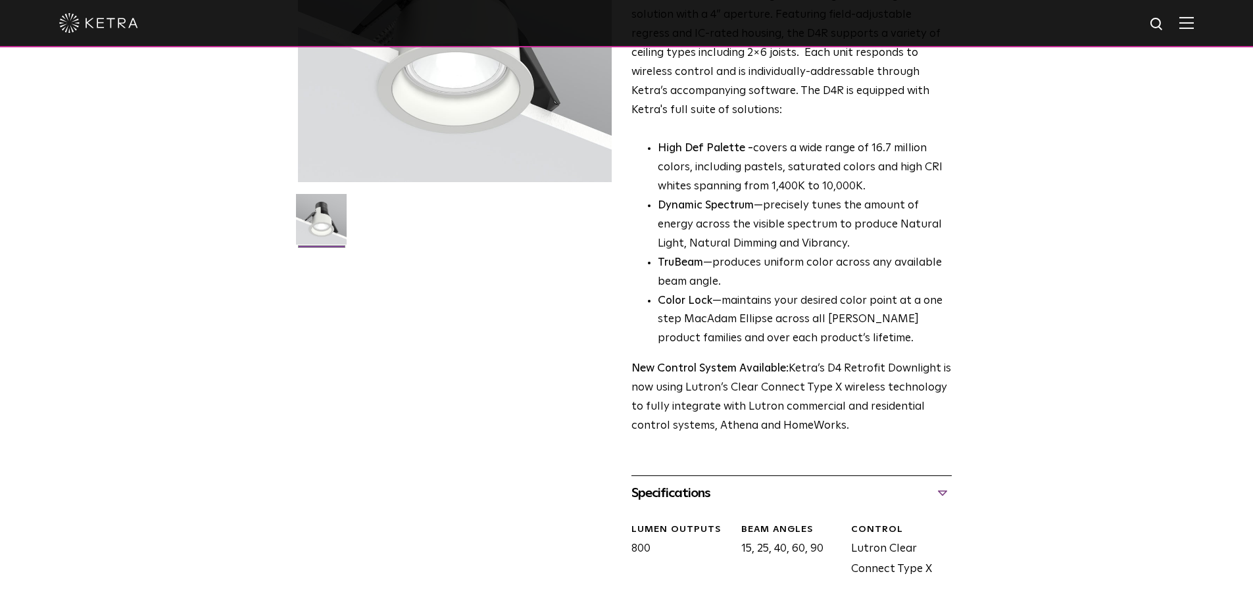
scroll to position [197, 0]
